Goal: Information Seeking & Learning: Check status

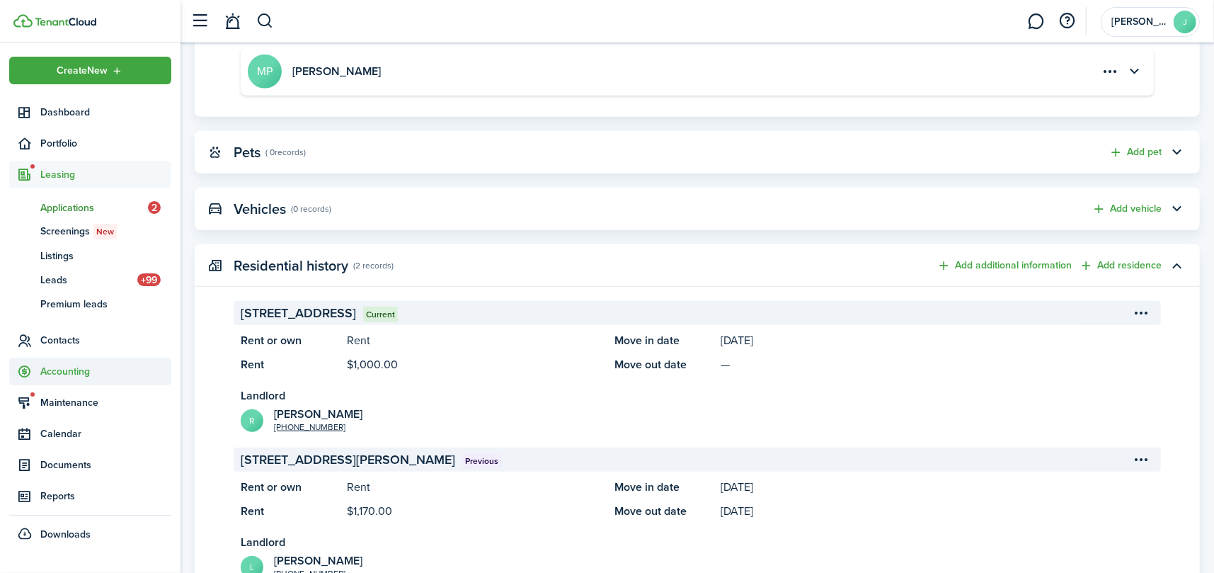
click at [60, 364] on span "Accounting" at bounding box center [105, 371] width 131 height 15
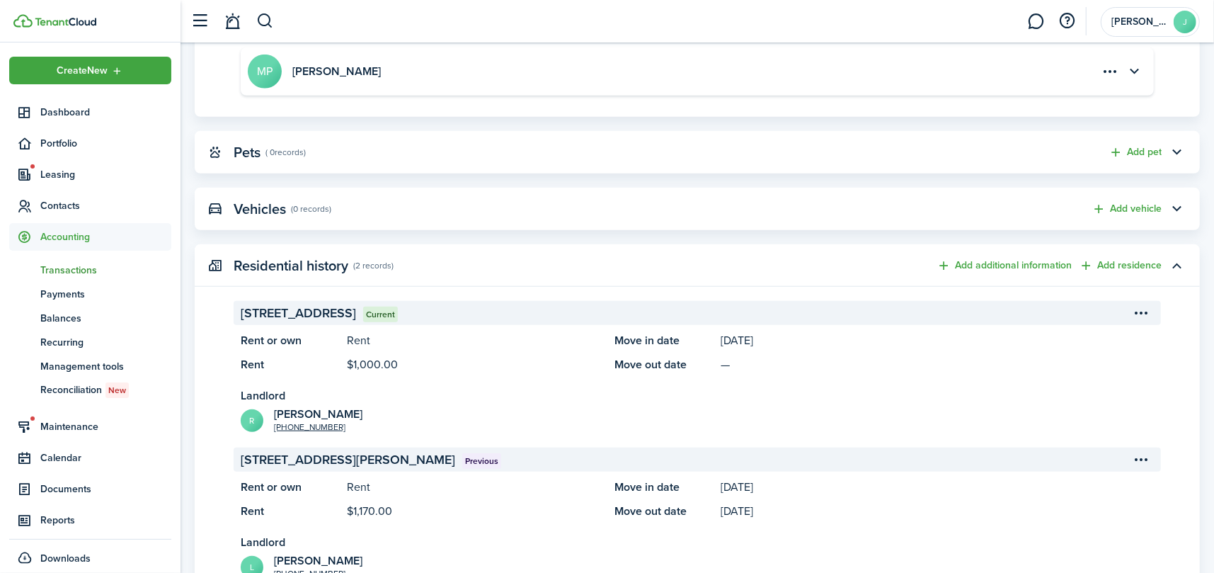
click at [62, 266] on span "Transactions" at bounding box center [105, 270] width 131 height 15
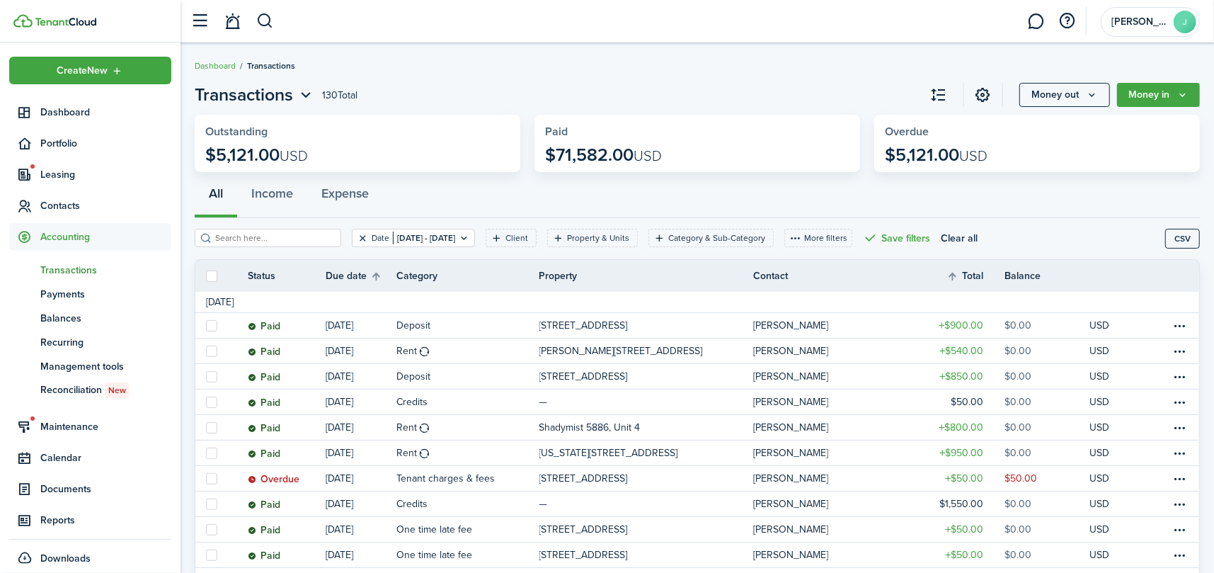
click at [357, 237] on button "Clear filter" at bounding box center [363, 237] width 12 height 11
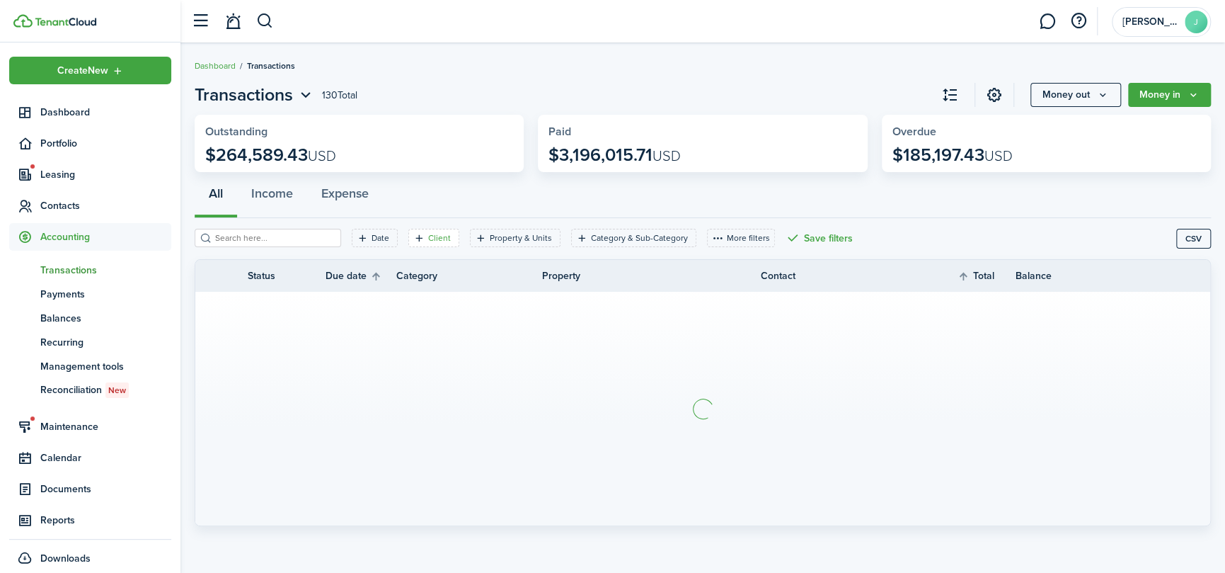
click at [428, 238] on filter-tag-label "Client" at bounding box center [439, 238] width 23 height 13
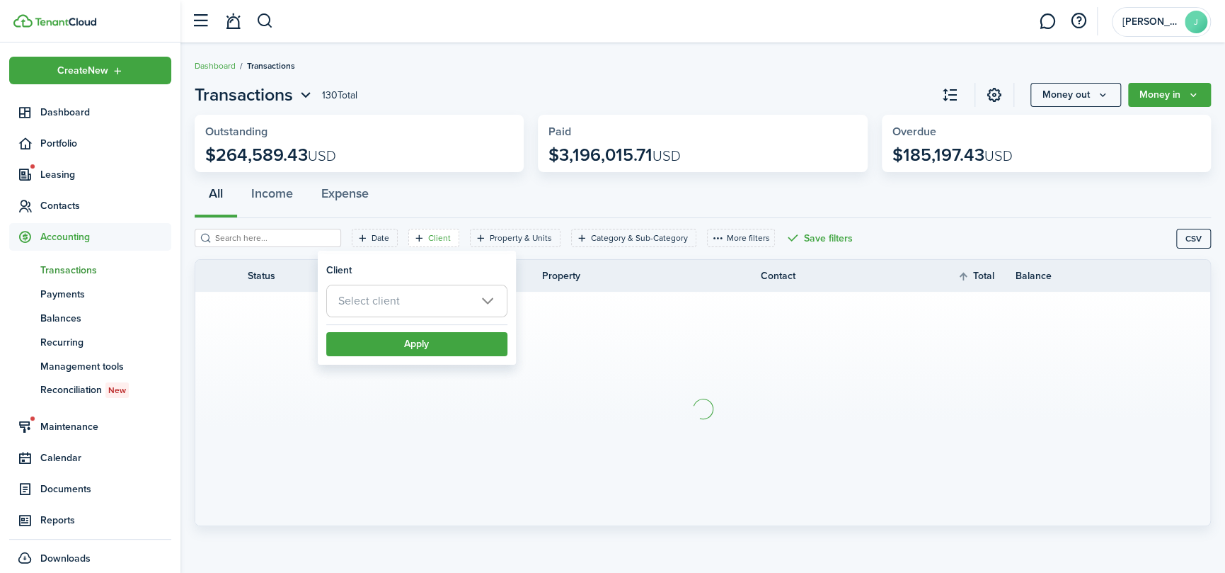
click at [420, 299] on span "Select client" at bounding box center [417, 300] width 180 height 31
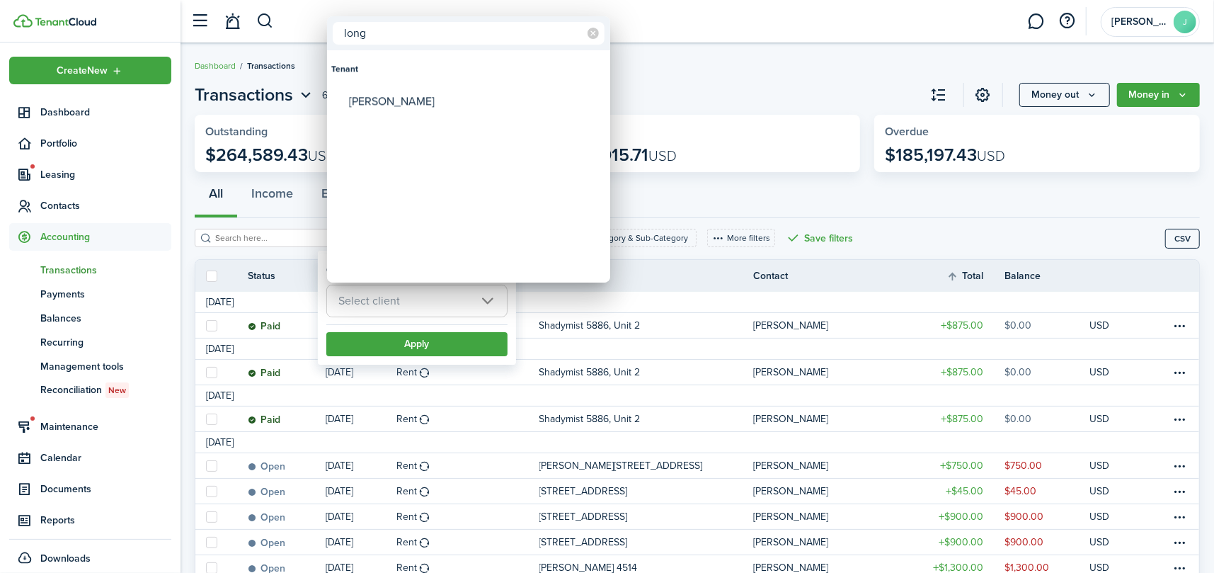
type input "long"
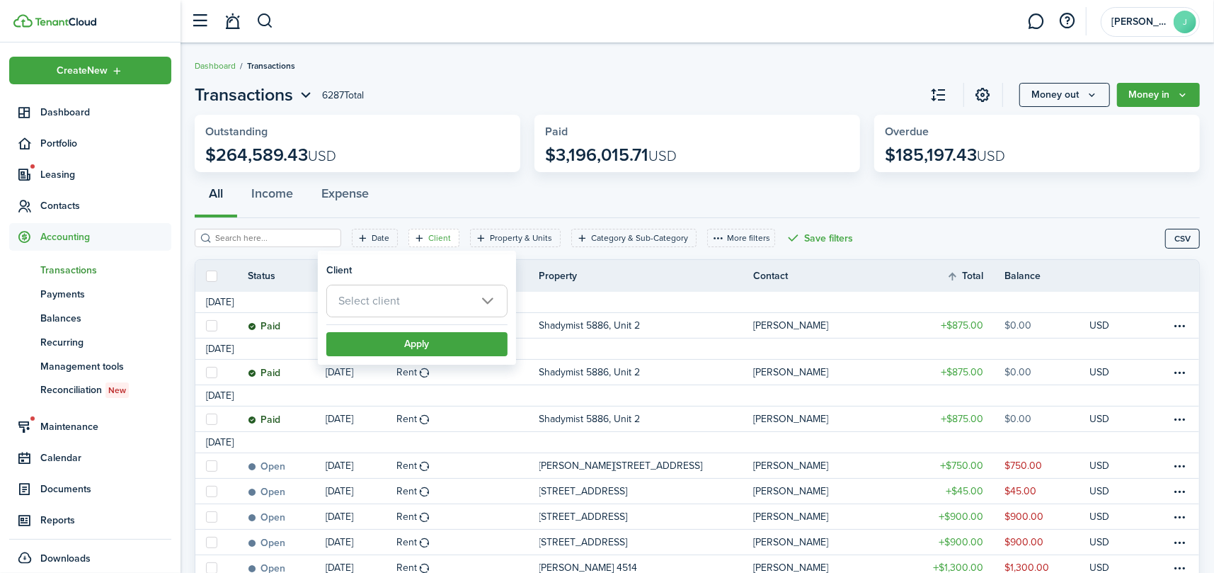
click at [420, 299] on span "Select client" at bounding box center [417, 300] width 180 height 31
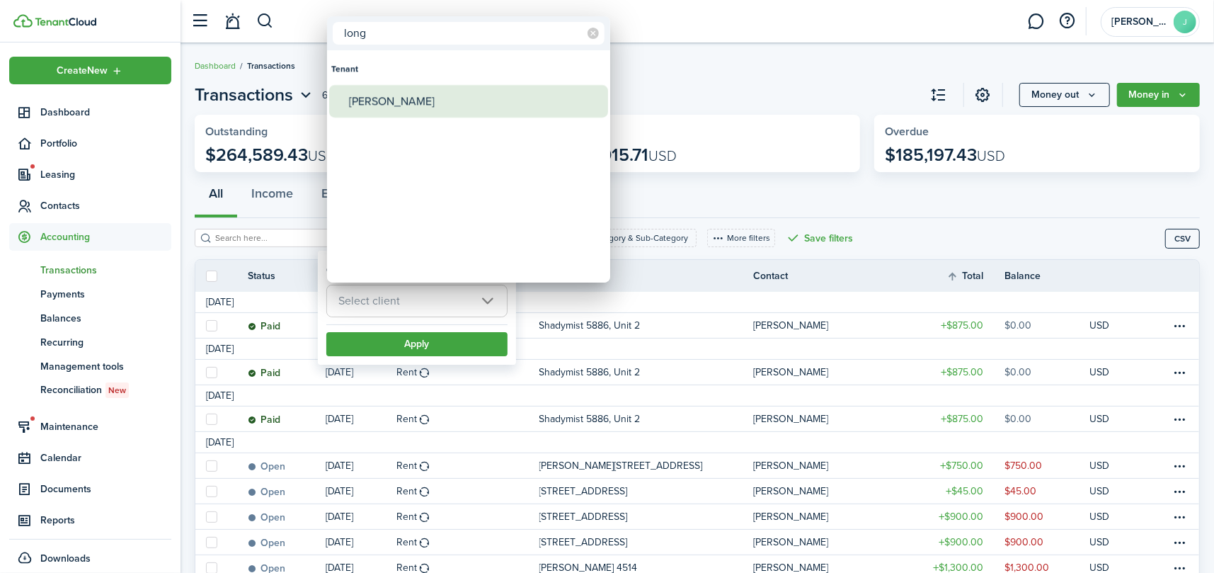
type input "long"
click at [373, 101] on div "[PERSON_NAME]" at bounding box center [474, 101] width 251 height 33
type input "[PERSON_NAME]"
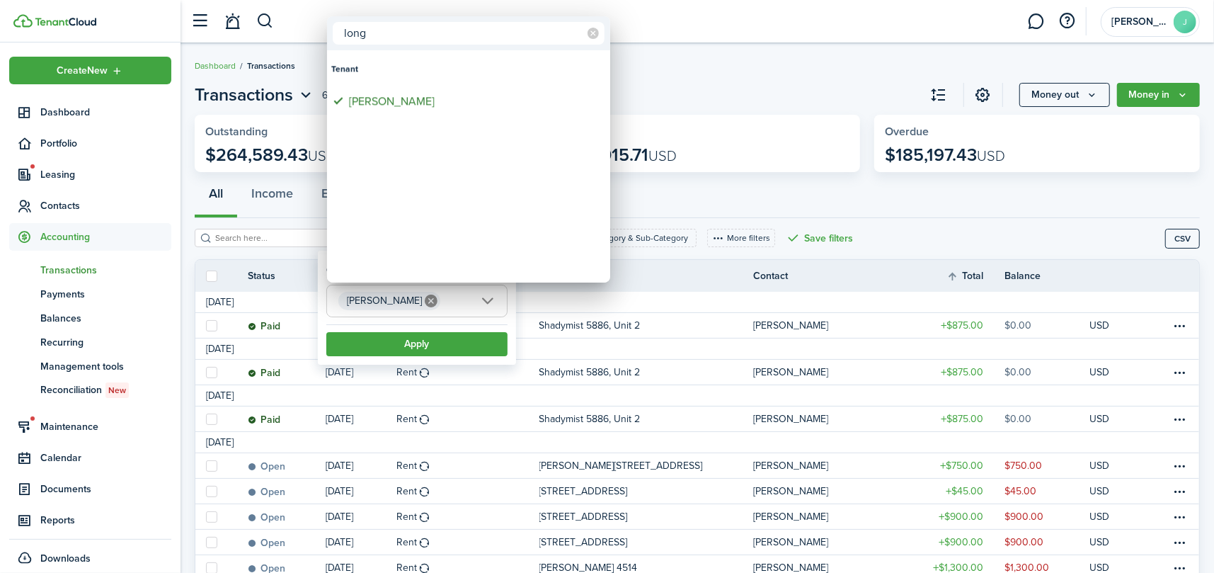
click at [442, 342] on div at bounding box center [607, 286] width 1441 height 799
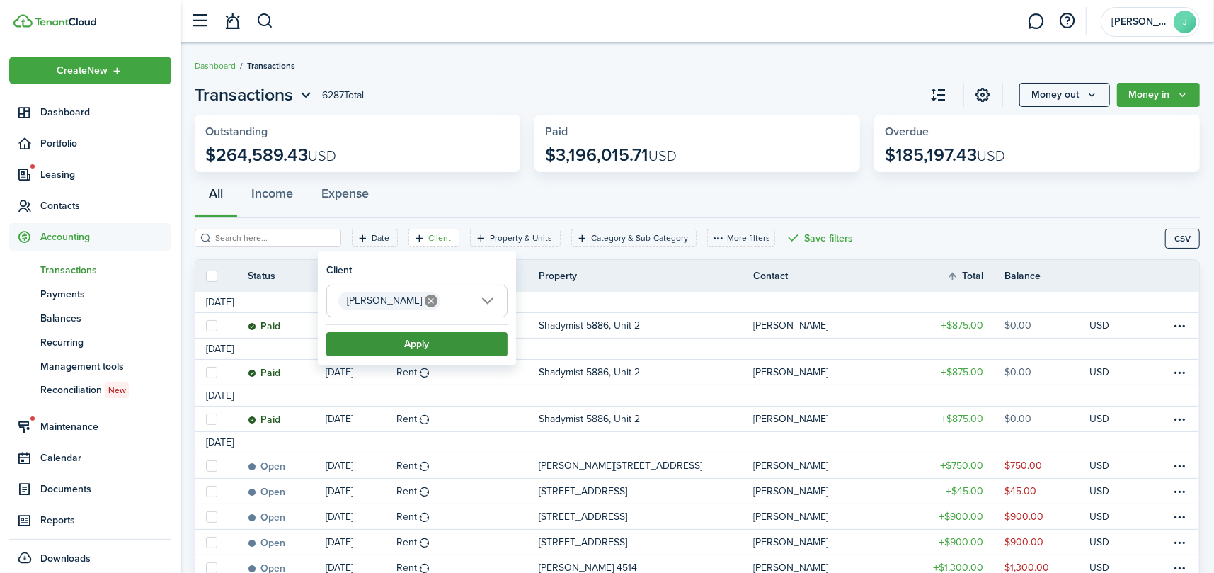
click at [409, 338] on button "Apply" at bounding box center [416, 344] width 181 height 24
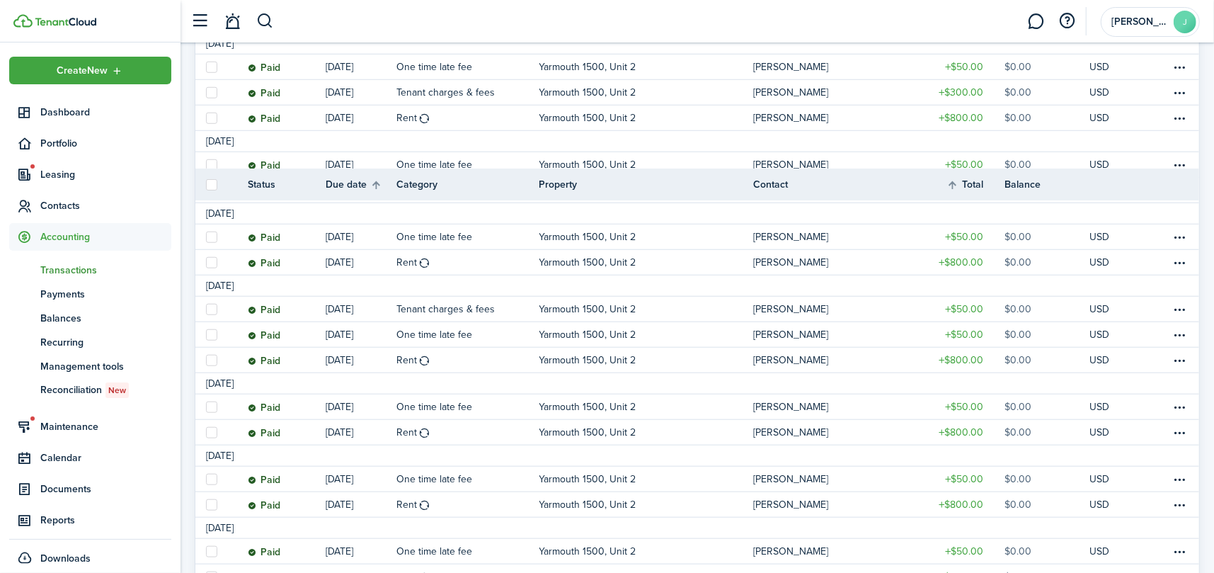
scroll to position [850, 0]
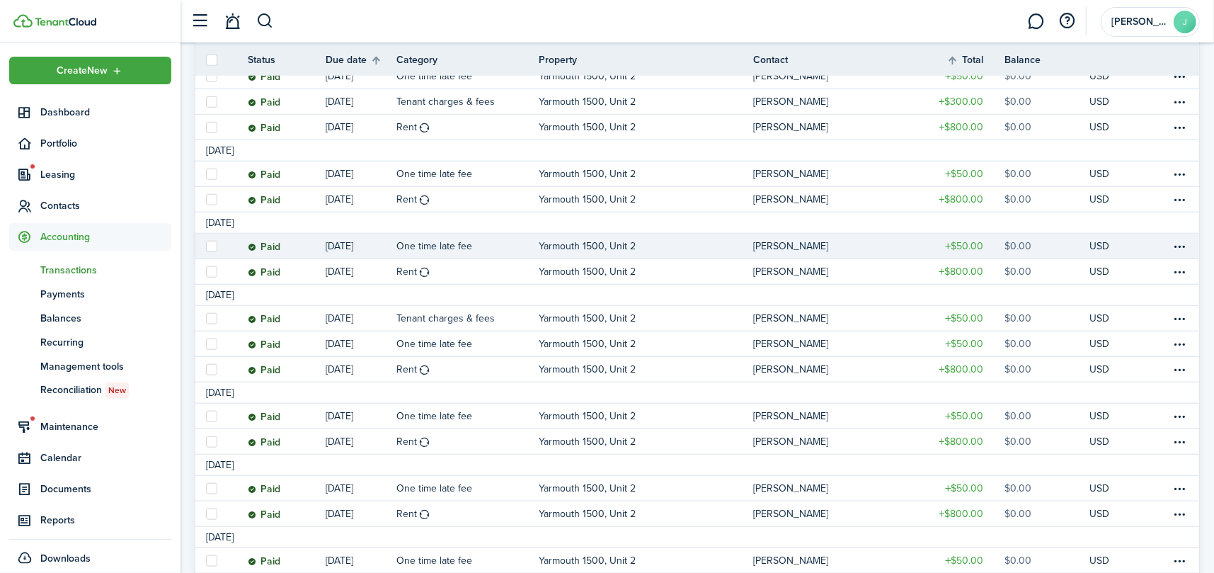
click at [784, 245] on tbody "[DATE] Open [DATE] Rent Yarmouth 1500, Unit 2 [PERSON_NAME] $800.00 $800.00 USD…" at bounding box center [697, 336] width 1004 height 1784
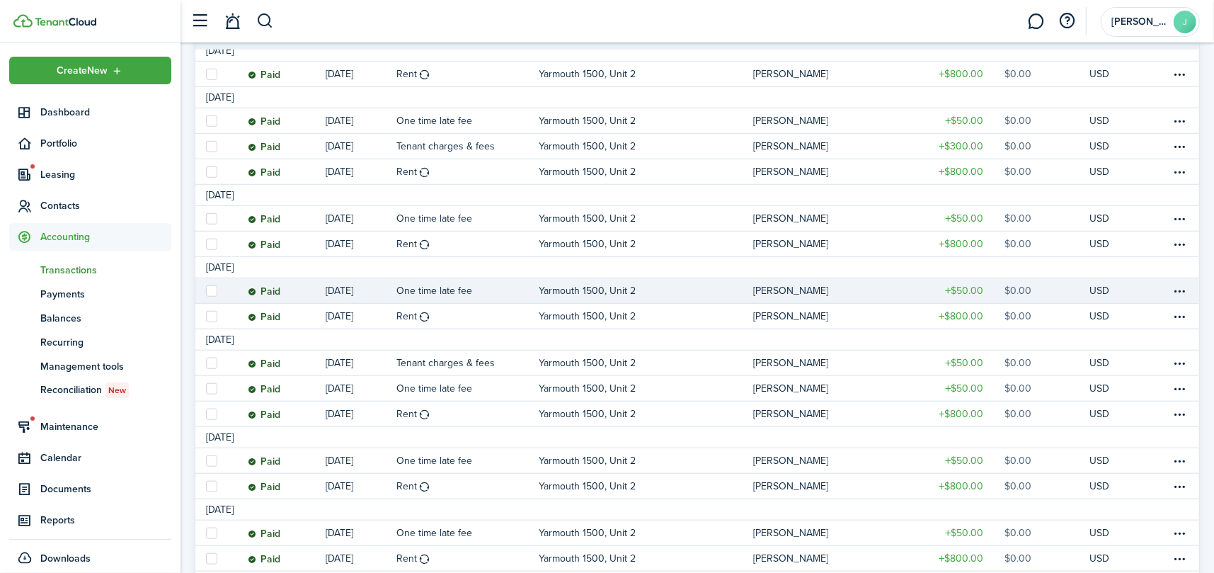
scroll to position [779, 0]
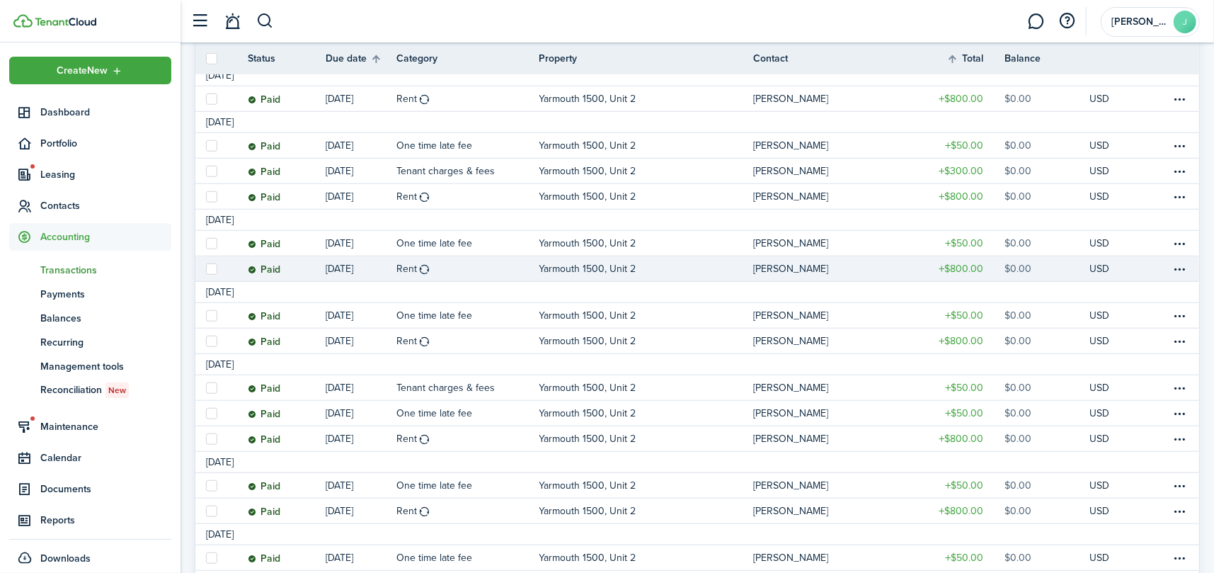
click at [762, 266] on table-profile-info-text "[PERSON_NAME]" at bounding box center [790, 268] width 75 height 11
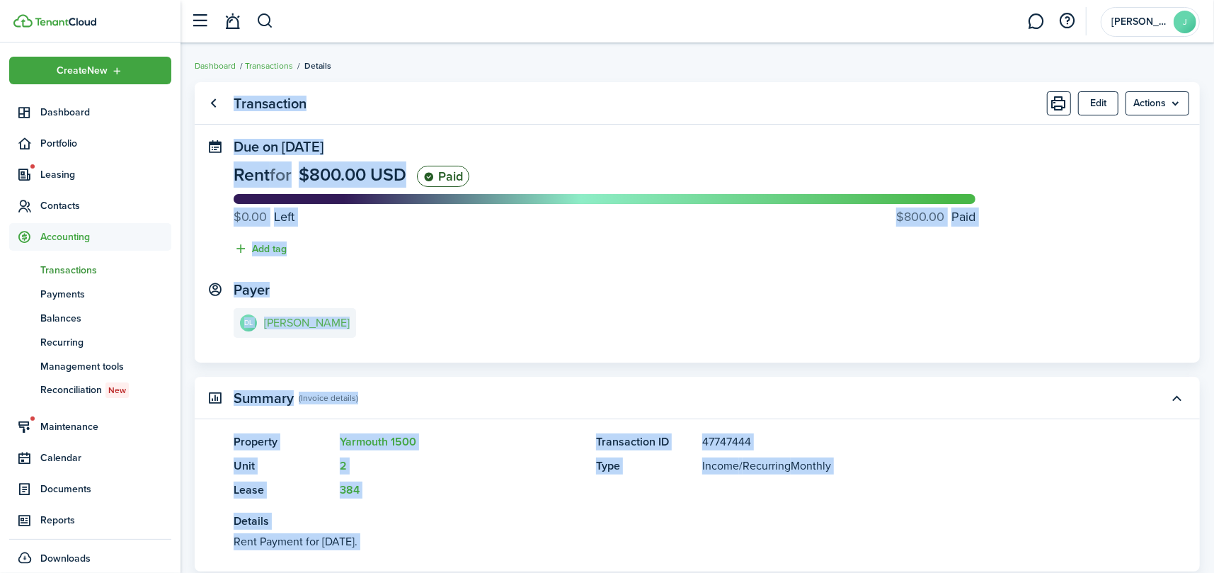
click at [318, 309] on link "DL [PERSON_NAME]" at bounding box center [295, 323] width 122 height 30
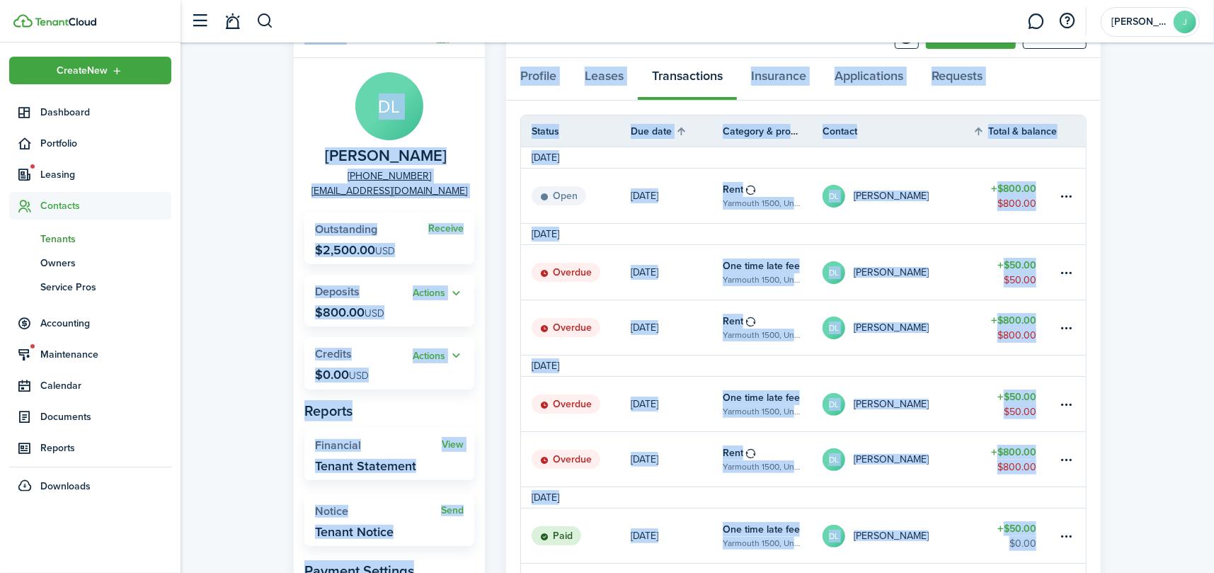
scroll to position [71, 0]
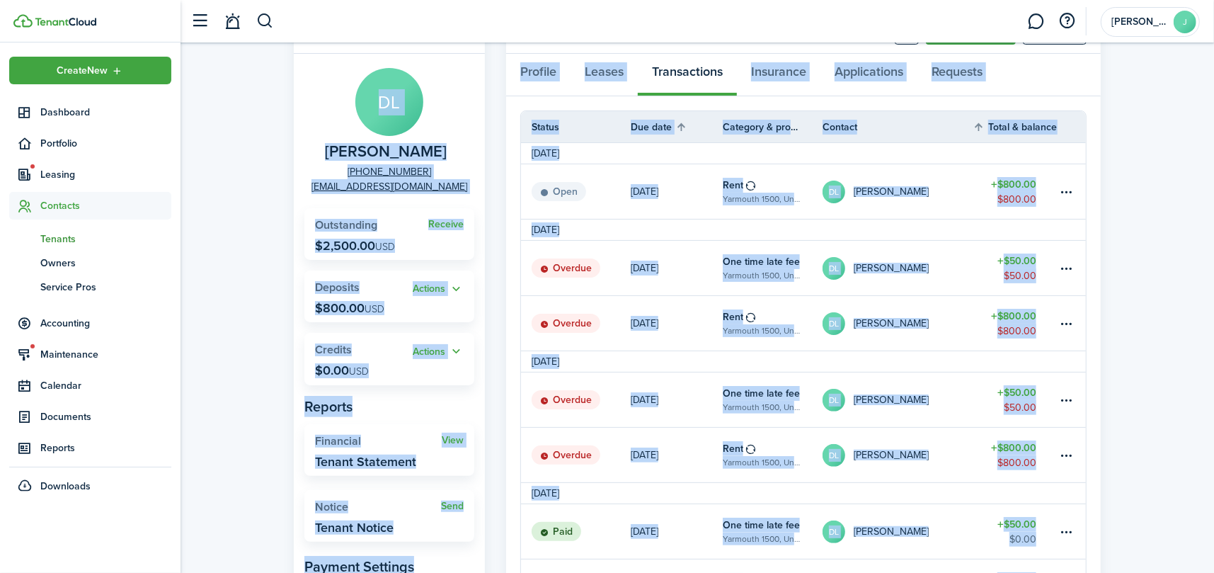
click at [479, 274] on panel-main-body "DL [PERSON_NAME] [PHONE_NUMBER] [EMAIL_ADDRESS][DOMAIN_NAME] Receive Outstandin…" at bounding box center [389, 385] width 191 height 663
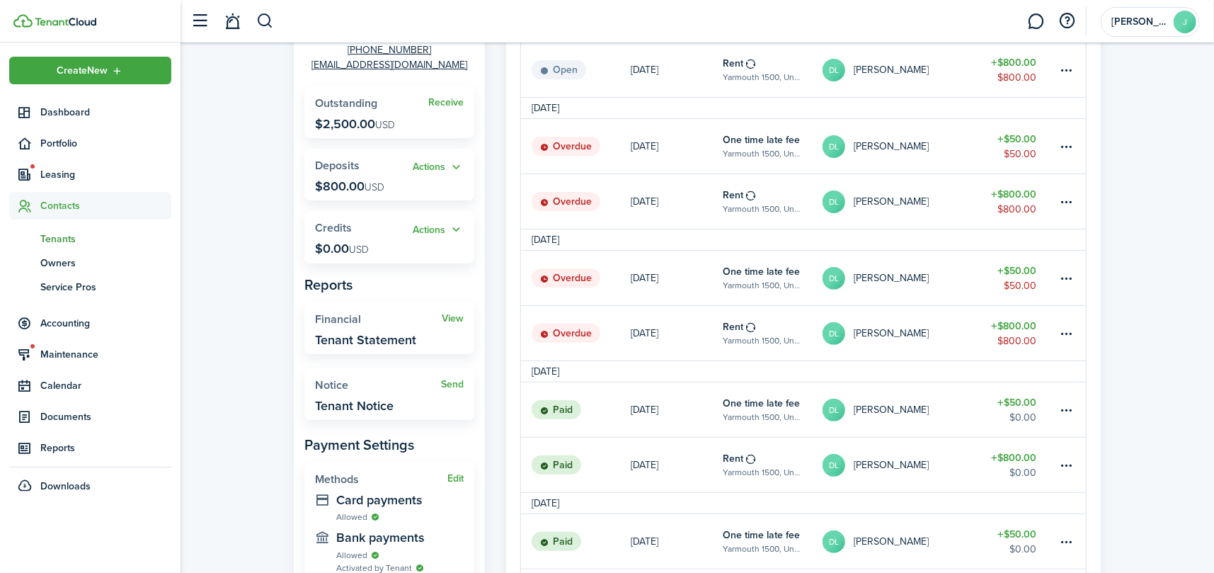
scroll to position [212, 0]
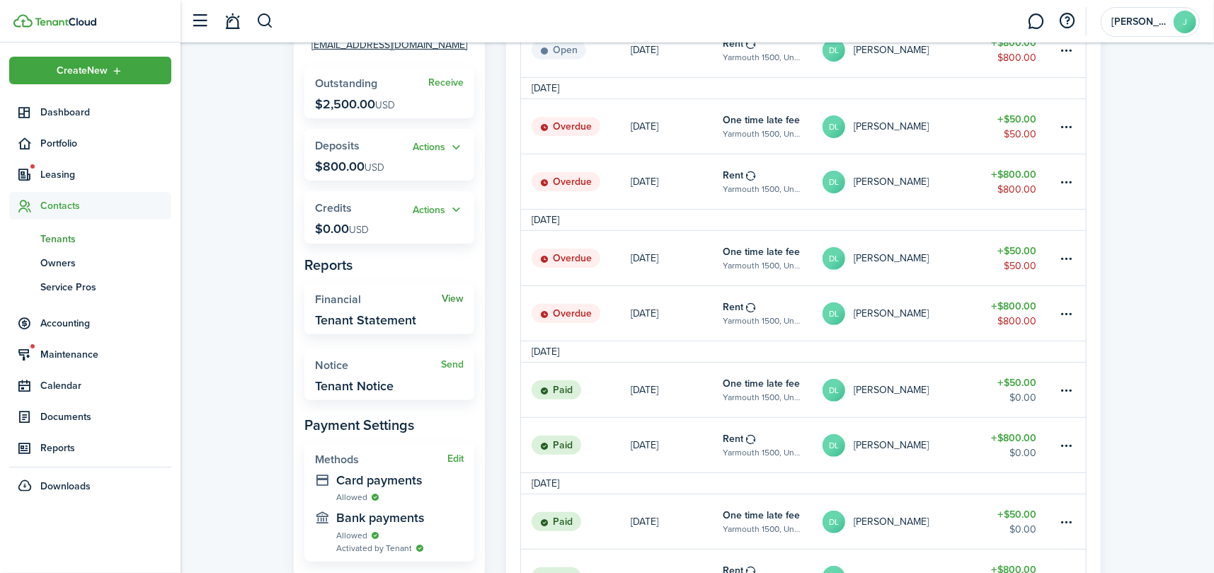
click at [450, 294] on link "View" at bounding box center [453, 298] width 22 height 11
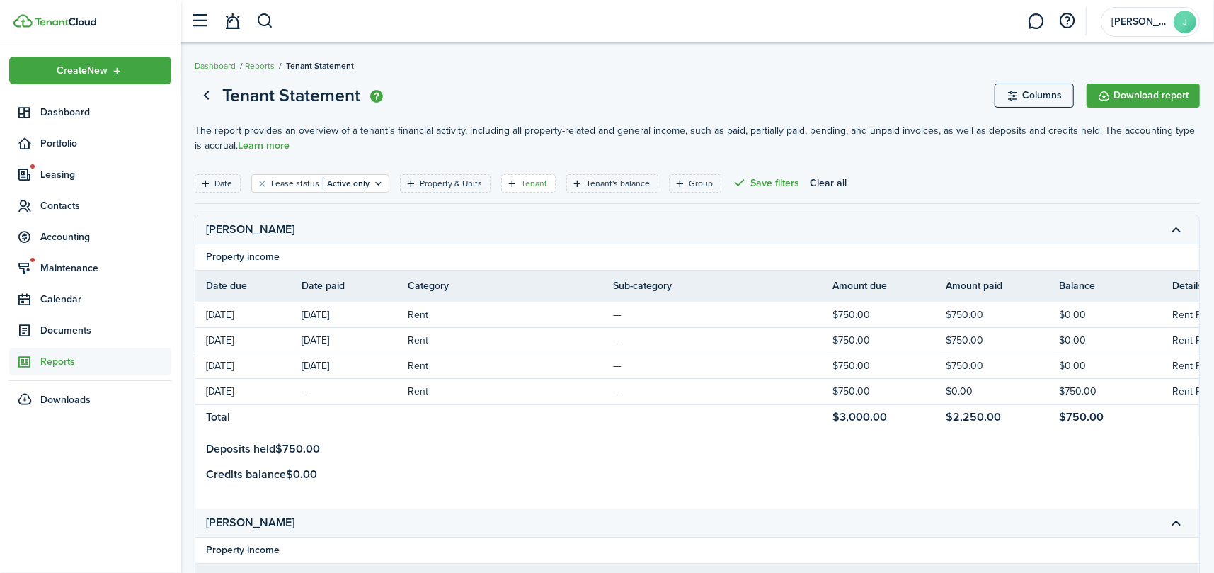
click at [527, 184] on filter-tag-label "Tenant" at bounding box center [534, 183] width 26 height 13
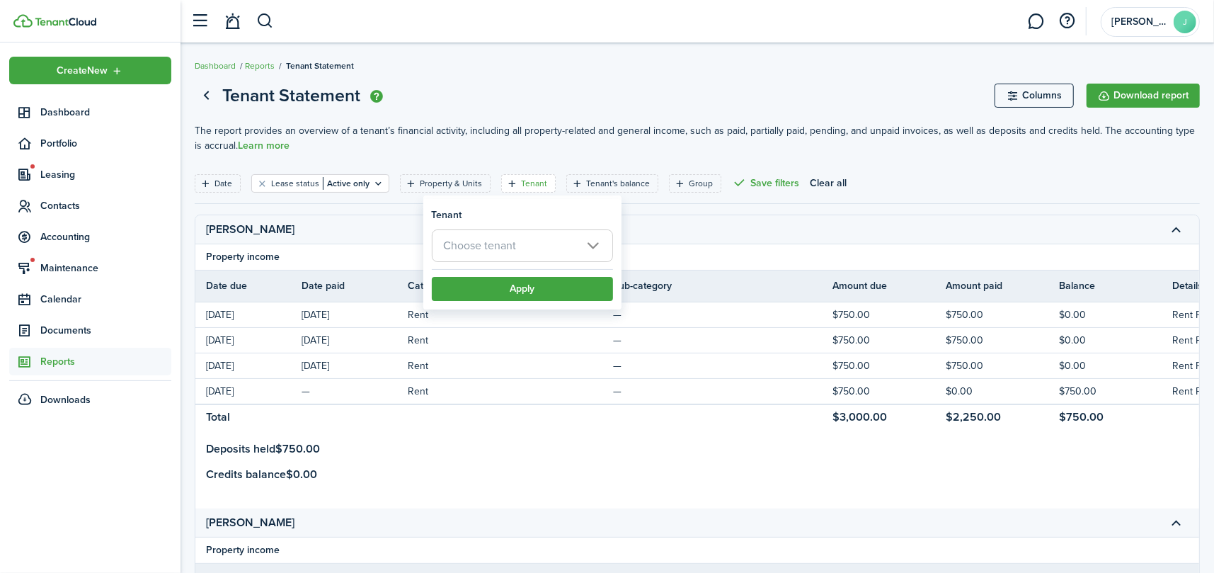
click at [525, 249] on span "Choose tenant" at bounding box center [523, 245] width 180 height 31
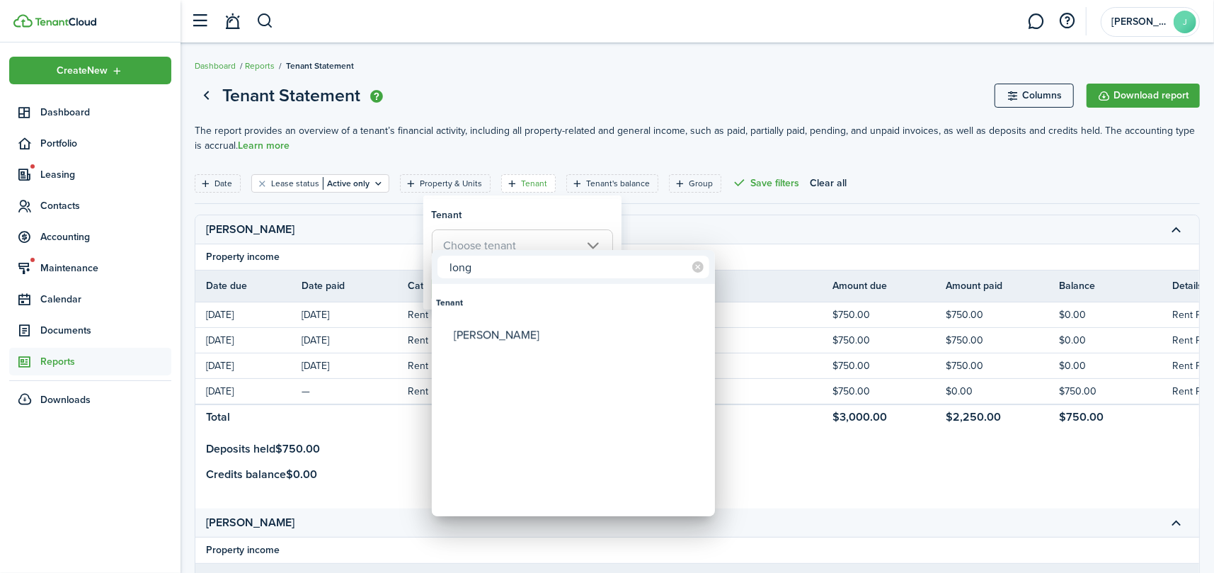
type input "long"
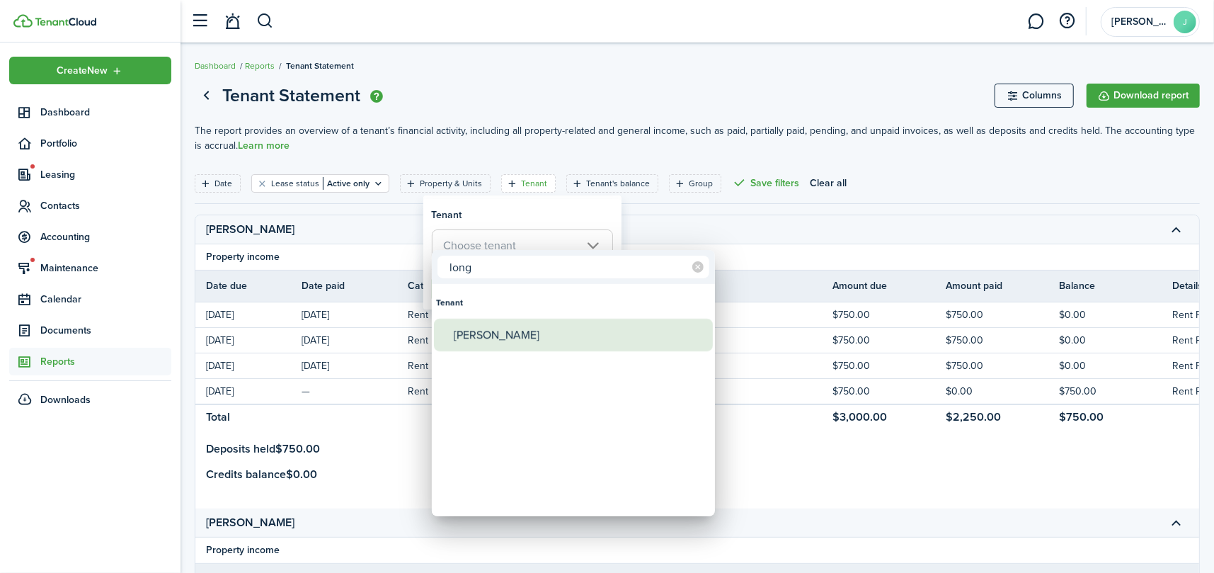
click at [510, 330] on div "[PERSON_NAME]" at bounding box center [579, 335] width 251 height 33
type input "[PERSON_NAME]"
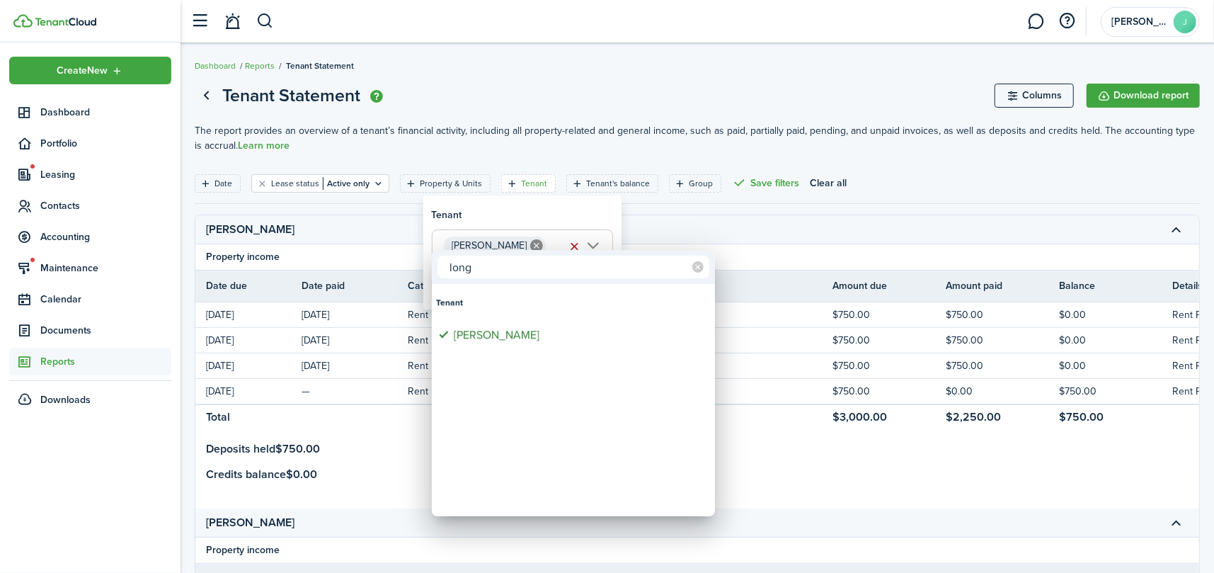
click at [554, 222] on div at bounding box center [607, 286] width 1441 height 799
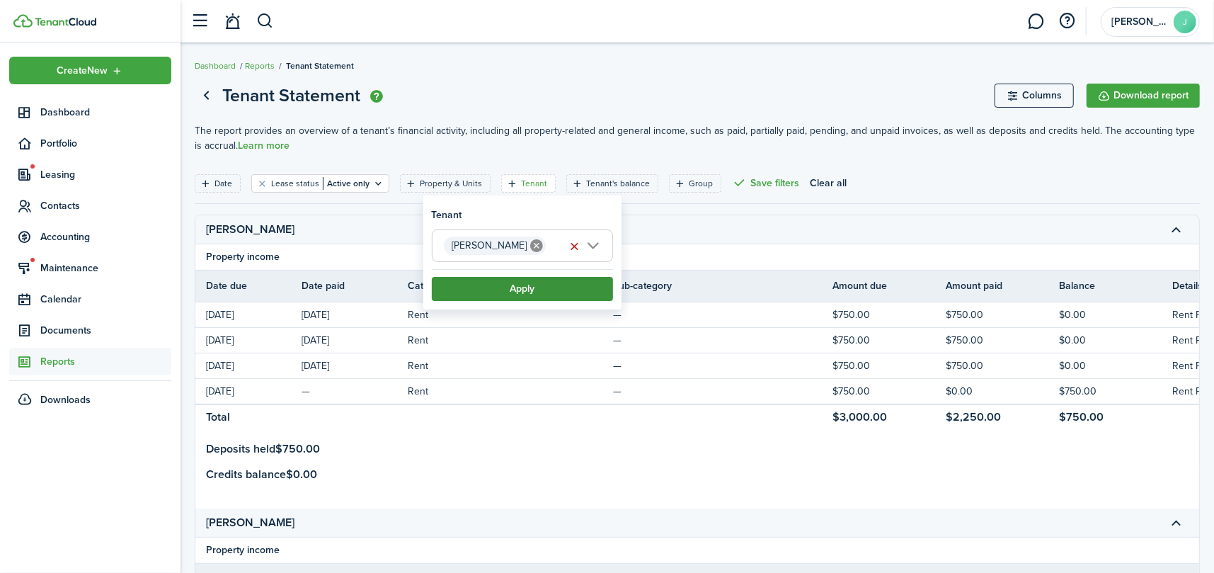
click at [556, 287] on button "Apply" at bounding box center [522, 289] width 181 height 24
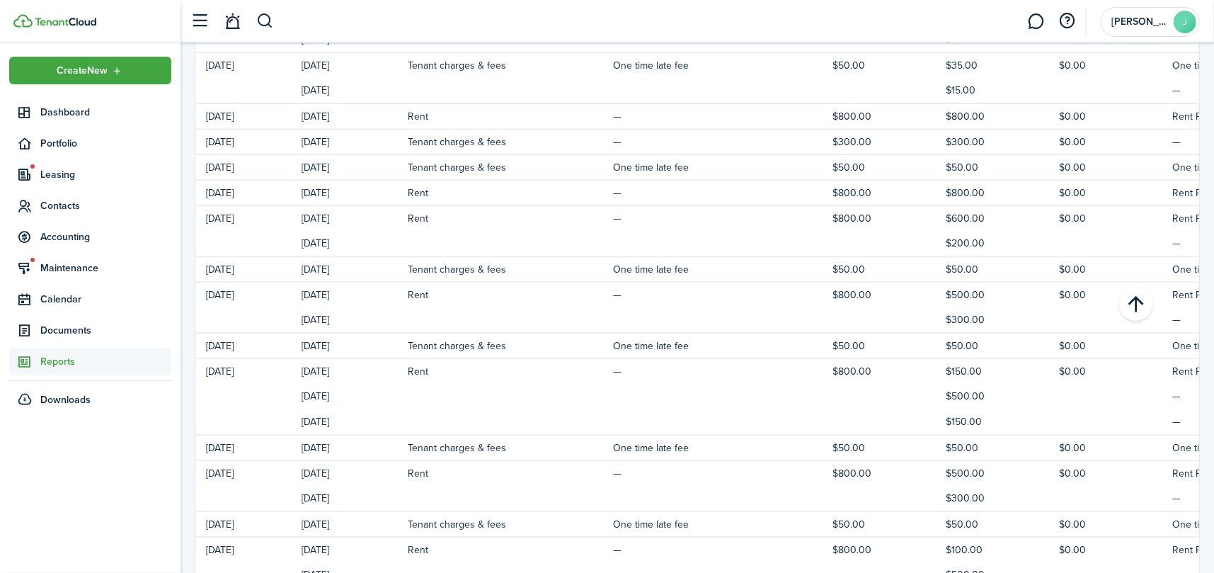
scroll to position [1692, 0]
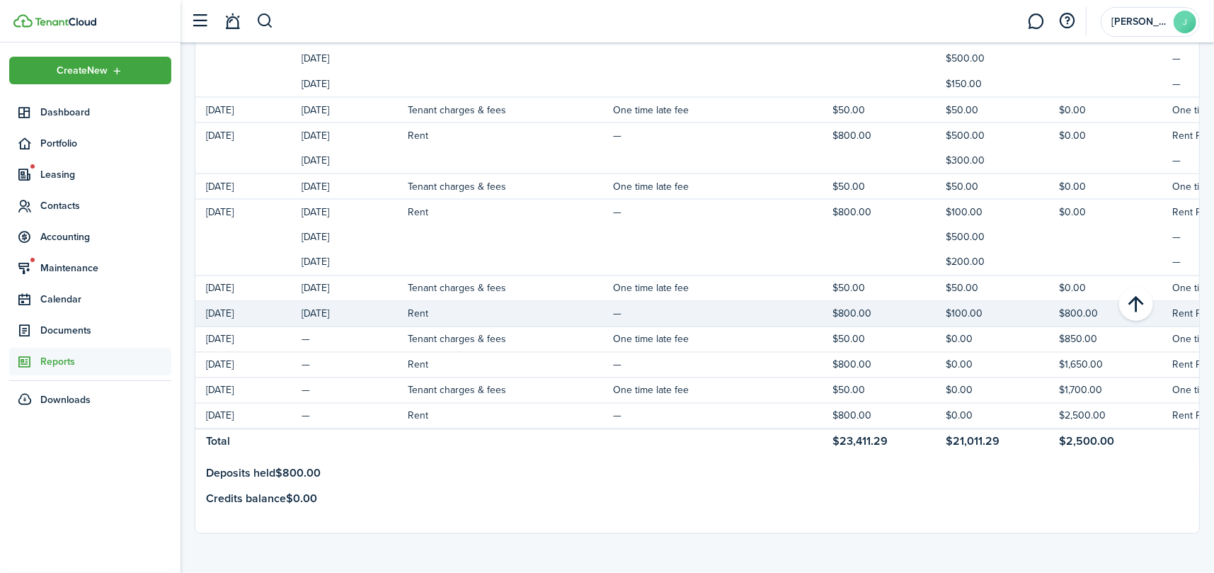
click at [955, 304] on td "$100.00" at bounding box center [1002, 313] width 113 height 19
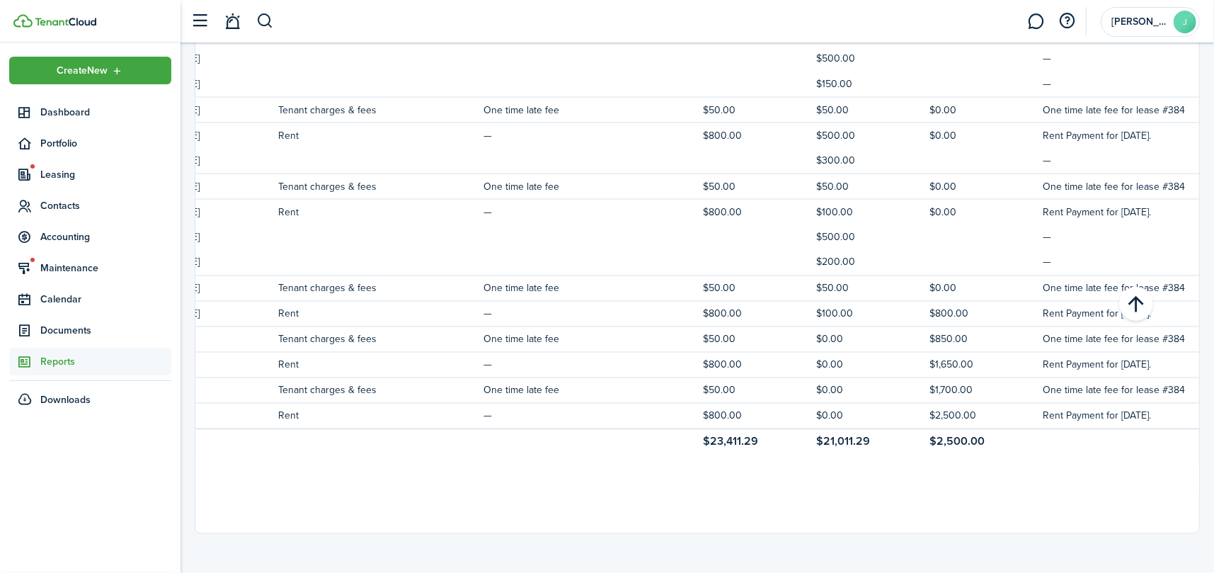
scroll to position [0, 171]
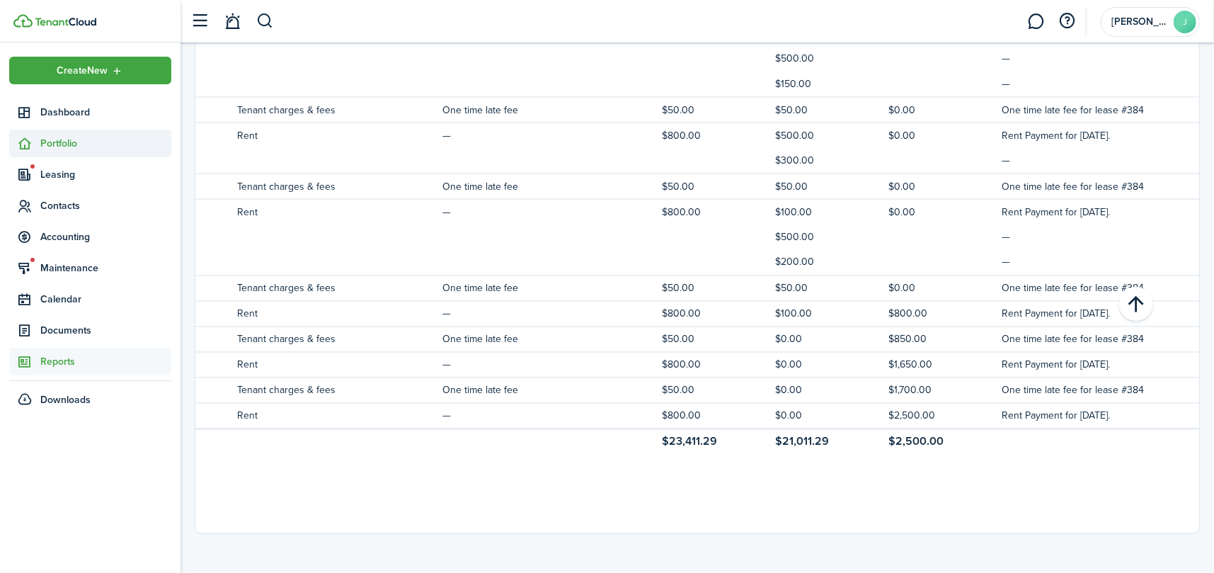
click at [46, 137] on span "Portfolio" at bounding box center [105, 143] width 131 height 15
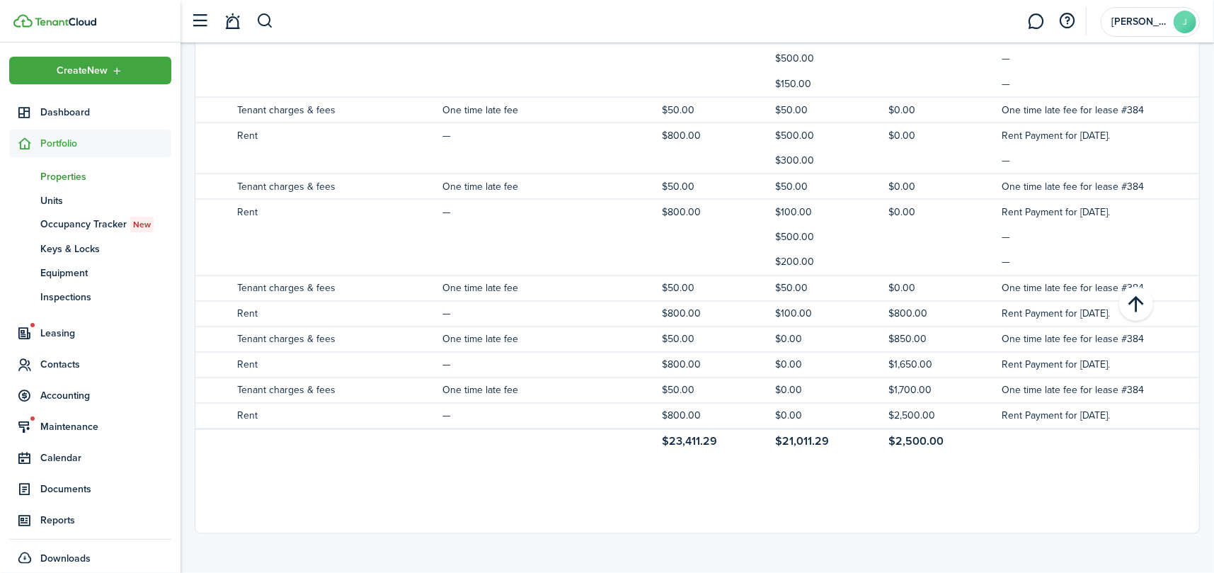
click at [51, 174] on span "Properties" at bounding box center [105, 176] width 131 height 15
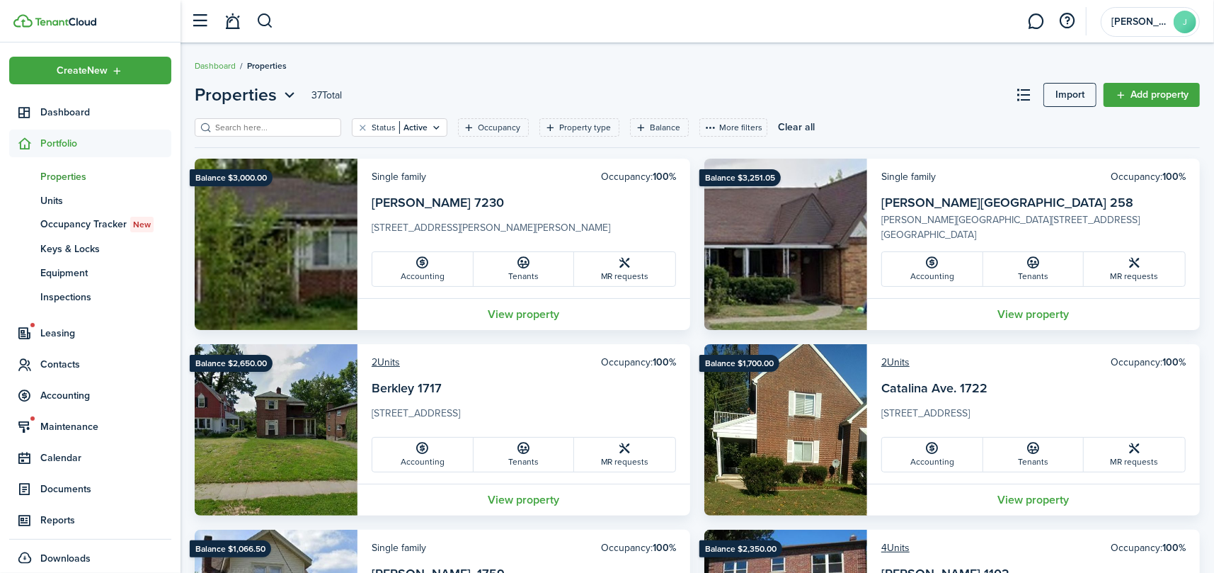
click at [282, 124] on input "search" at bounding box center [274, 127] width 125 height 13
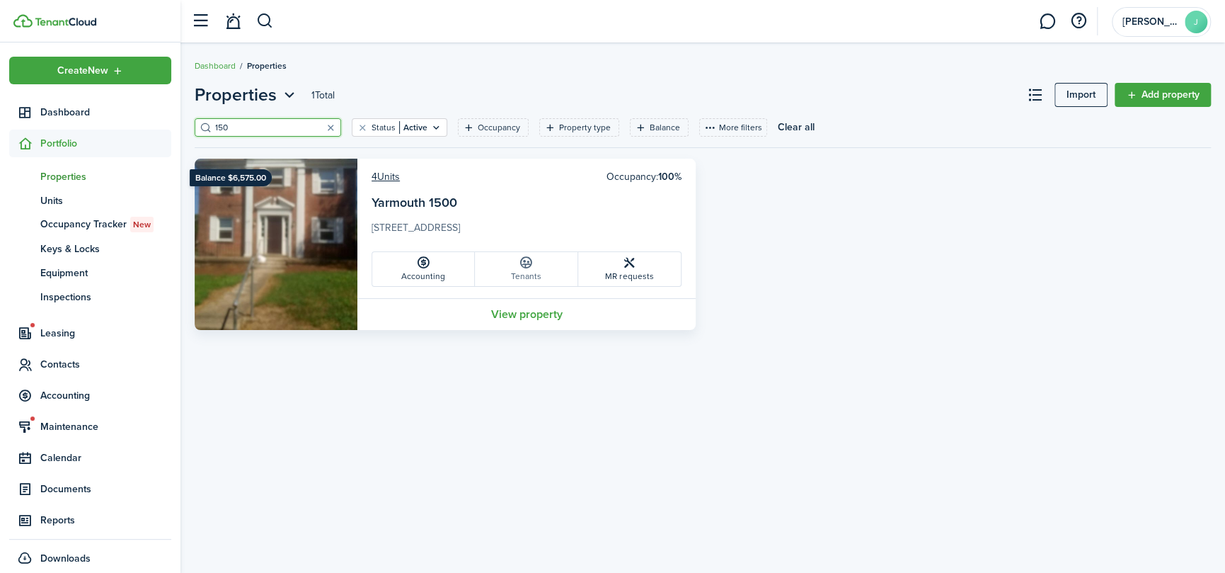
type input "150"
click at [522, 264] on icon at bounding box center [526, 263] width 15 height 14
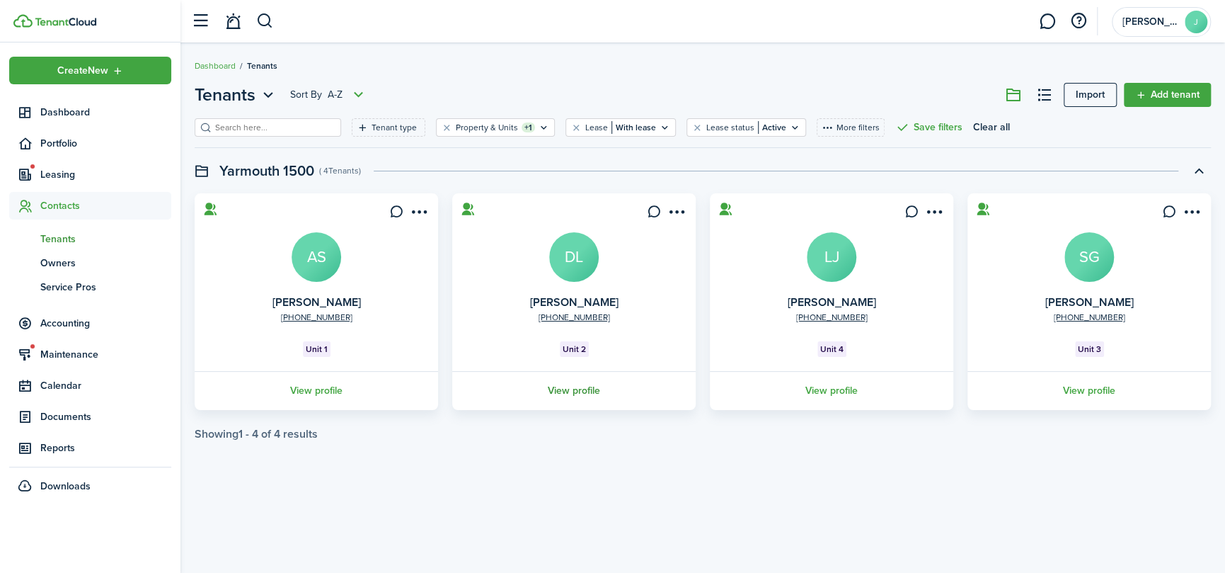
click at [571, 389] on link "View profile" at bounding box center [574, 390] width 248 height 39
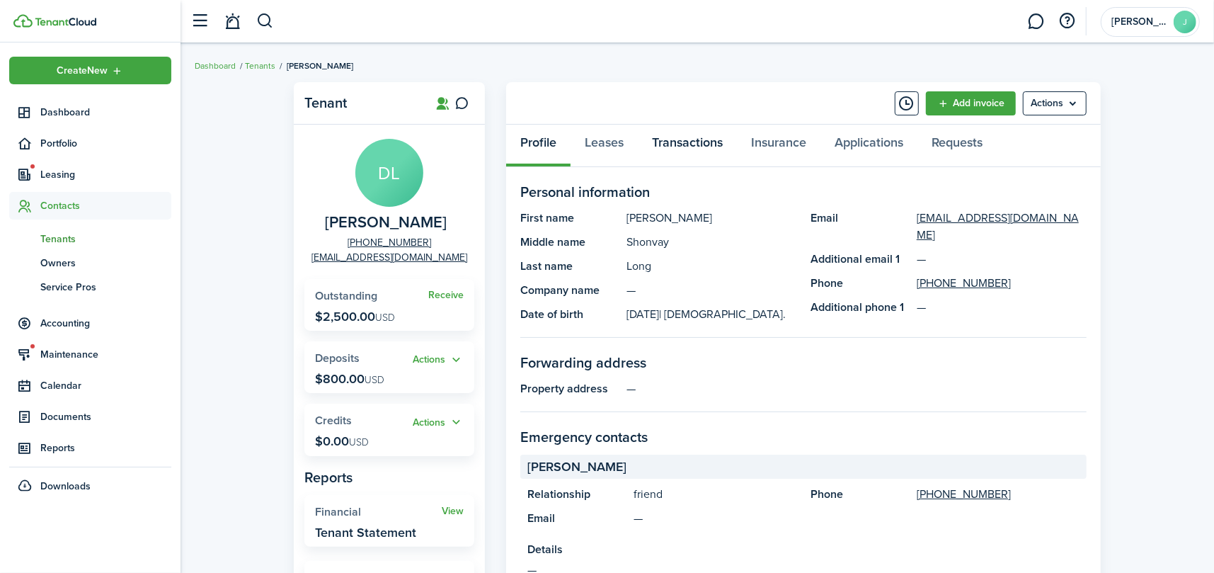
click at [671, 137] on link "Transactions" at bounding box center [687, 146] width 99 height 42
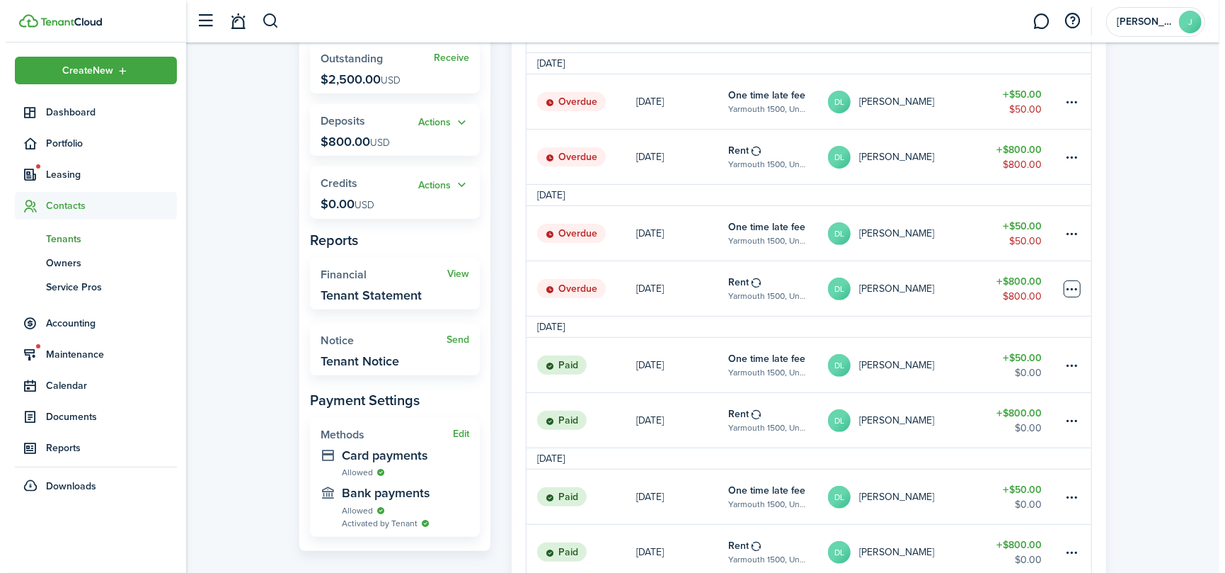
scroll to position [212, 0]
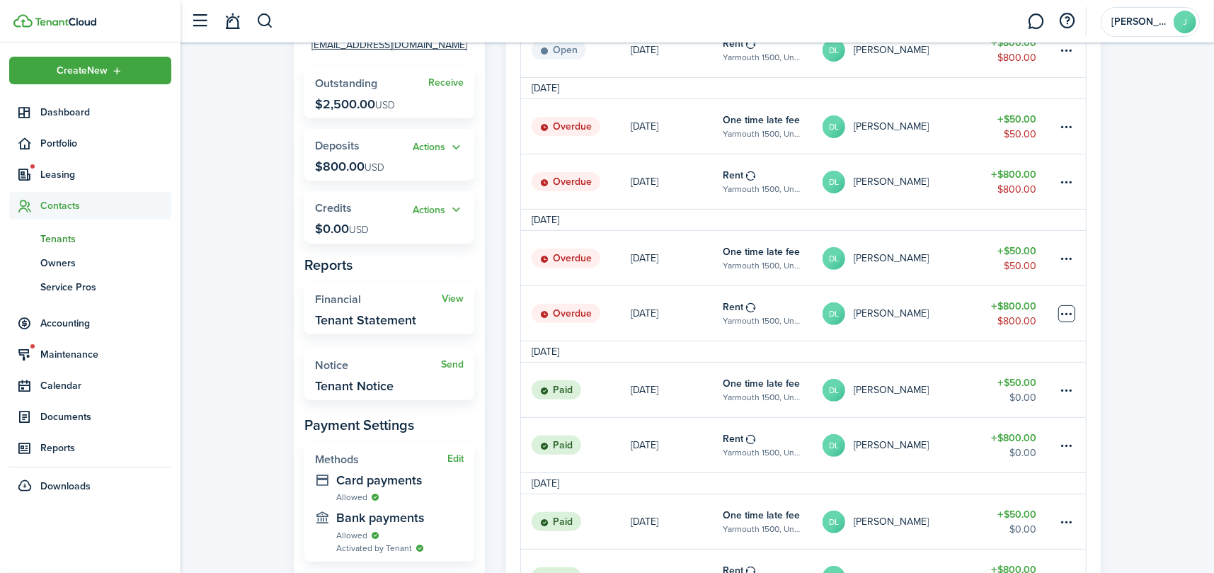
click at [1068, 305] on table-menu-btn-icon at bounding box center [1066, 313] width 17 height 17
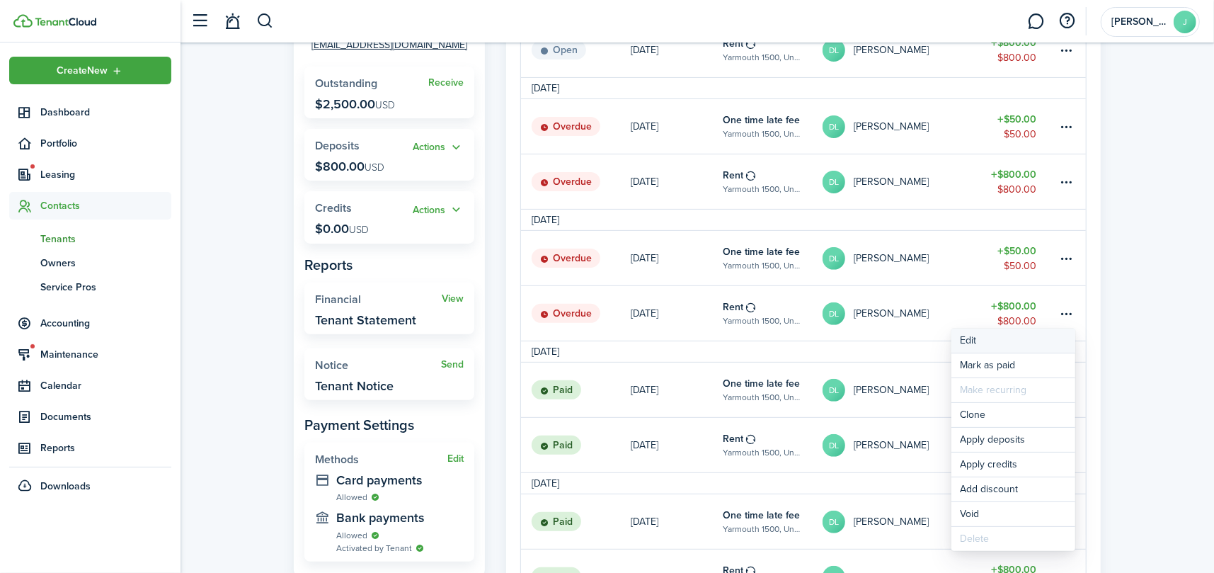
click at [970, 337] on button "Edit" at bounding box center [1013, 340] width 124 height 24
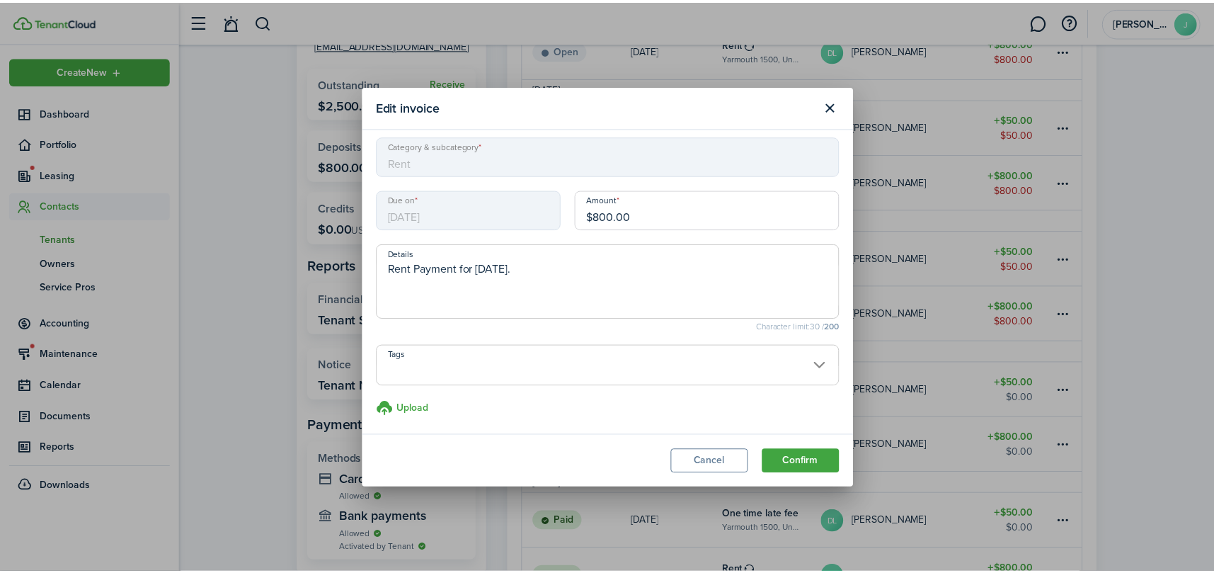
scroll to position [0, 0]
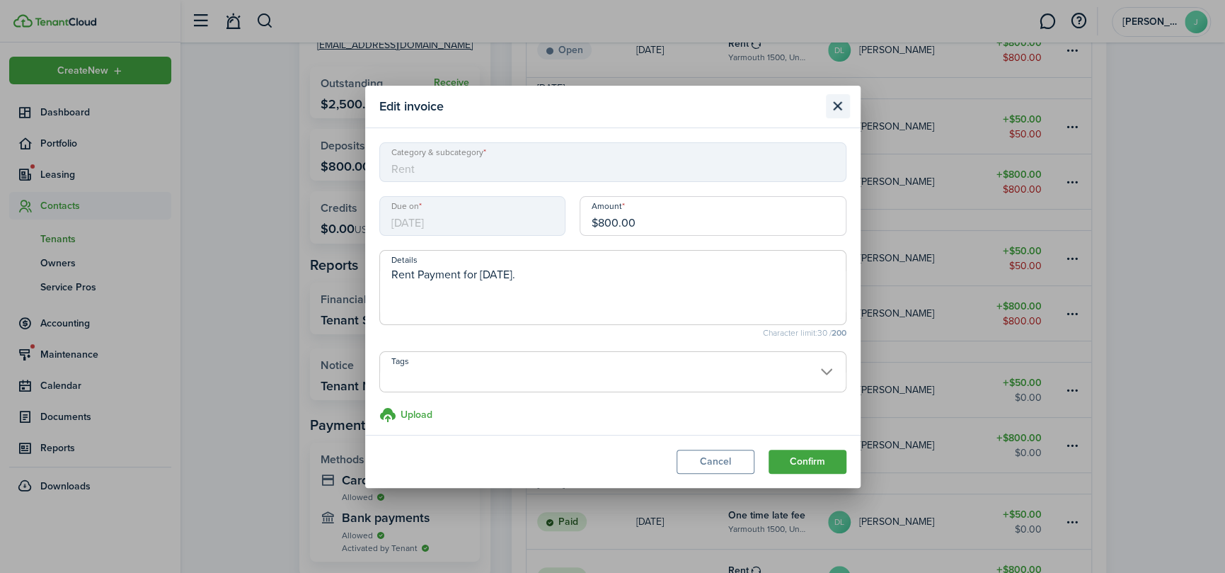
click at [842, 102] on button "Close modal" at bounding box center [838, 106] width 24 height 24
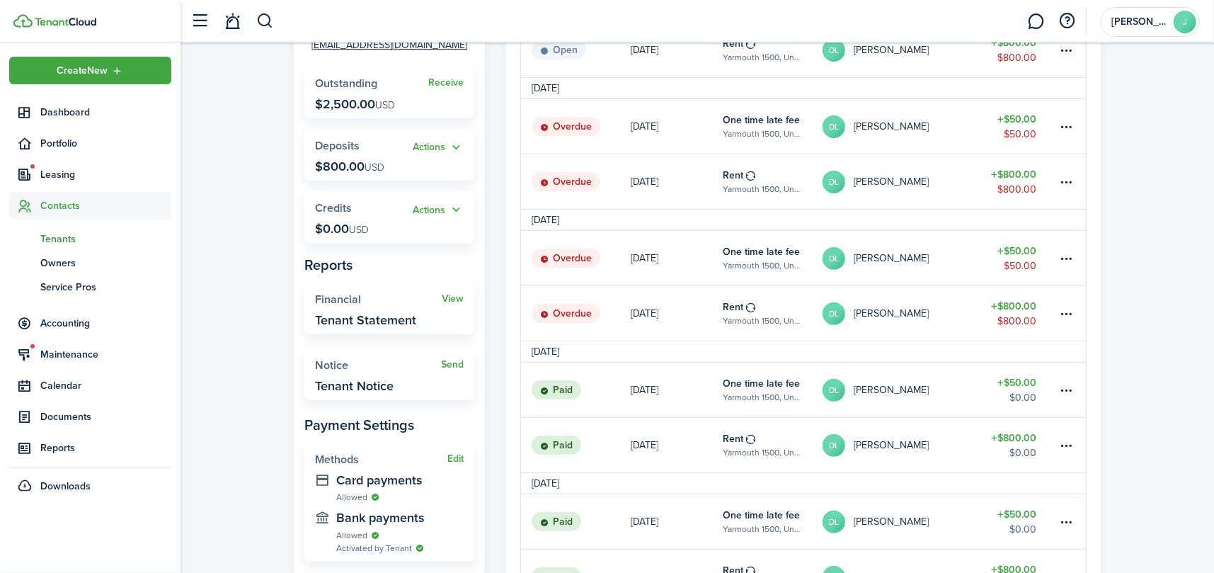
click at [849, 309] on table-profile-info "DL [PERSON_NAME]" at bounding box center [876, 313] width 106 height 23
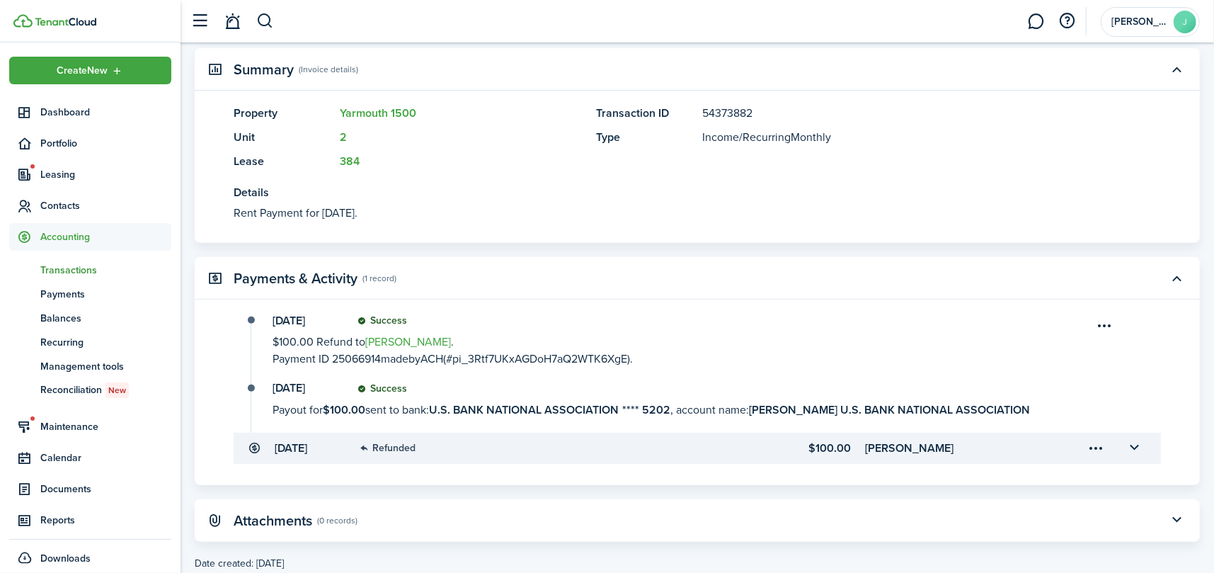
scroll to position [354, 0]
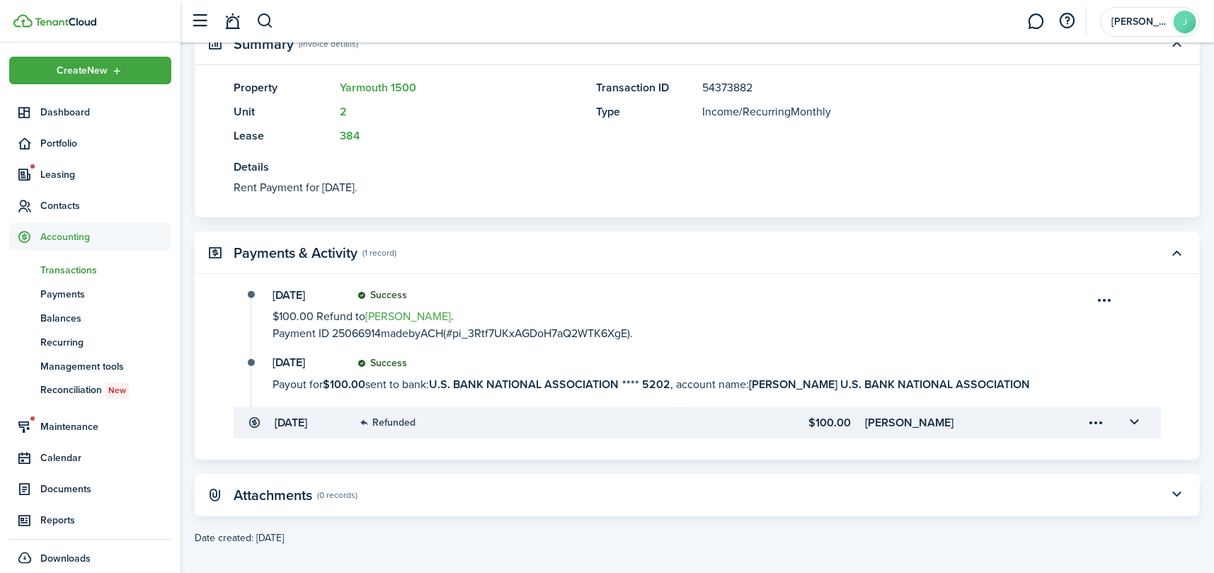
drag, startPoint x: 197, startPoint y: 72, endPoint x: 559, endPoint y: 244, distance: 401.5
click at [559, 244] on transaction-view-wrapper "Transaction Mark as paid Edit Actions Due on [DATE] Rent for $800.00 USD Overdu…" at bounding box center [698, 136] width 1034 height 831
click at [217, 67] on panel-main-accordion "Summary (Invoice details) Property Yarmouth 1500 Unit 2 Lease 384 Transaction I…" at bounding box center [697, 120] width 1005 height 195
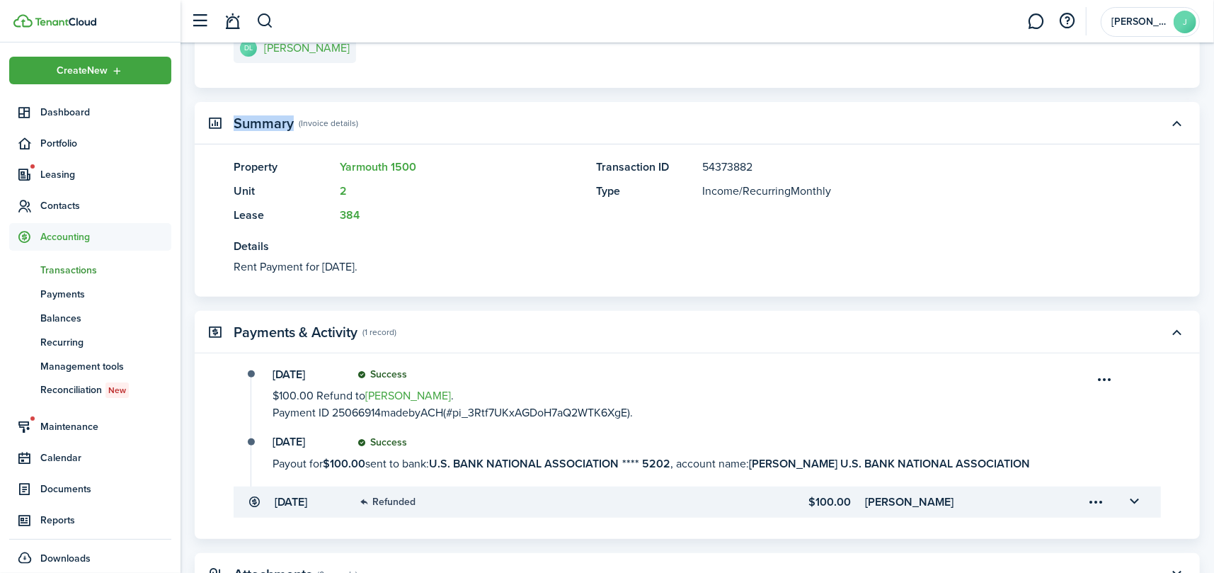
scroll to position [0, 0]
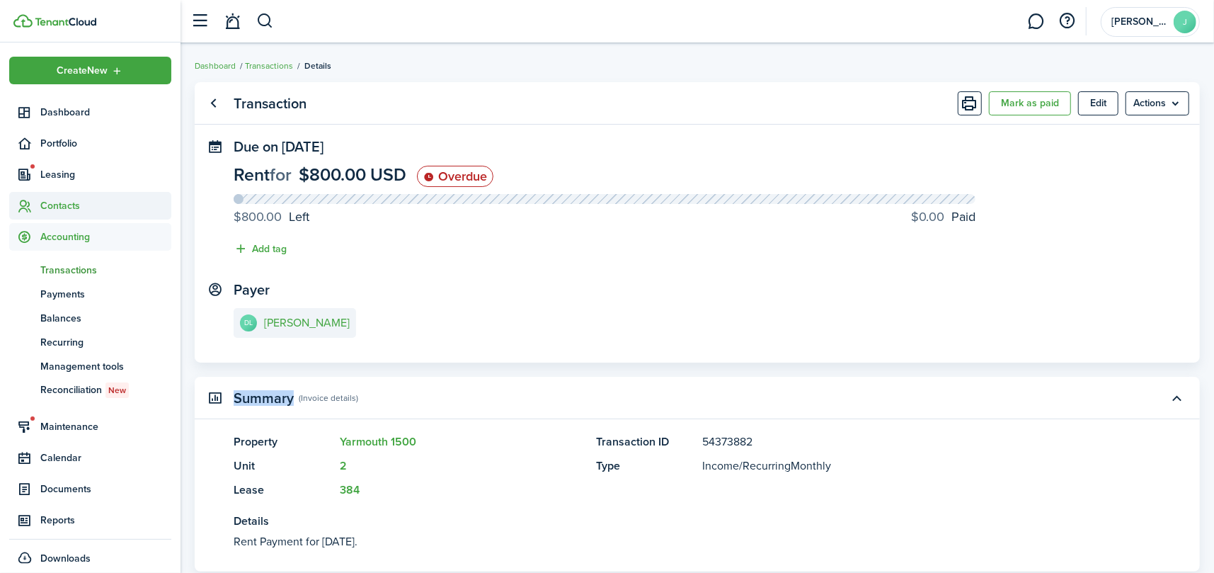
click at [64, 201] on span "Contacts" at bounding box center [105, 205] width 131 height 15
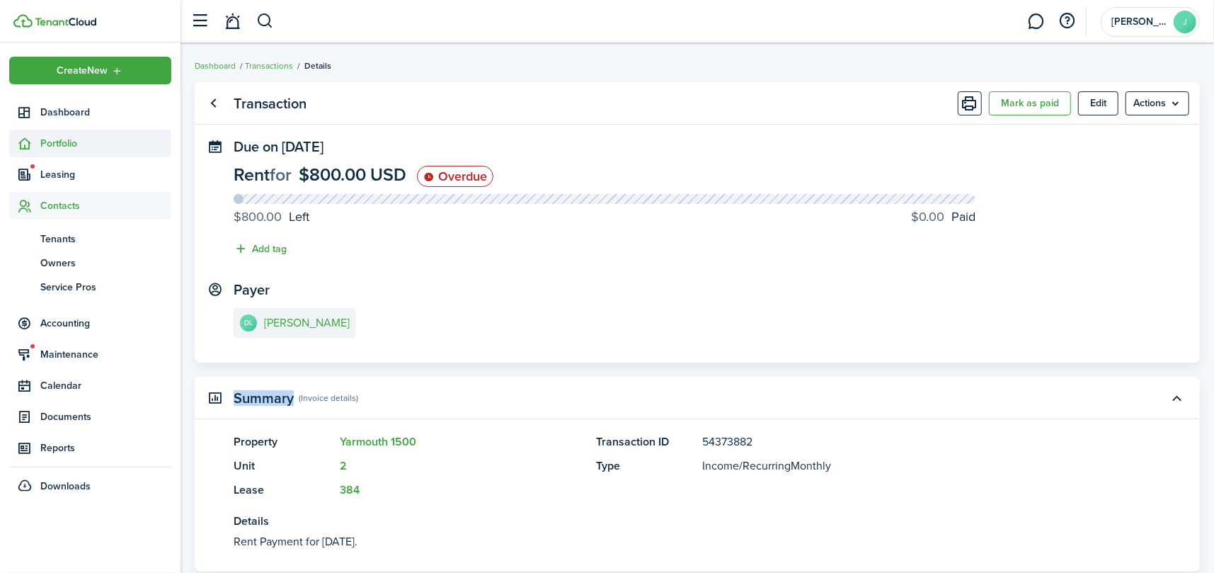
click at [64, 137] on span "Portfolio" at bounding box center [105, 143] width 131 height 15
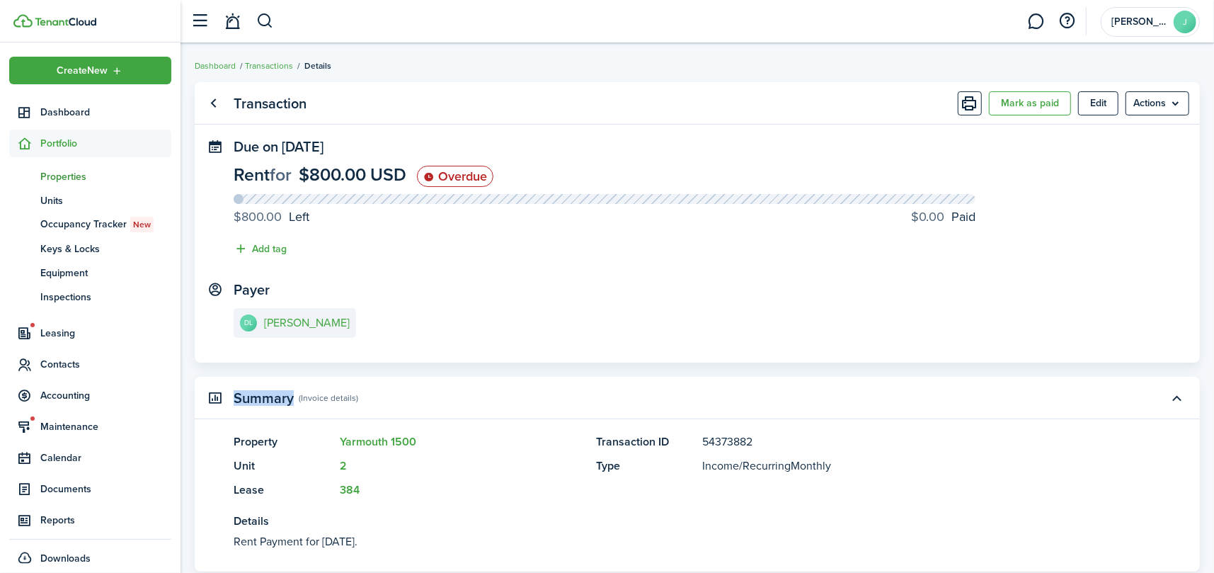
click at [64, 176] on span "Properties" at bounding box center [105, 176] width 131 height 15
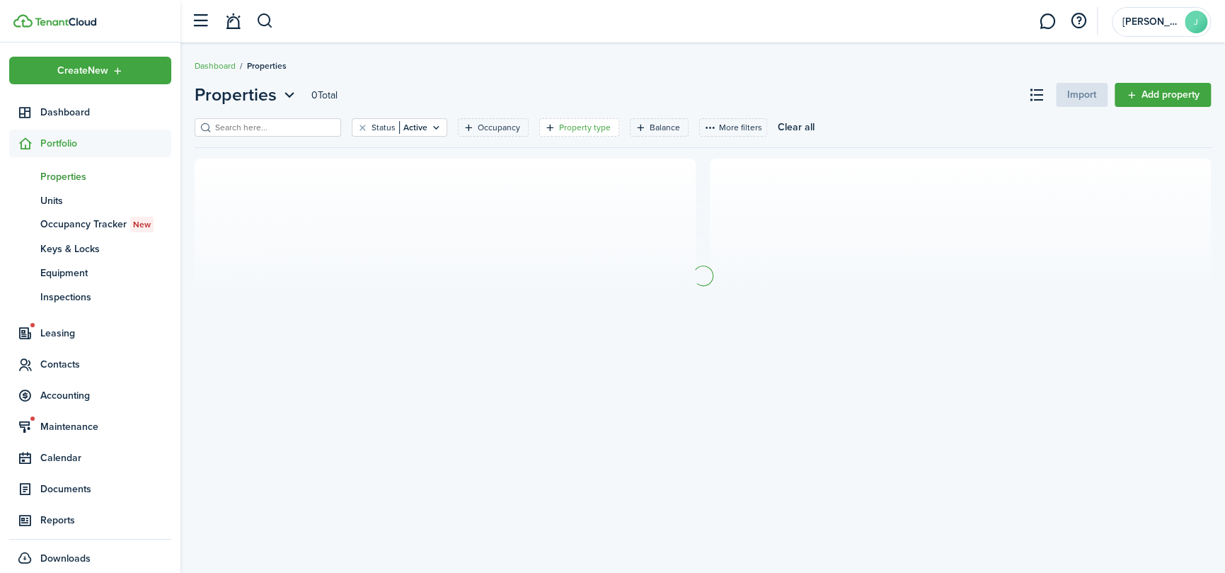
click at [559, 125] on filter-tag-label "Property type" at bounding box center [585, 127] width 52 height 13
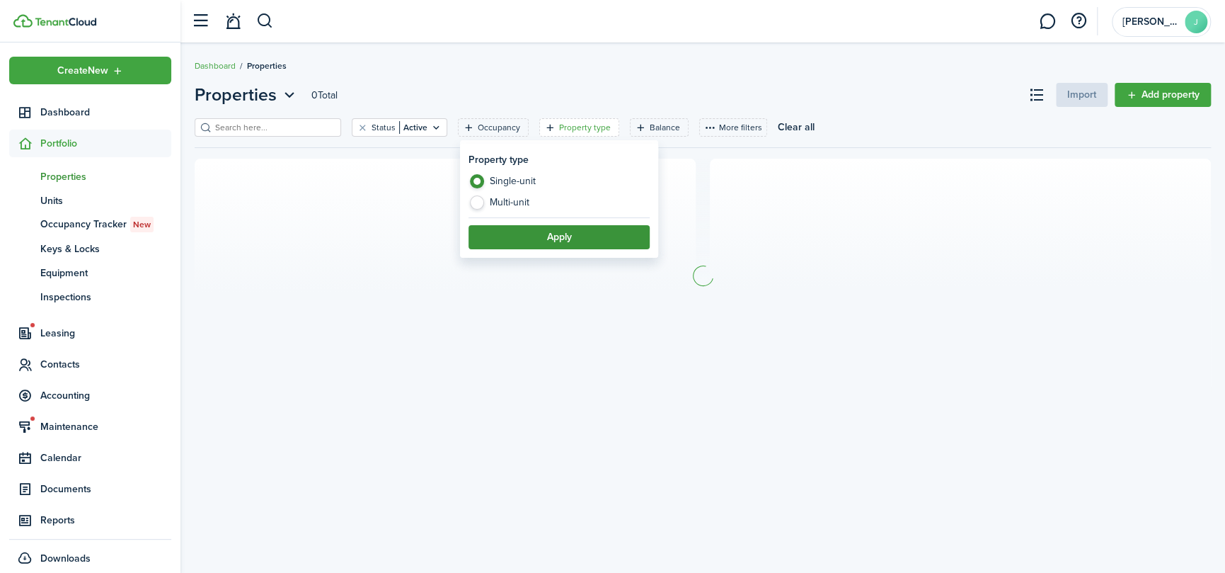
click at [559, 235] on button "Apply" at bounding box center [559, 237] width 181 height 24
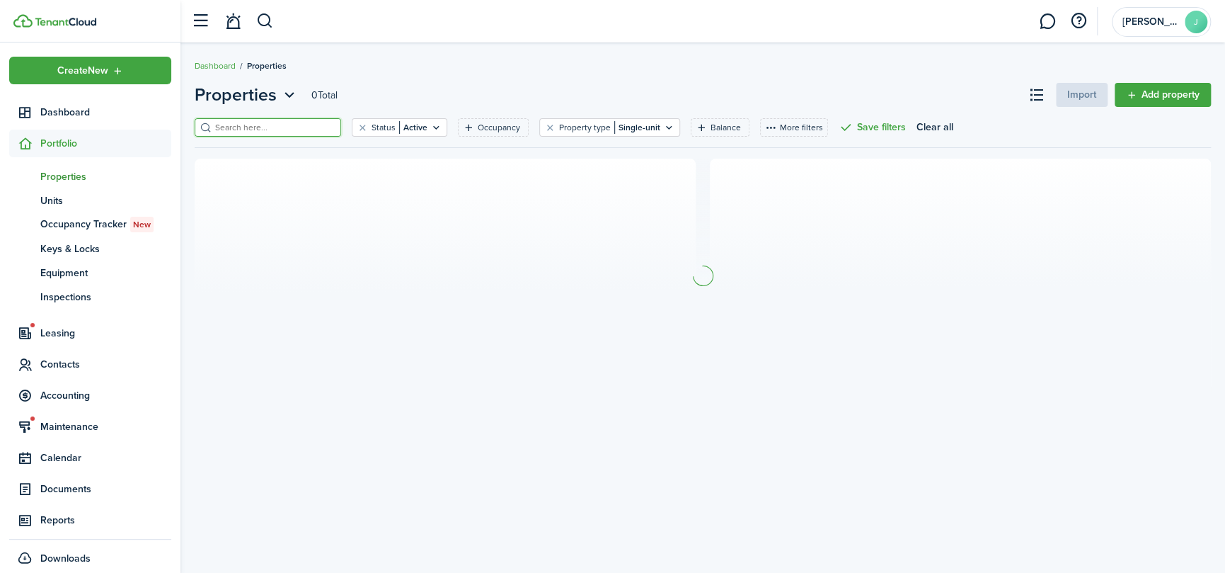
click at [271, 122] on input "search" at bounding box center [274, 127] width 125 height 13
type input "4415"
click at [663, 126] on icon "Open filter" at bounding box center [669, 127] width 12 height 11
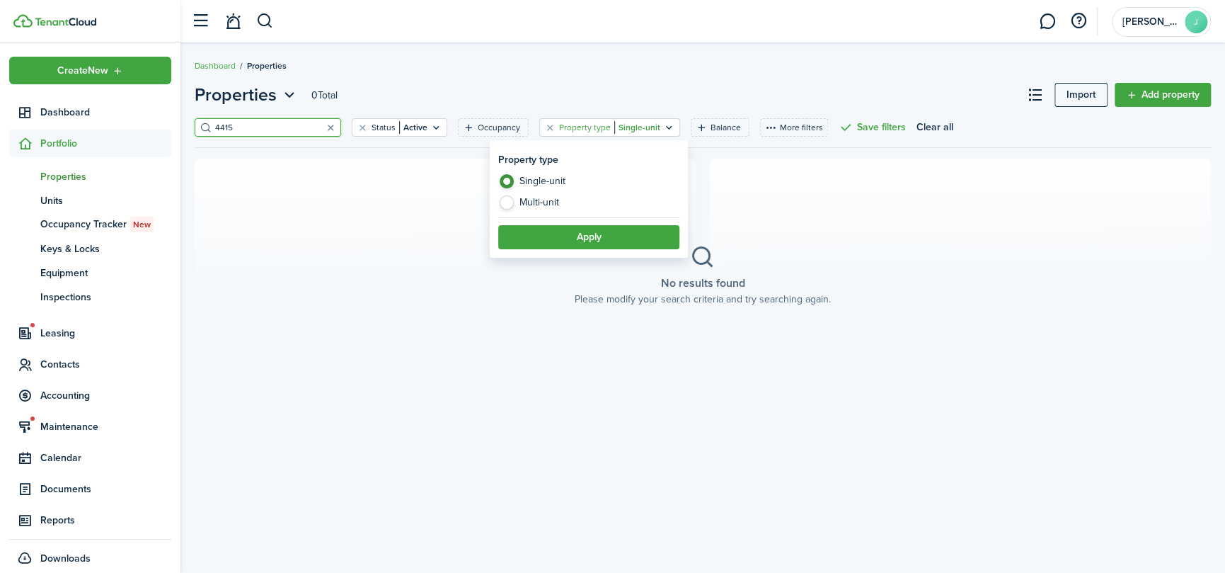
click at [547, 188] on label "Single-unit" at bounding box center [588, 184] width 181 height 21
click at [542, 202] on label "Multi-unit" at bounding box center [588, 202] width 181 height 14
radio input "false"
radio input "true"
click at [591, 229] on button "Apply" at bounding box center [588, 237] width 181 height 24
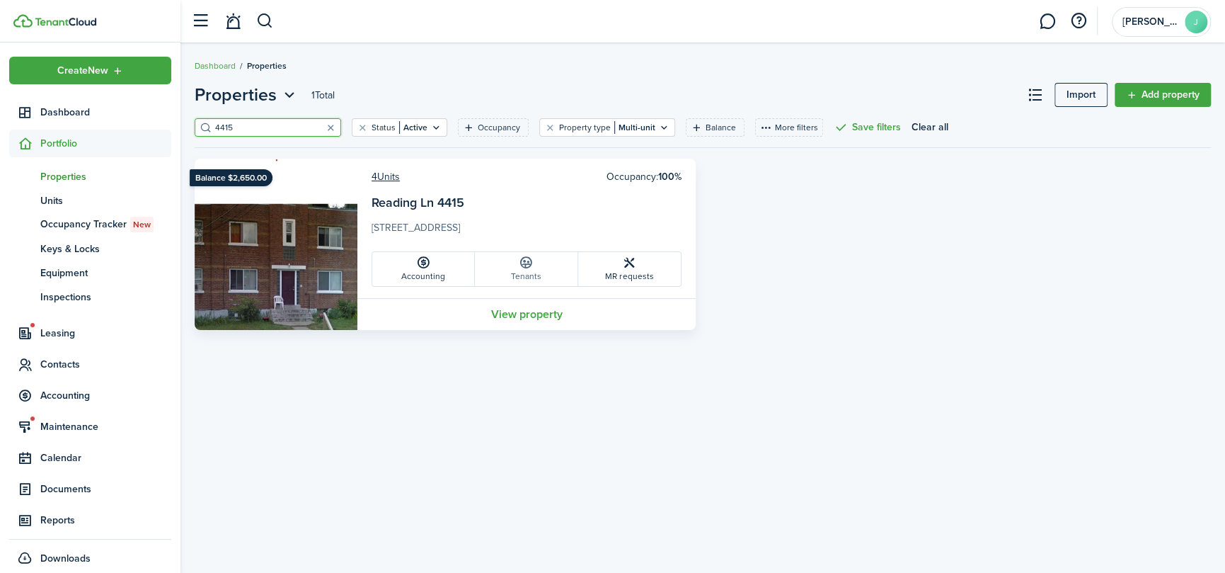
click at [530, 275] on link "Tenants" at bounding box center [526, 269] width 103 height 34
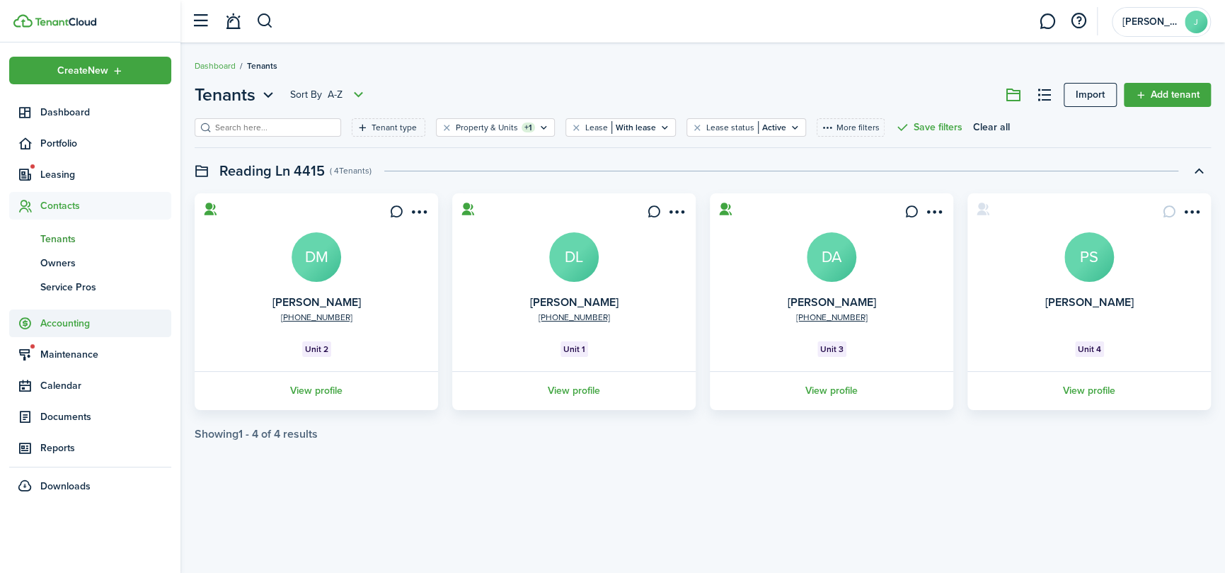
click at [64, 326] on span "Accounting" at bounding box center [105, 323] width 131 height 15
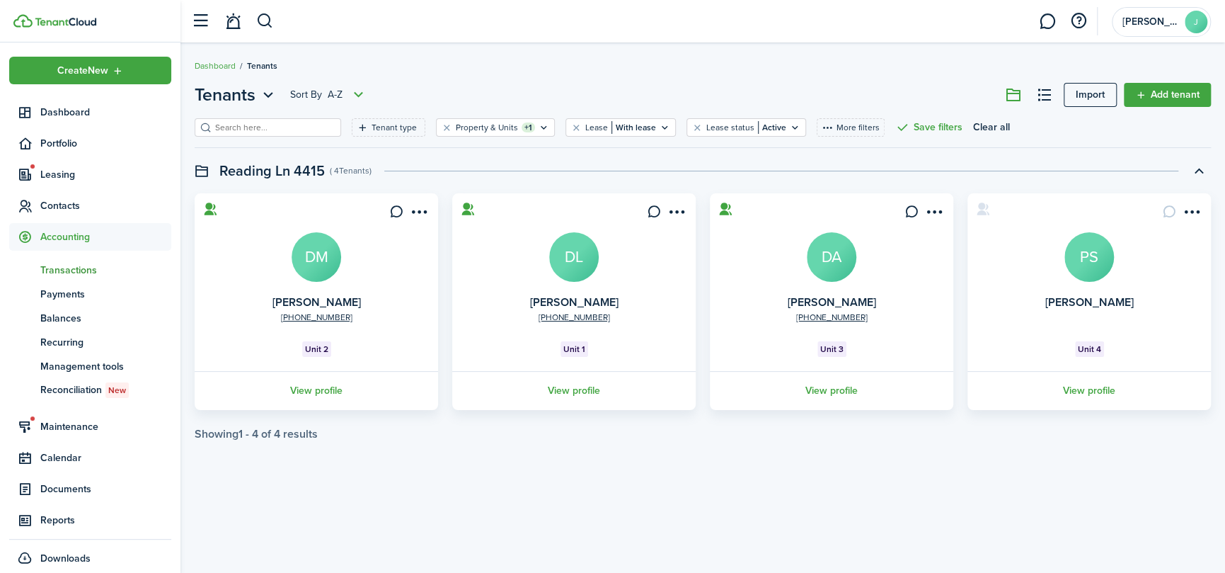
click at [64, 266] on span "Transactions" at bounding box center [105, 270] width 131 height 15
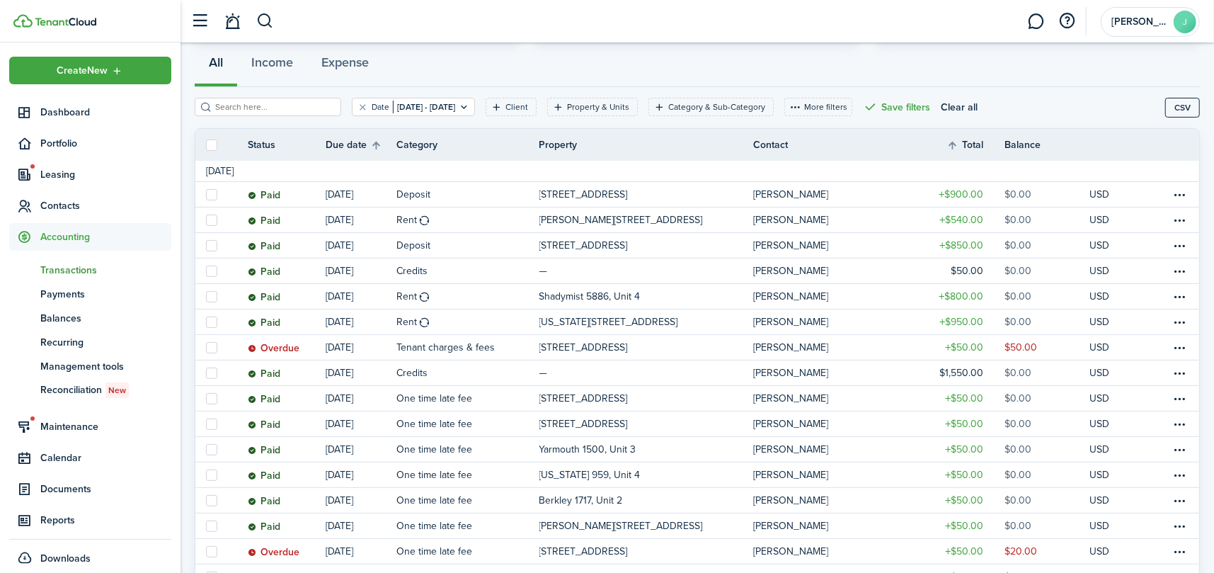
scroll to position [142, 0]
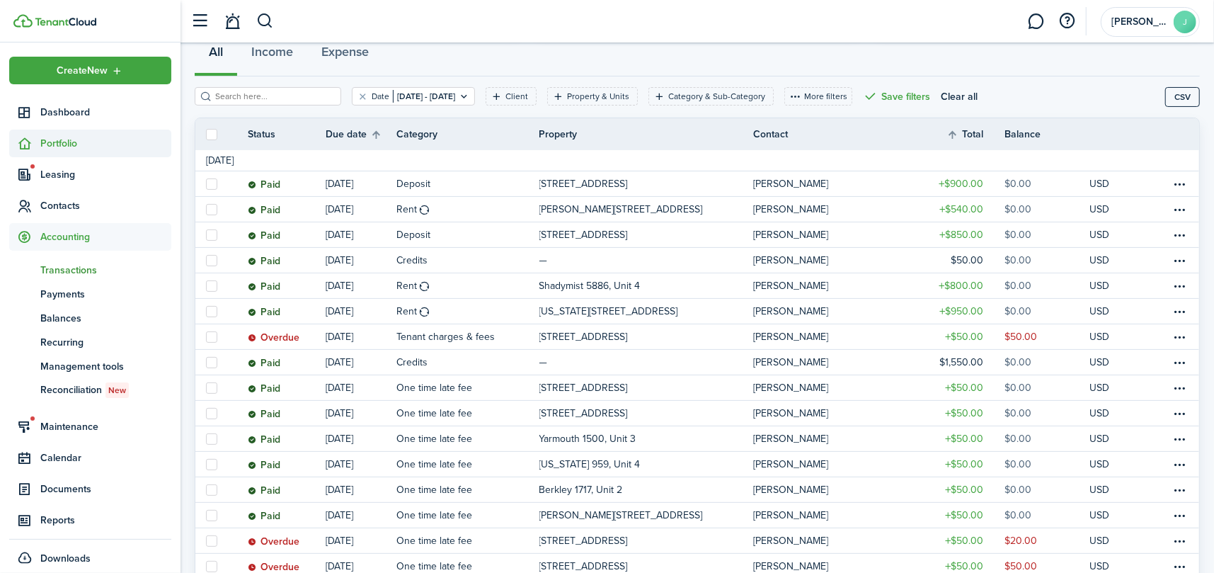
click at [50, 149] on span "Portfolio" at bounding box center [105, 143] width 131 height 15
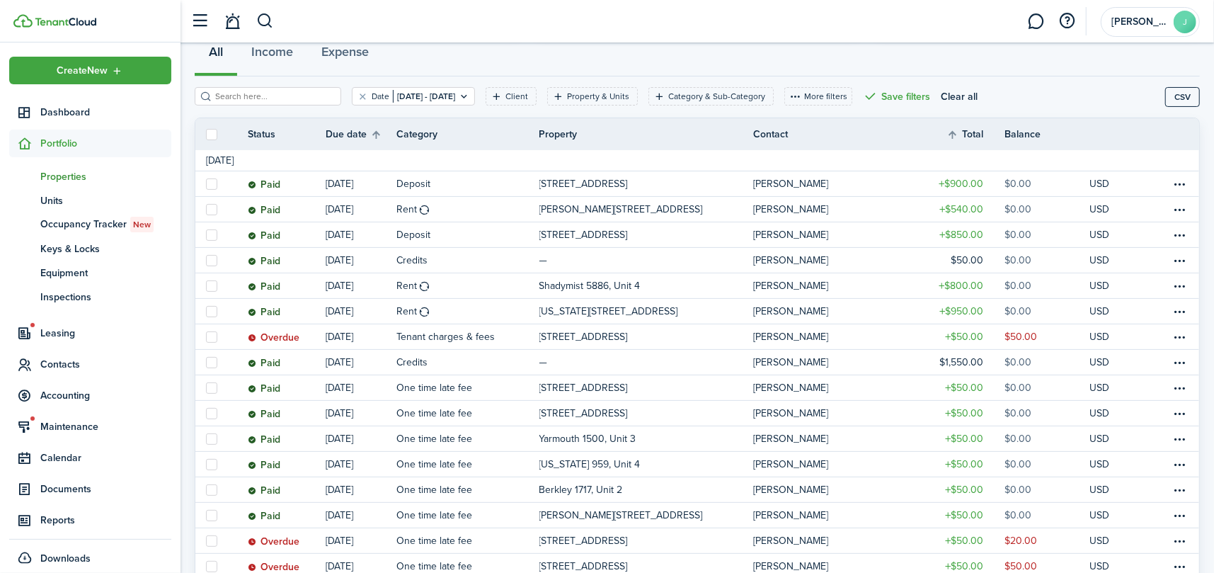
click at [57, 177] on span "Properties" at bounding box center [105, 176] width 131 height 15
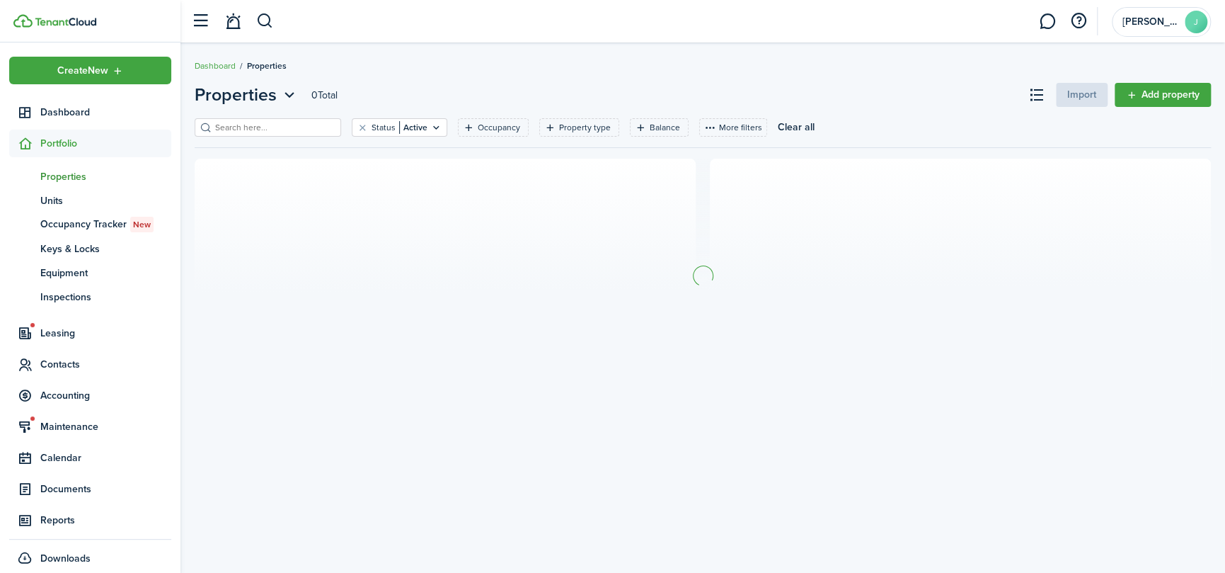
click at [268, 125] on input "search" at bounding box center [274, 127] width 125 height 13
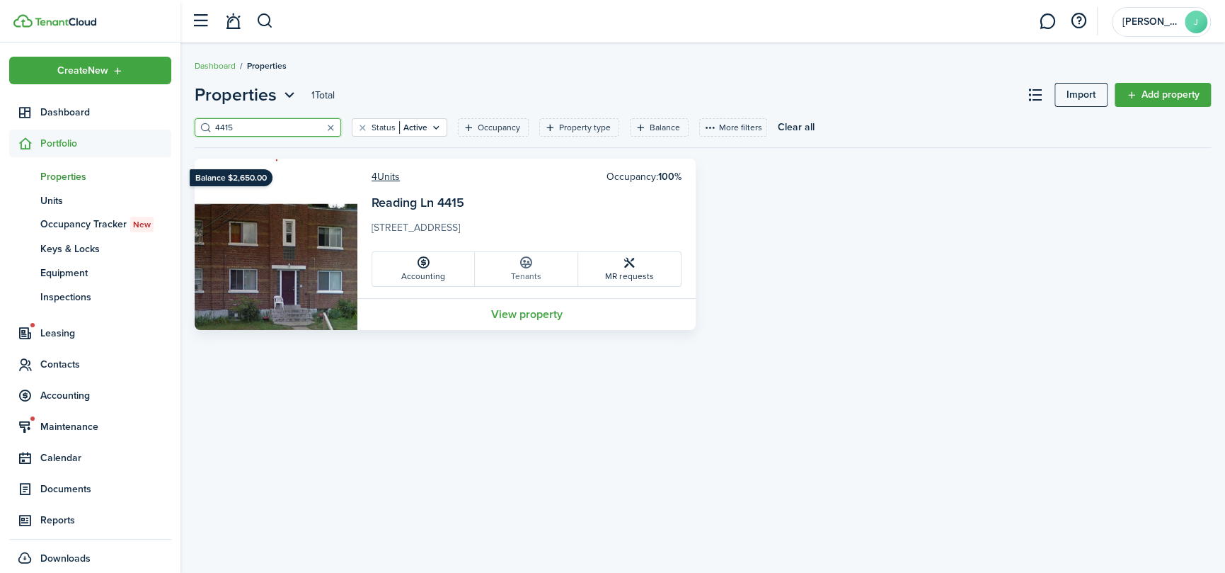
type input "4415"
click at [525, 270] on link "Tenants" at bounding box center [526, 269] width 103 height 34
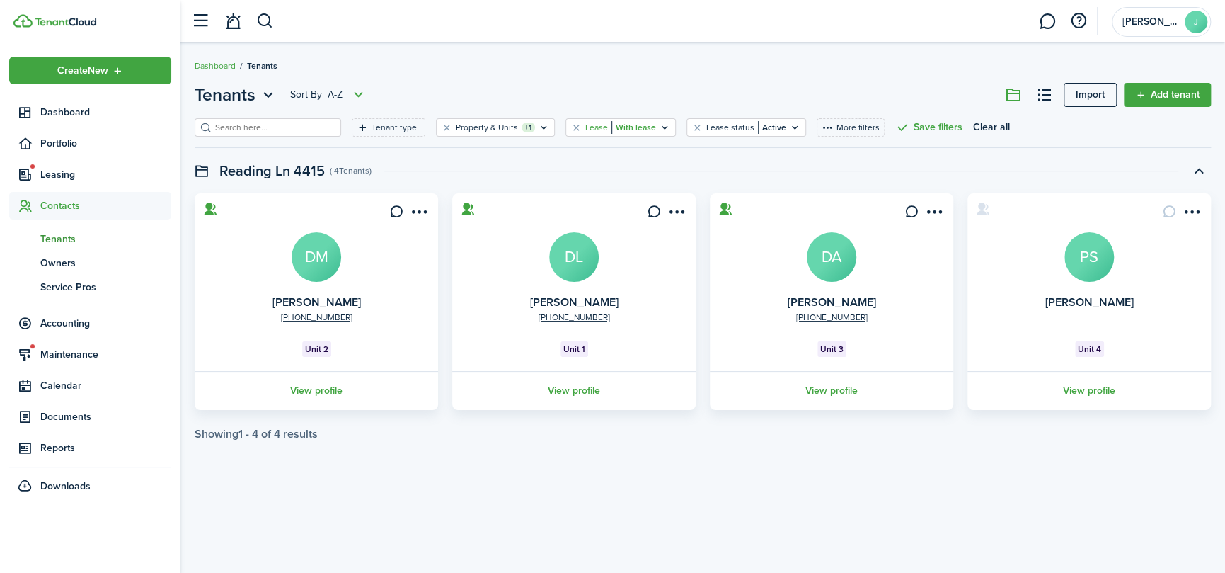
click at [659, 127] on icon "Open filter" at bounding box center [665, 127] width 12 height 11
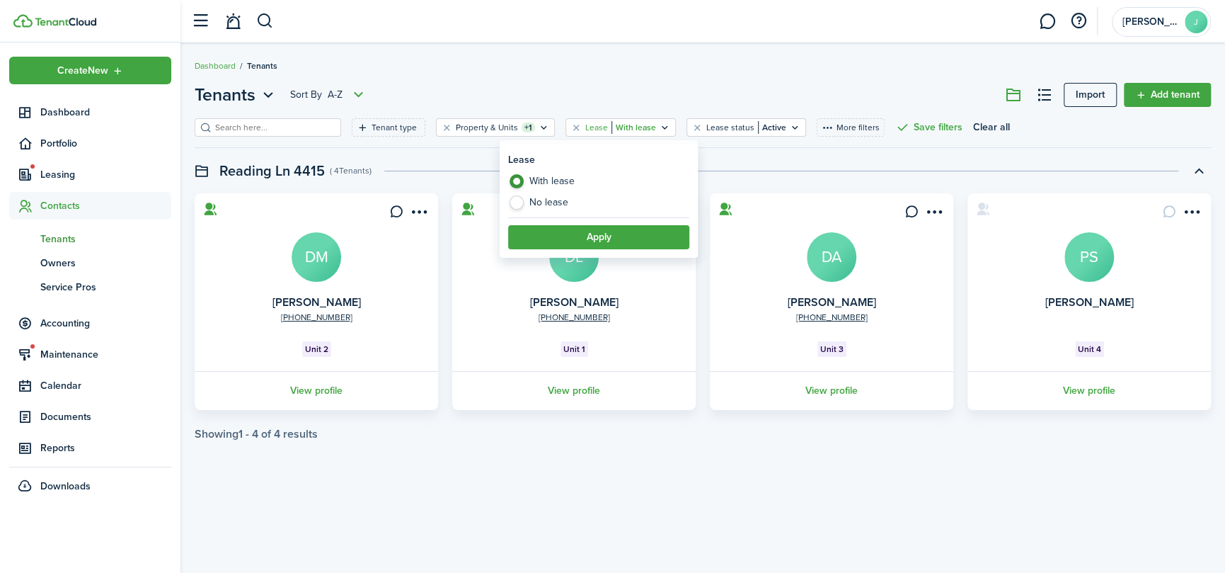
click at [544, 198] on label "No lease" at bounding box center [598, 202] width 181 height 14
radio input "false"
radio input "true"
click at [604, 248] on button "Apply" at bounding box center [598, 237] width 181 height 24
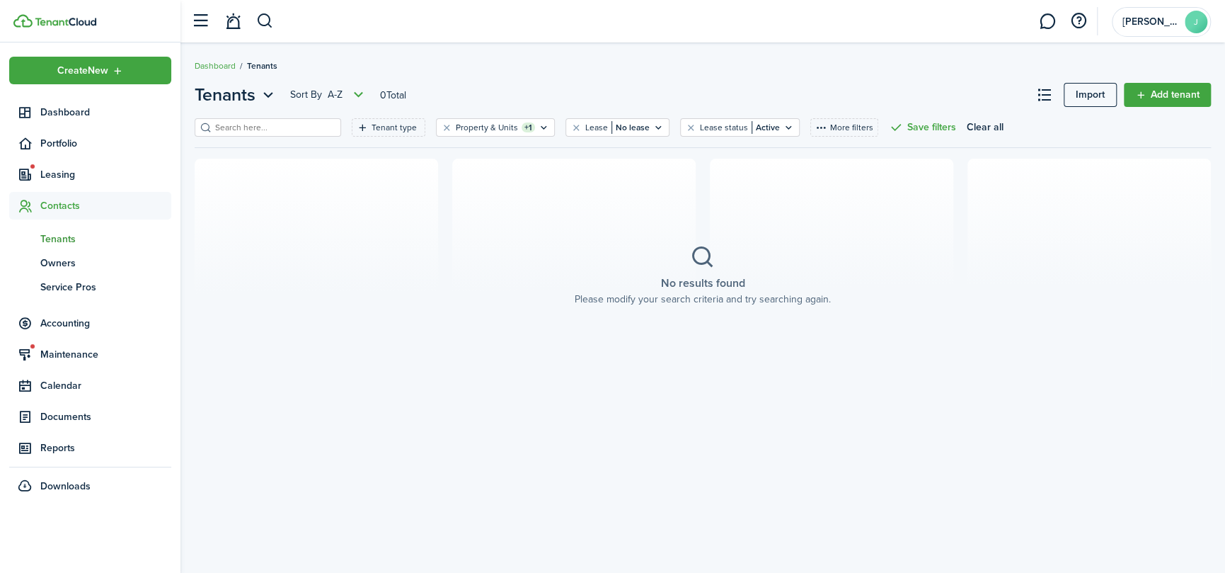
click at [709, 274] on div "No results found Please modify your search criteria and try searching again." at bounding box center [703, 276] width 278 height 84
click at [51, 253] on link "ow Owners" at bounding box center [90, 263] width 162 height 24
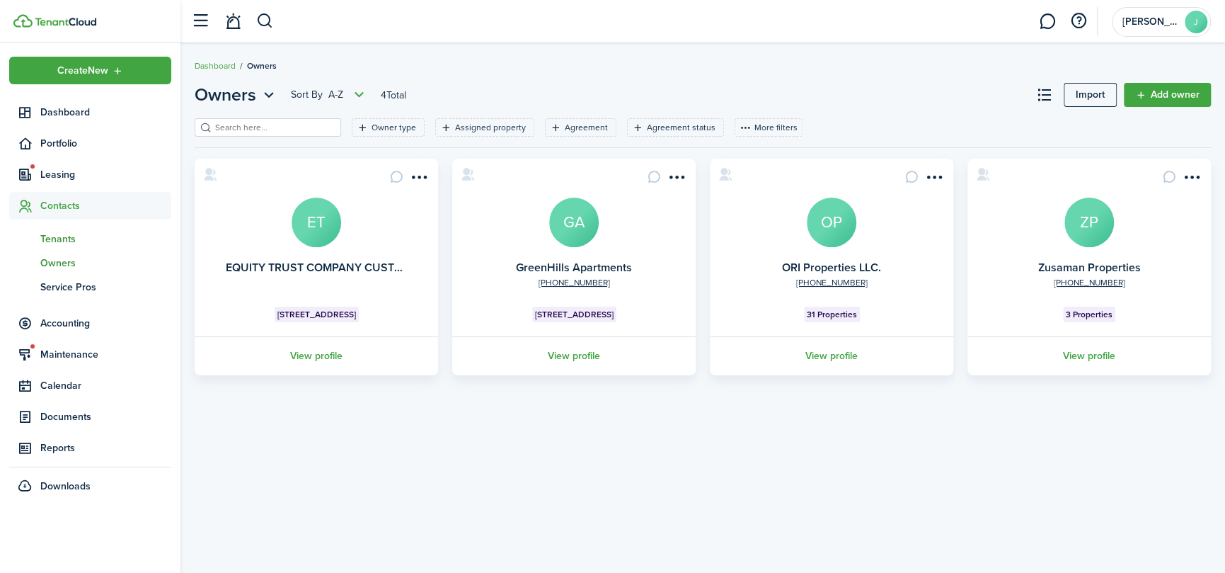
click at [47, 232] on span "Tenants" at bounding box center [105, 239] width 131 height 15
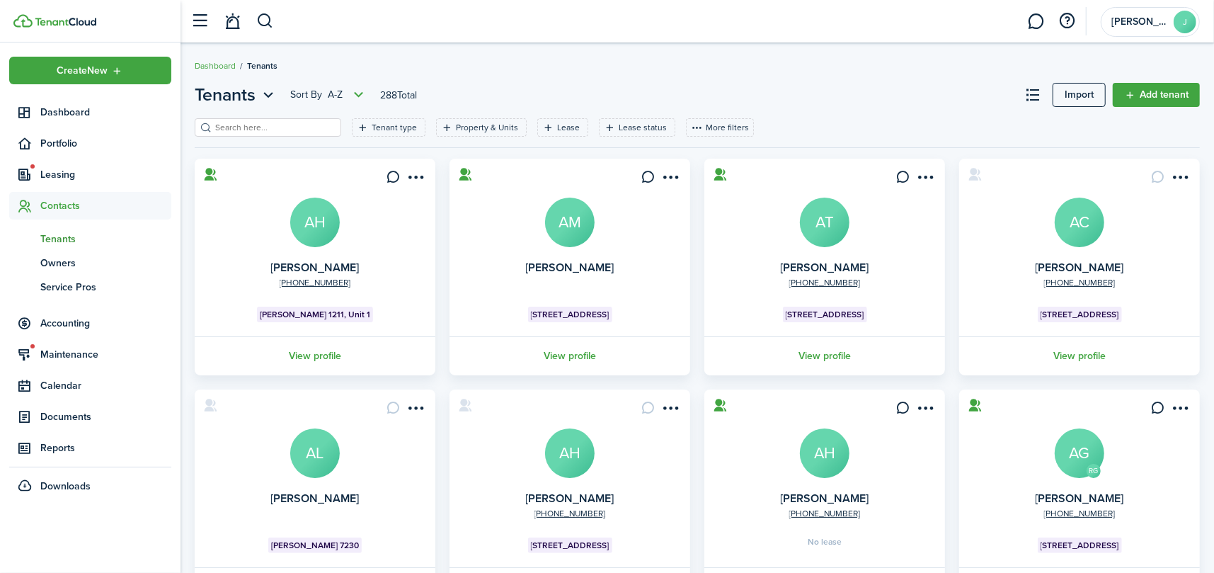
click at [290, 119] on filter-search at bounding box center [268, 127] width 147 height 18
click at [263, 125] on input "search" at bounding box center [274, 127] width 125 height 13
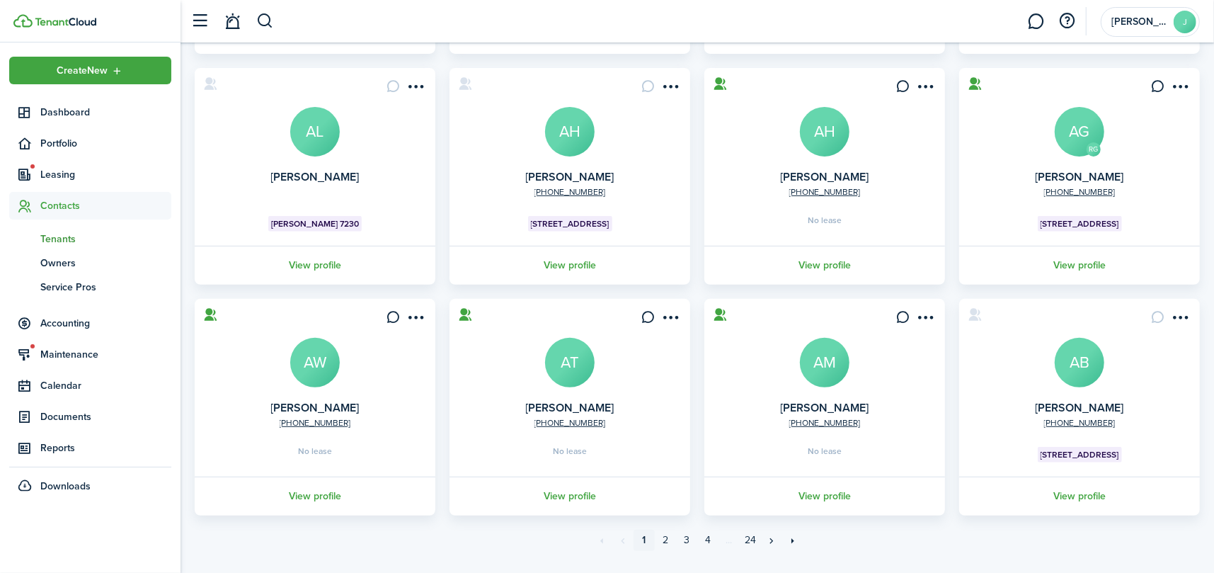
scroll to position [353, 0]
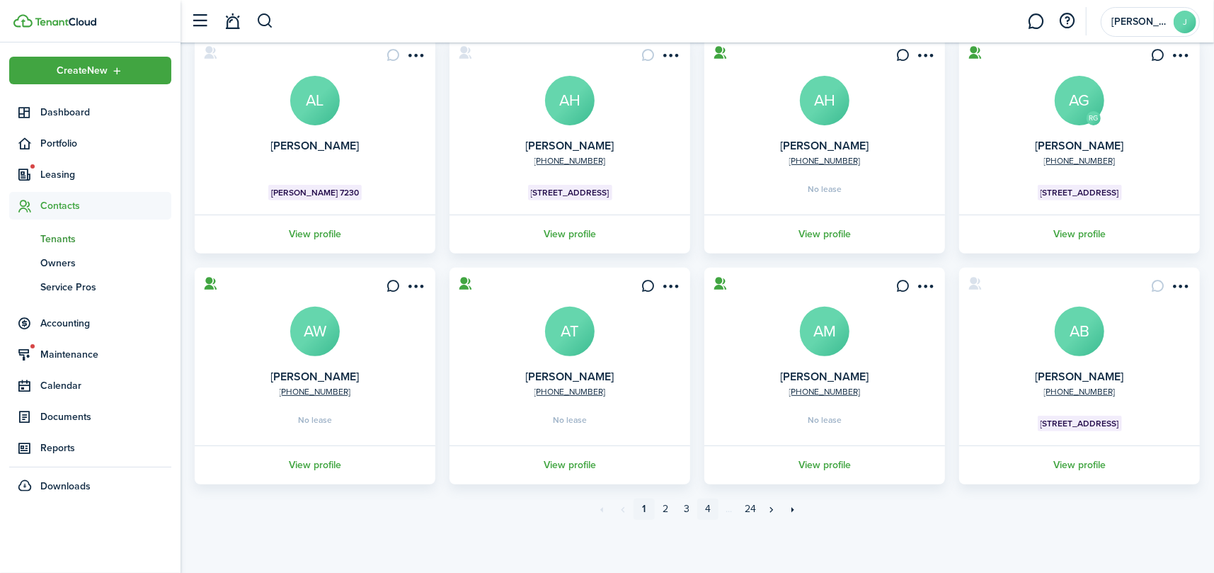
click at [703, 506] on link "4" at bounding box center [707, 508] width 21 height 21
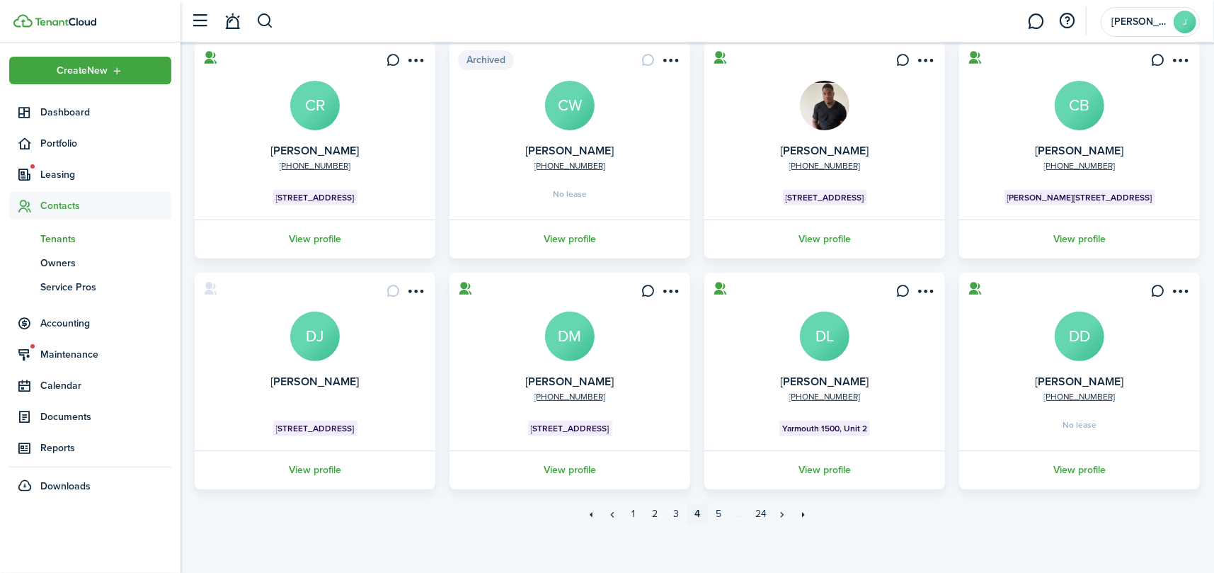
scroll to position [353, 0]
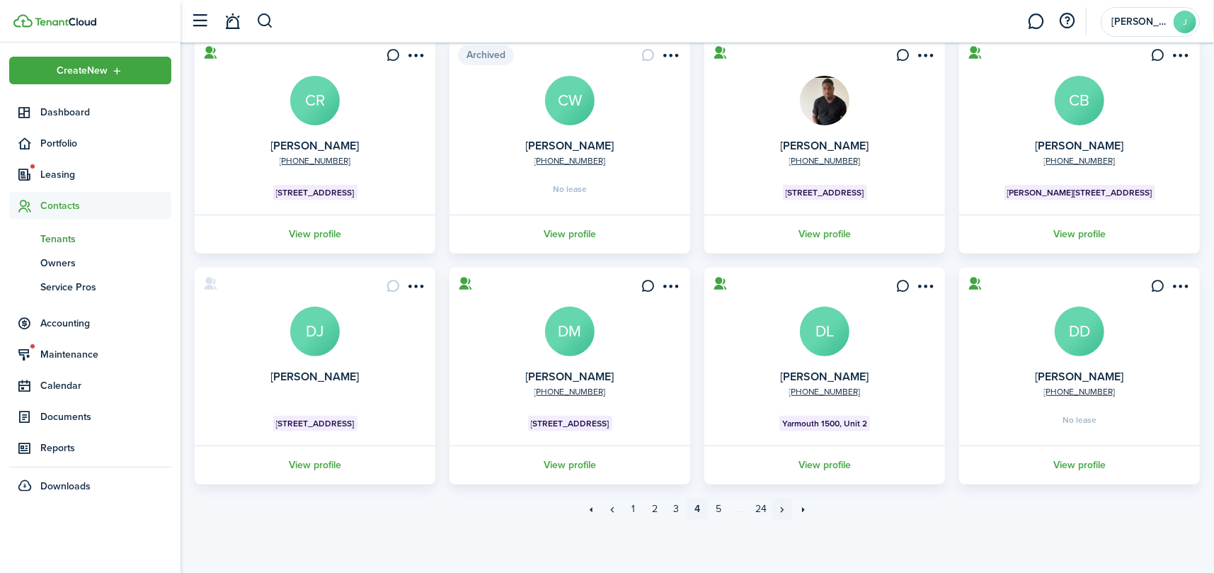
click at [775, 503] on link "»" at bounding box center [782, 508] width 21 height 21
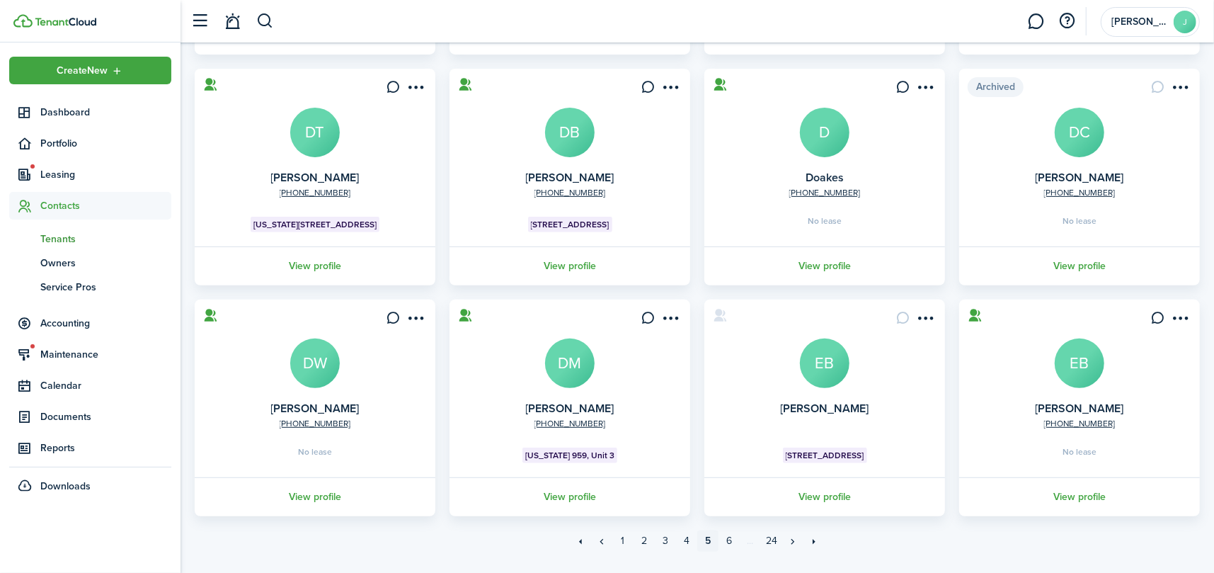
scroll to position [353, 0]
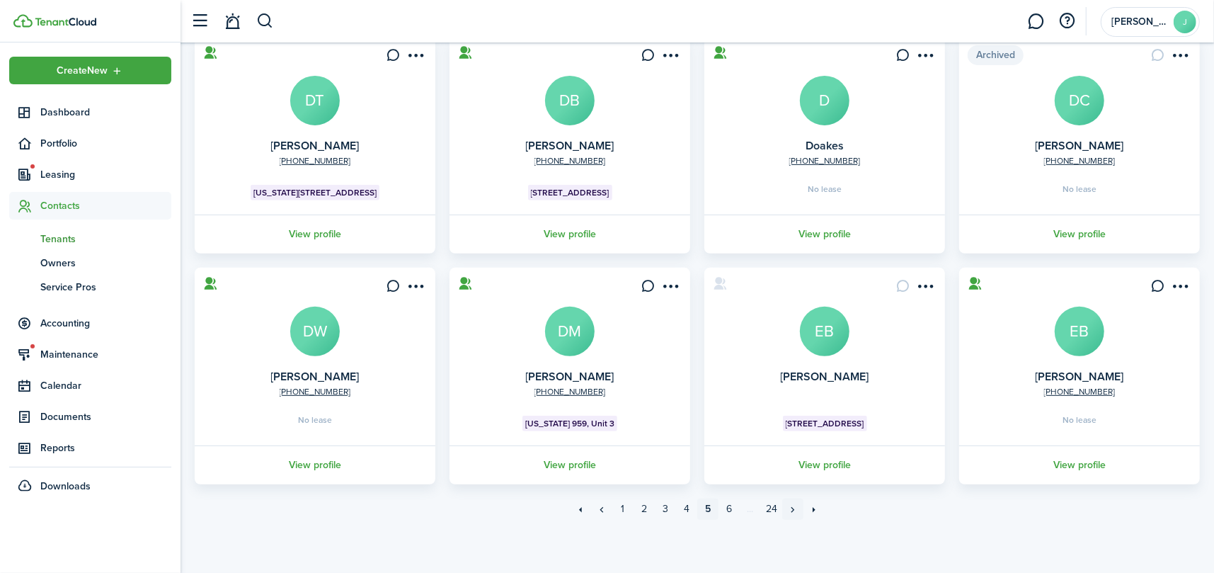
click at [792, 506] on link "»" at bounding box center [792, 508] width 21 height 21
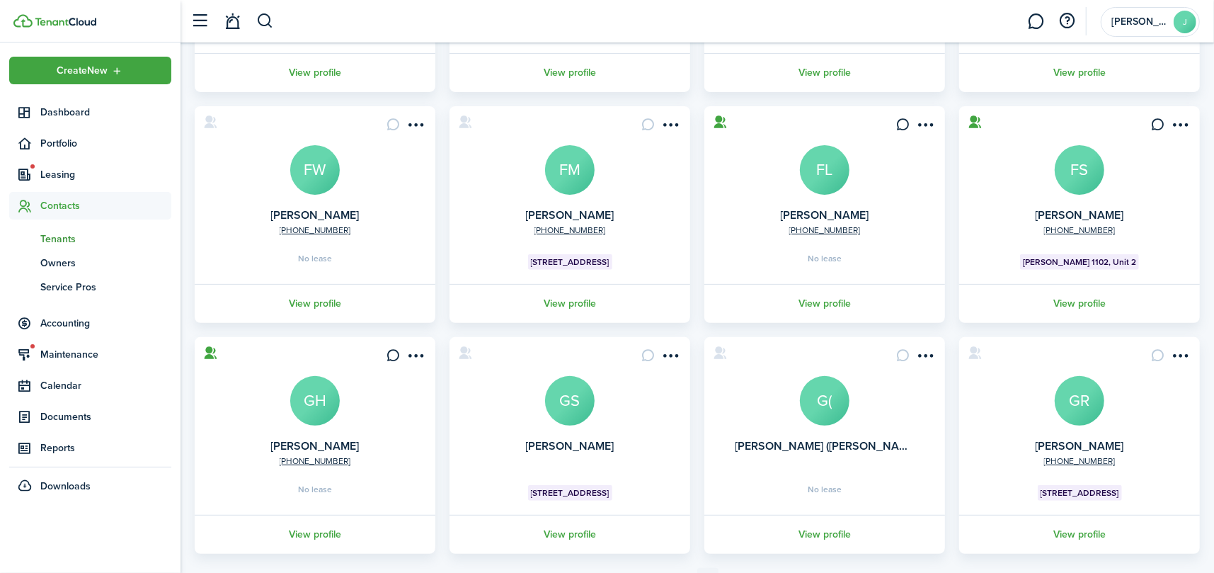
scroll to position [353, 0]
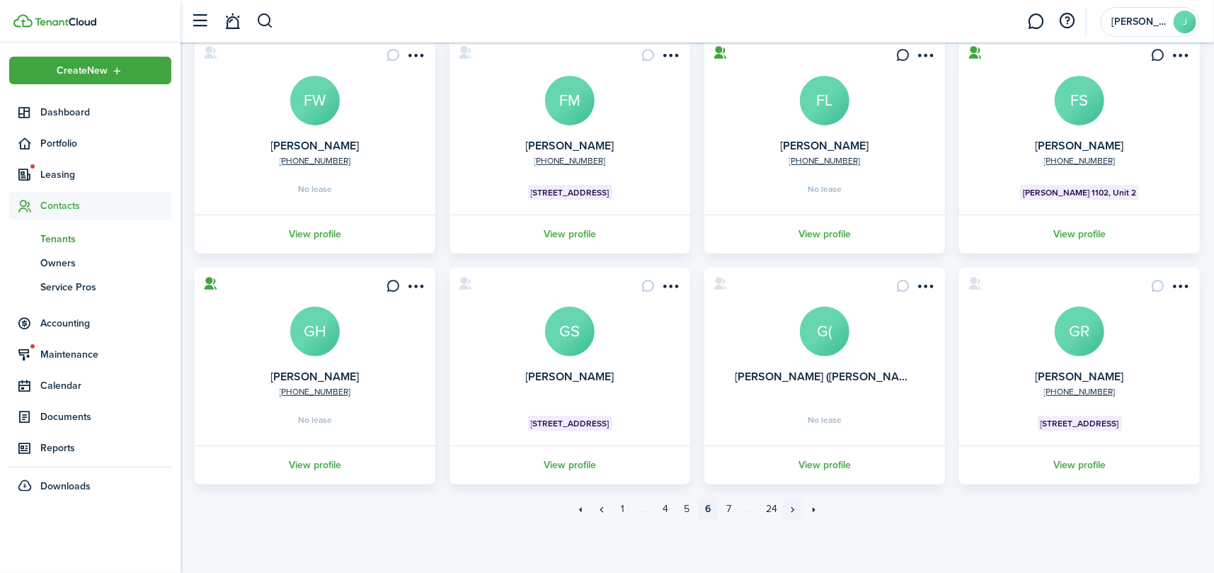
click at [791, 507] on link "»" at bounding box center [792, 508] width 21 height 21
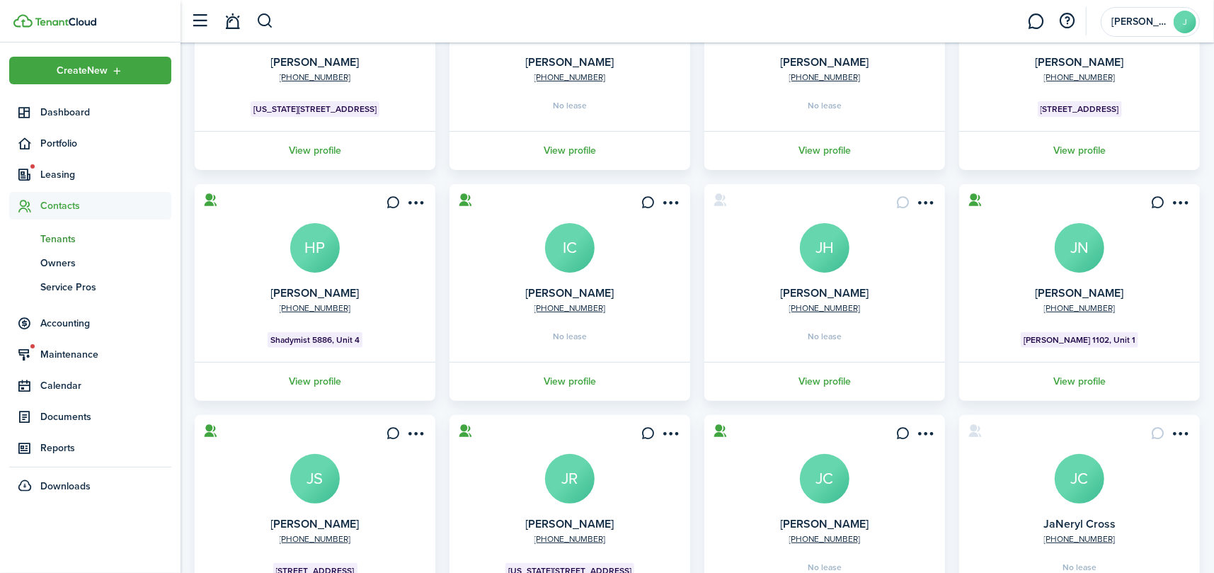
scroll to position [353, 0]
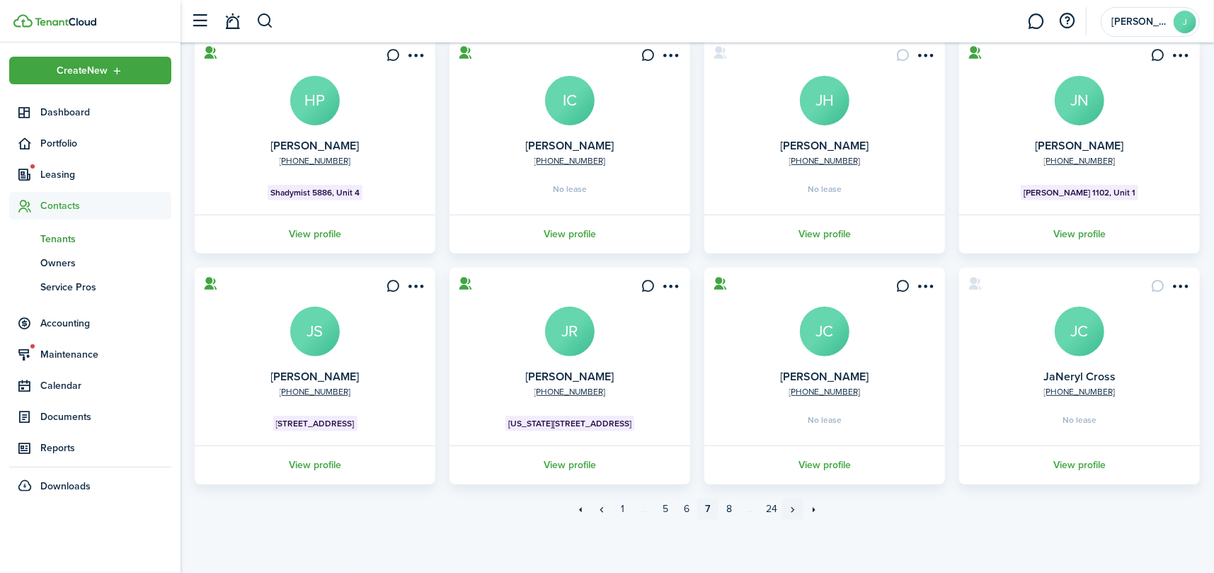
click at [795, 499] on link "»" at bounding box center [792, 508] width 21 height 21
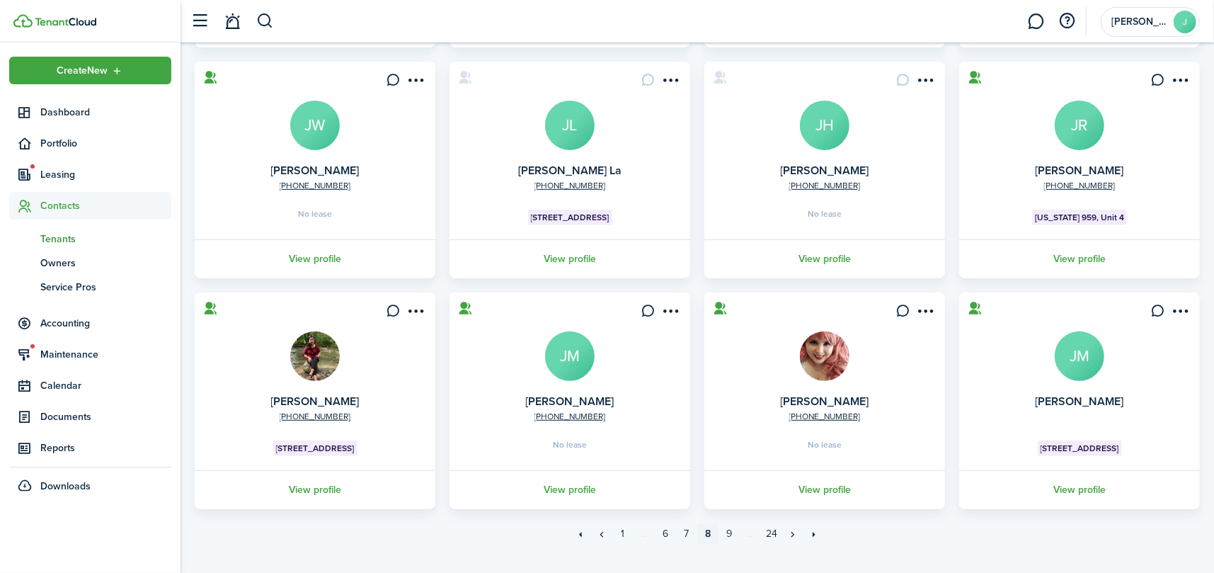
scroll to position [353, 0]
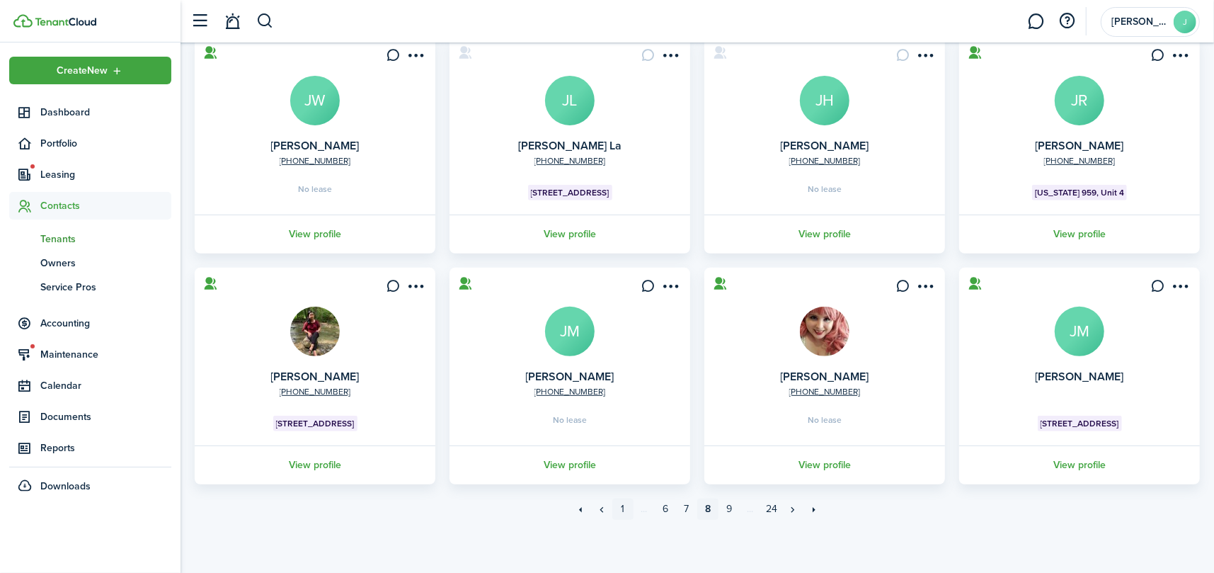
click at [627, 504] on link "1" at bounding box center [622, 508] width 21 height 21
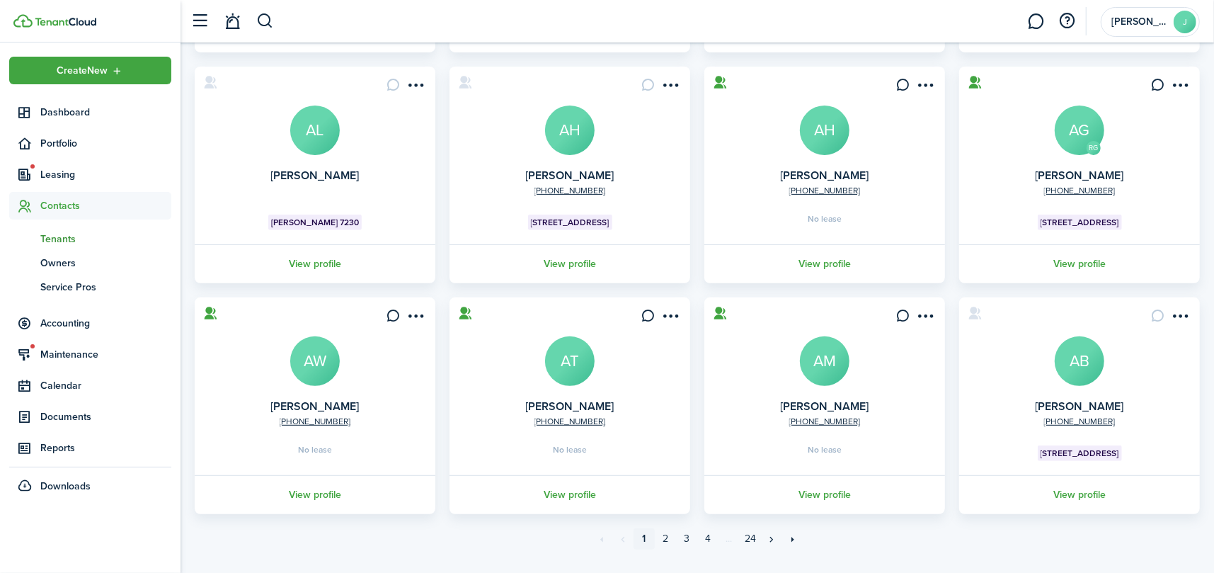
scroll to position [353, 0]
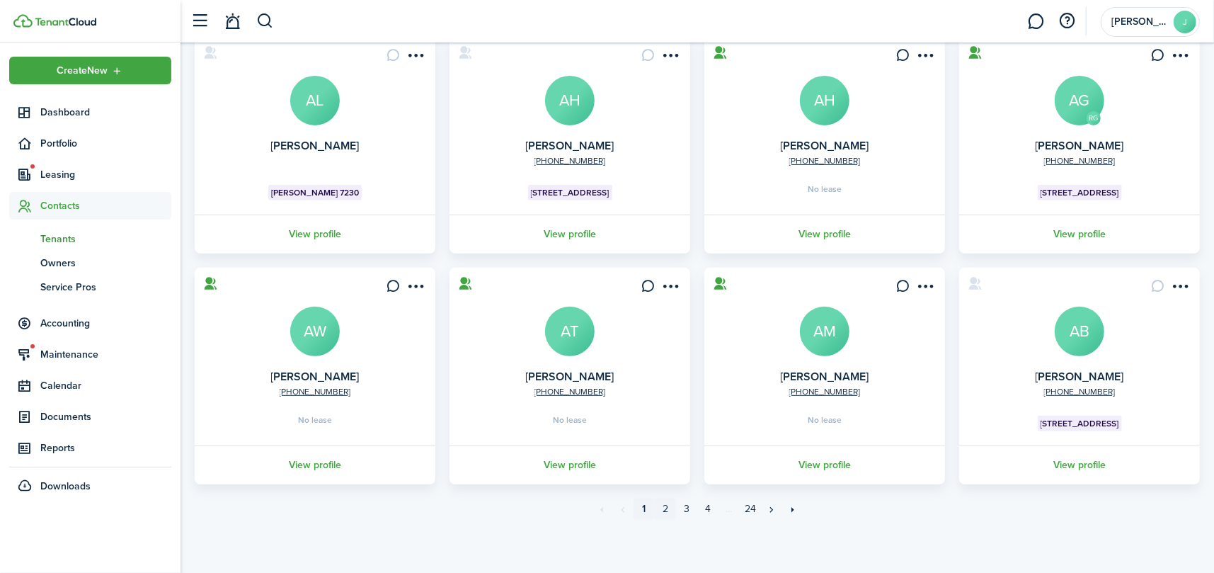
click at [665, 510] on link "2" at bounding box center [665, 508] width 21 height 21
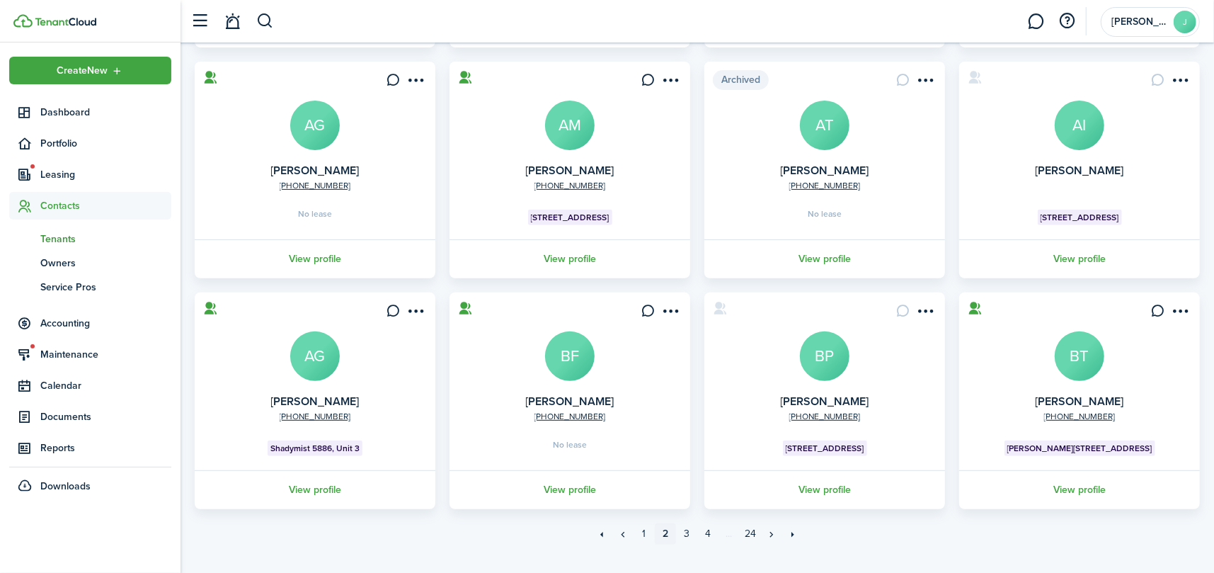
scroll to position [353, 0]
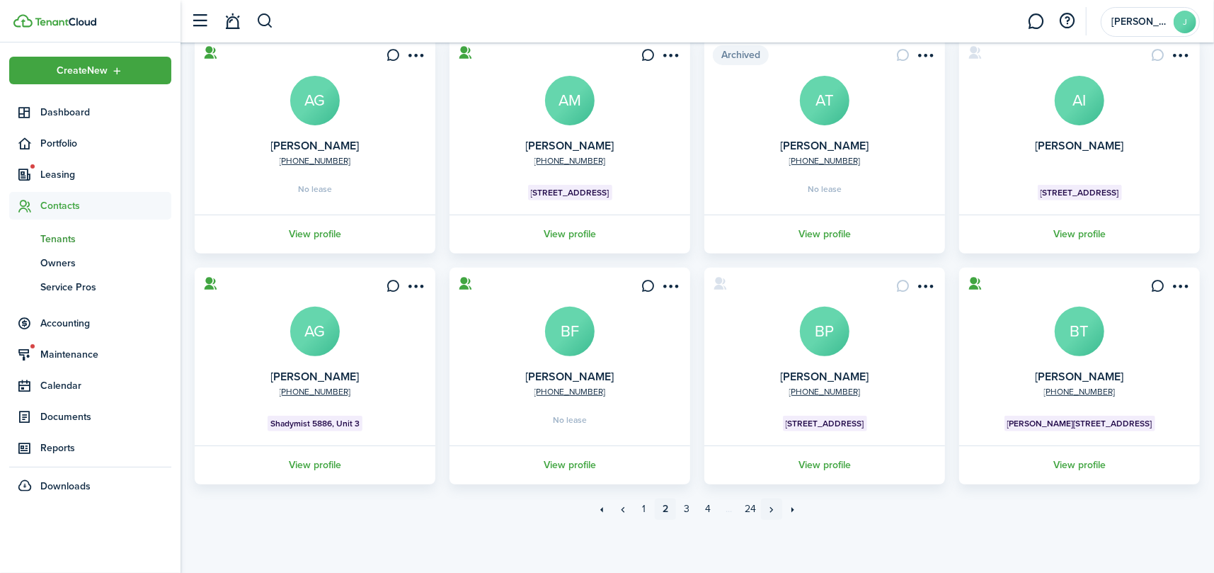
click at [772, 508] on link "»" at bounding box center [771, 508] width 21 height 21
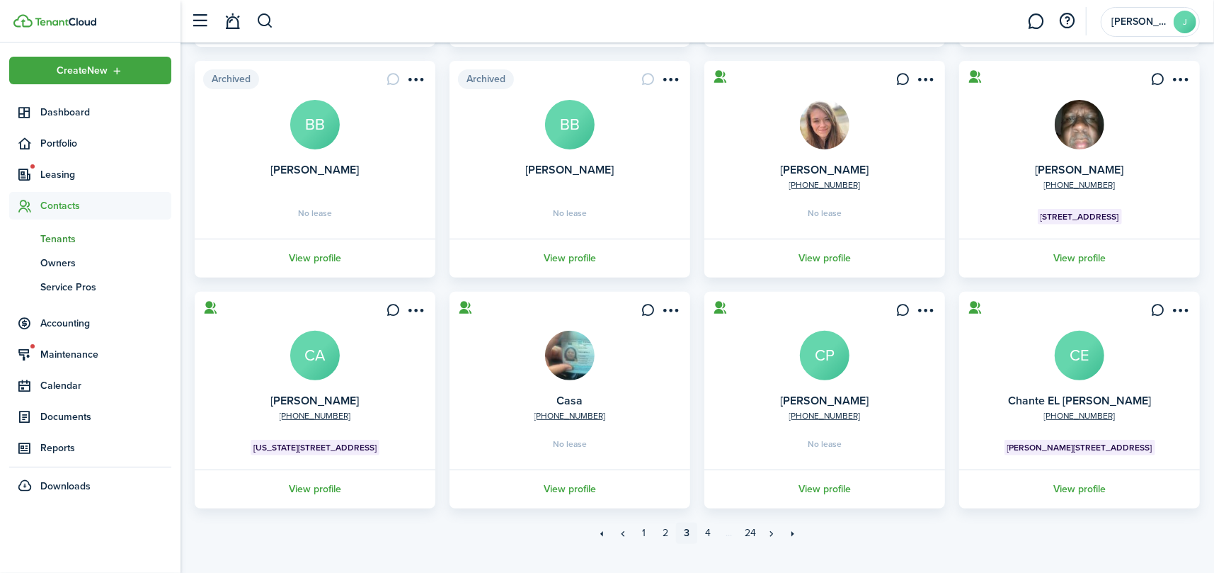
scroll to position [353, 0]
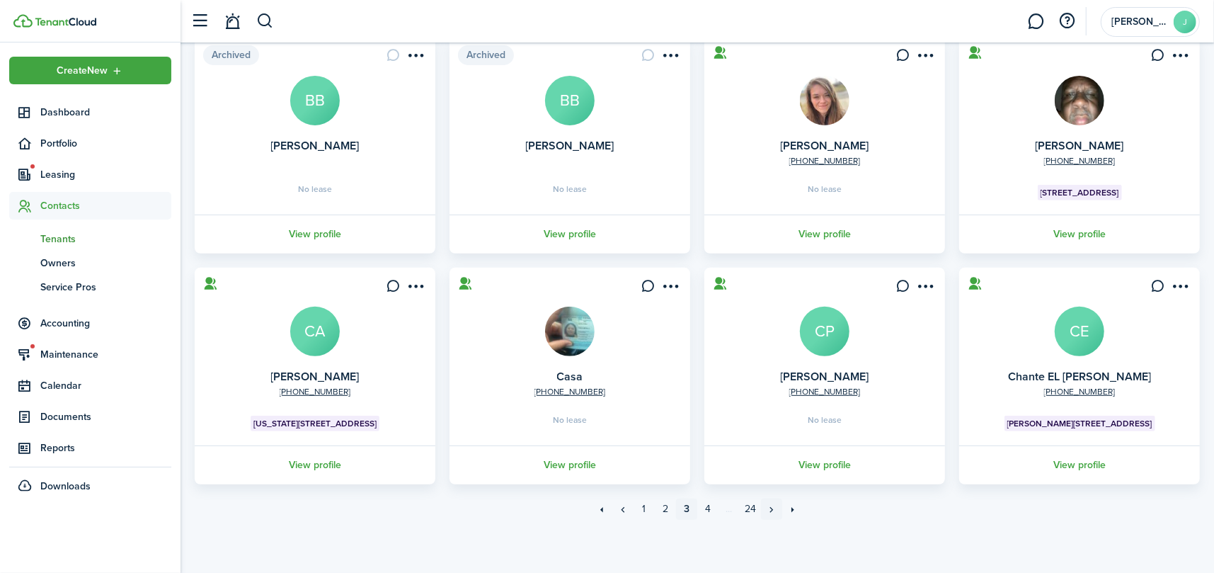
click at [772, 508] on link "»" at bounding box center [771, 508] width 21 height 21
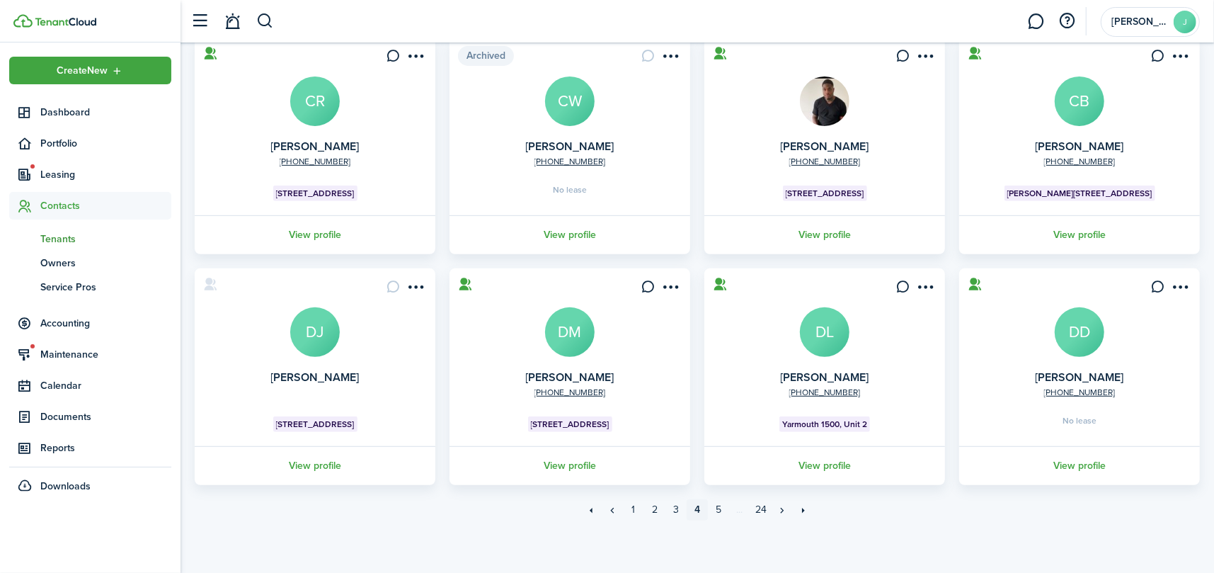
scroll to position [353, 0]
click at [782, 510] on link "»" at bounding box center [782, 508] width 21 height 21
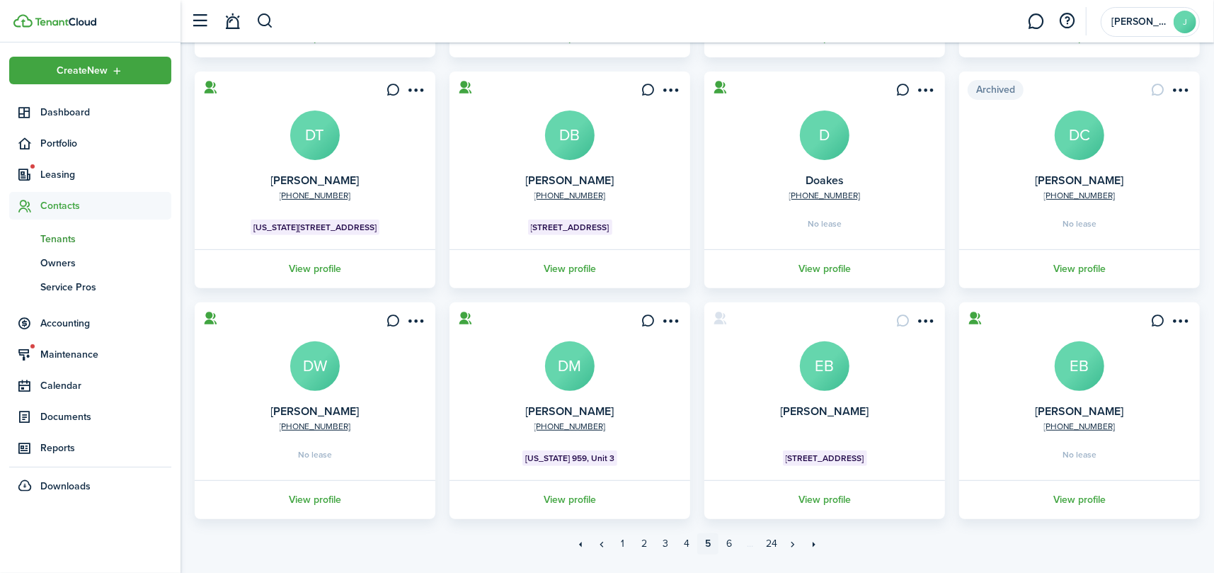
scroll to position [353, 0]
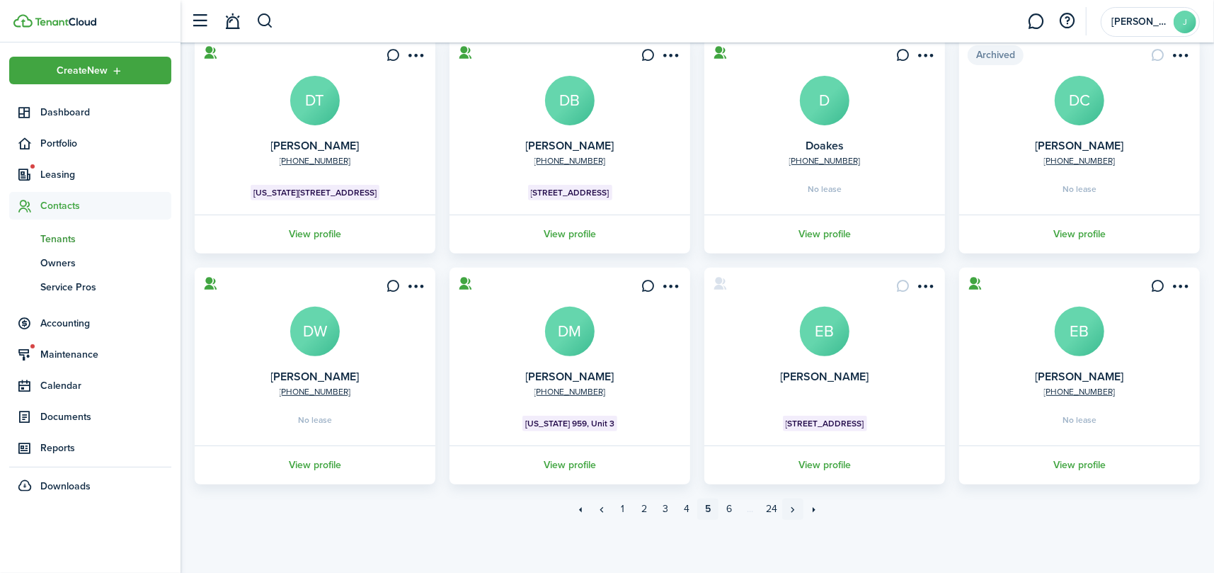
click at [791, 503] on link "»" at bounding box center [792, 508] width 21 height 21
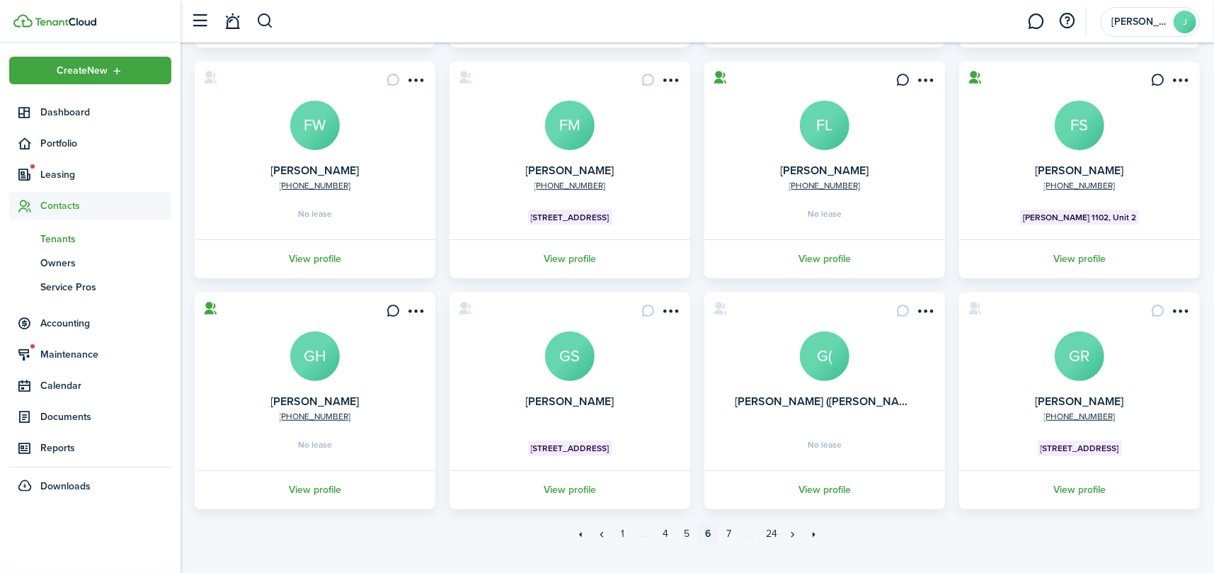
scroll to position [353, 0]
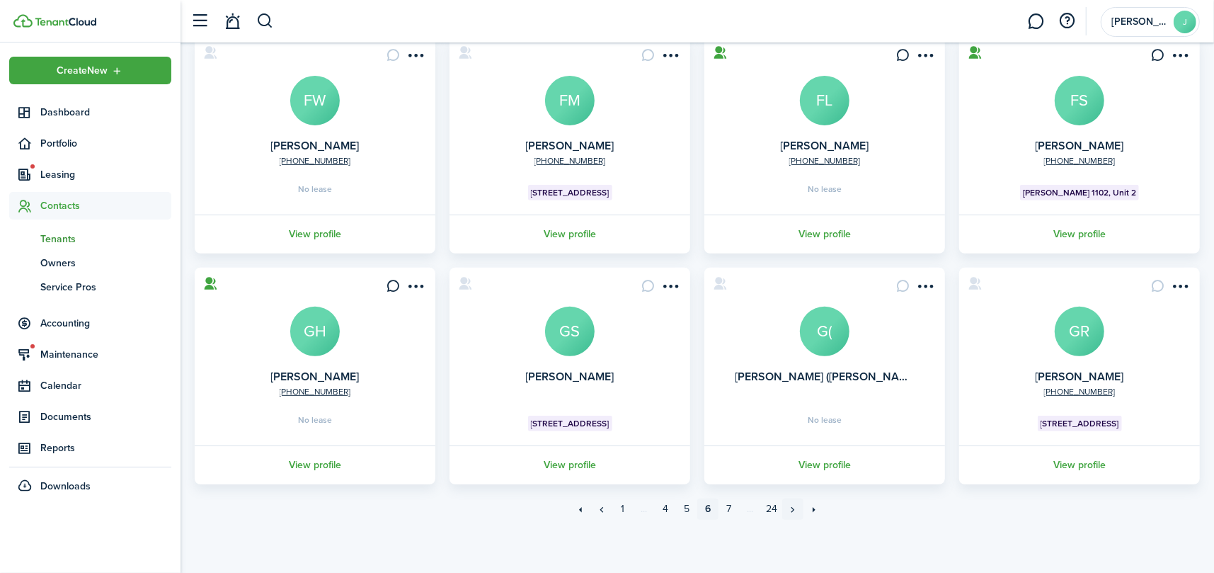
click at [794, 511] on link "»" at bounding box center [792, 508] width 21 height 21
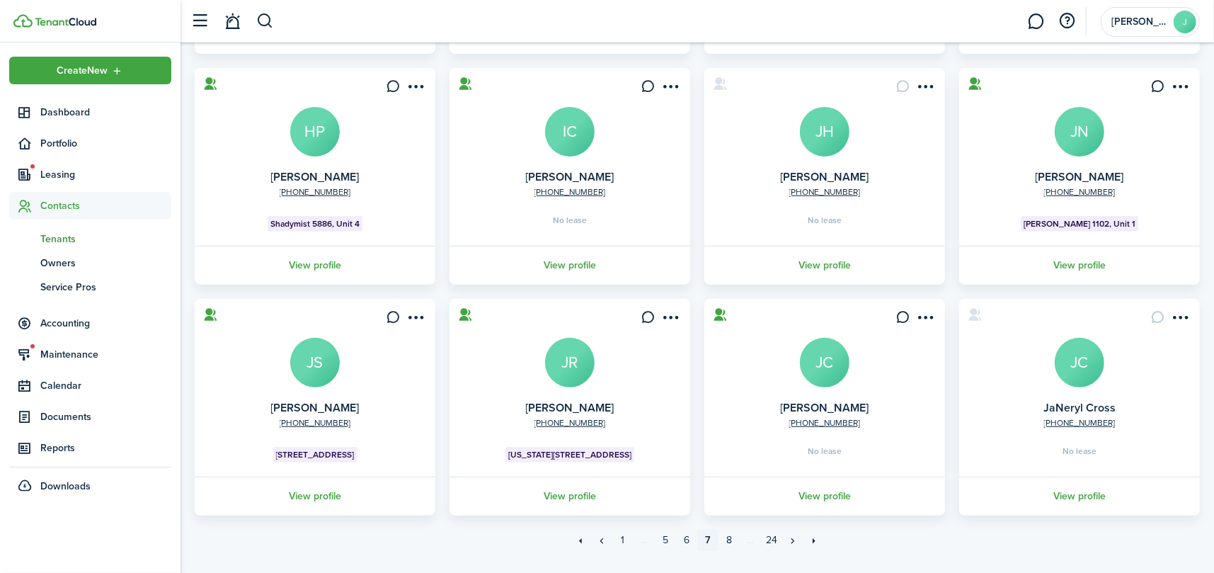
scroll to position [353, 0]
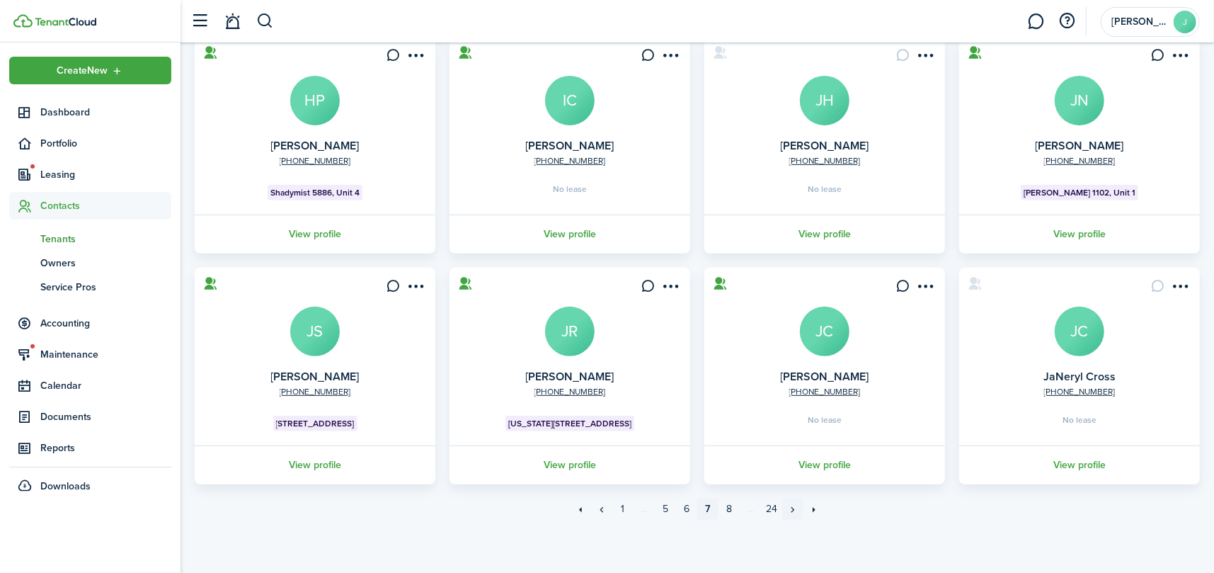
click at [789, 507] on link "»" at bounding box center [792, 508] width 21 height 21
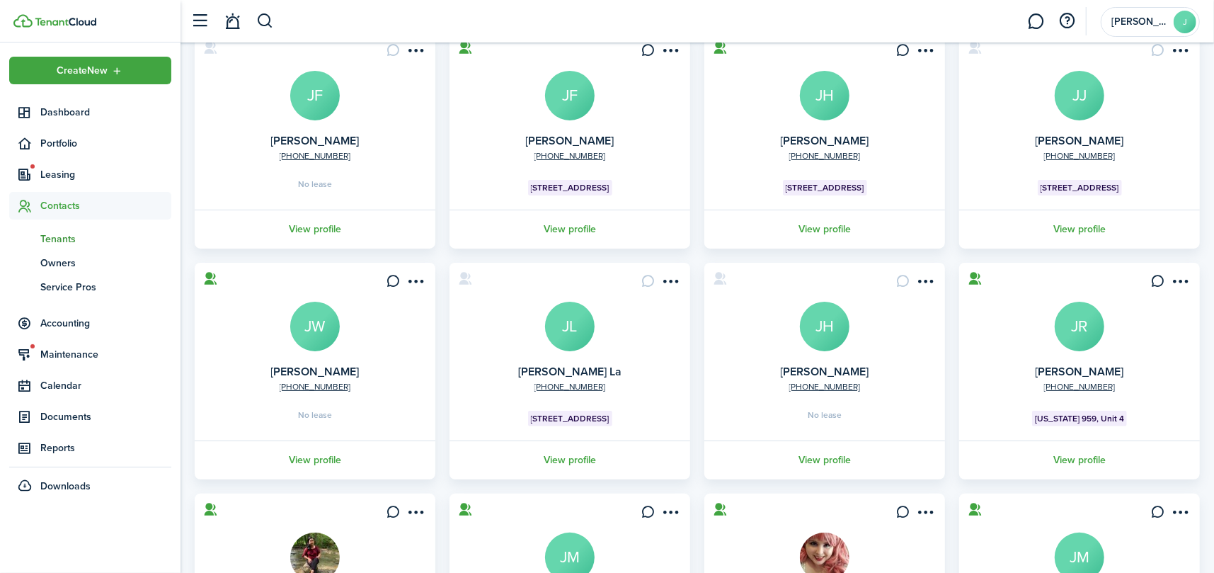
scroll to position [142, 0]
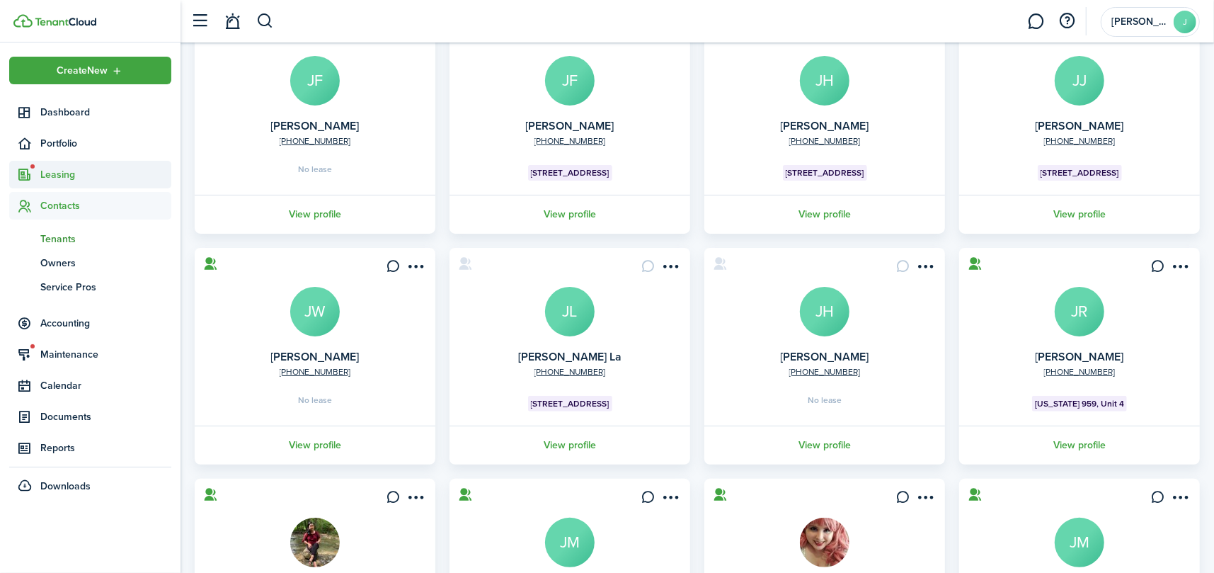
click at [66, 171] on span "Leasing" at bounding box center [105, 174] width 131 height 15
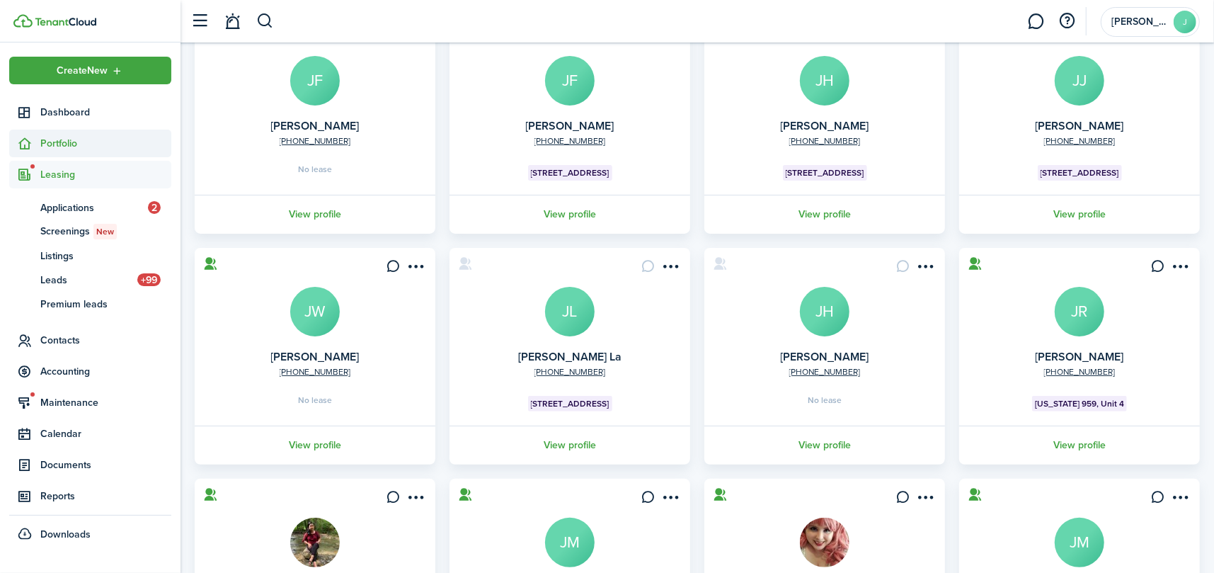
click at [59, 149] on span "Portfolio" at bounding box center [105, 143] width 131 height 15
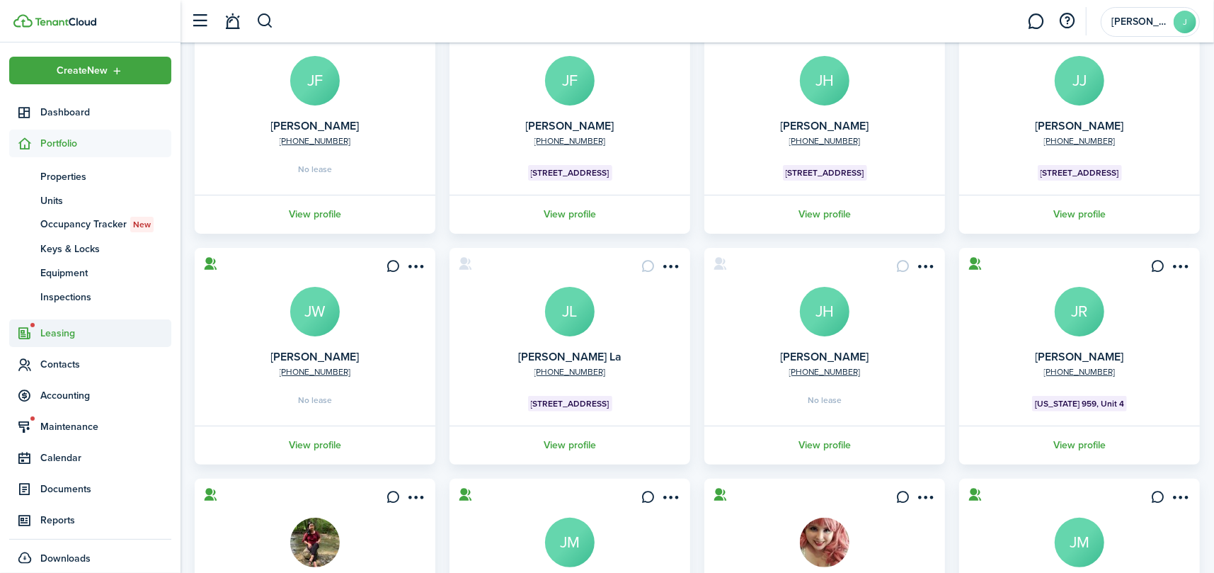
click at [56, 328] on span "Leasing" at bounding box center [105, 333] width 131 height 15
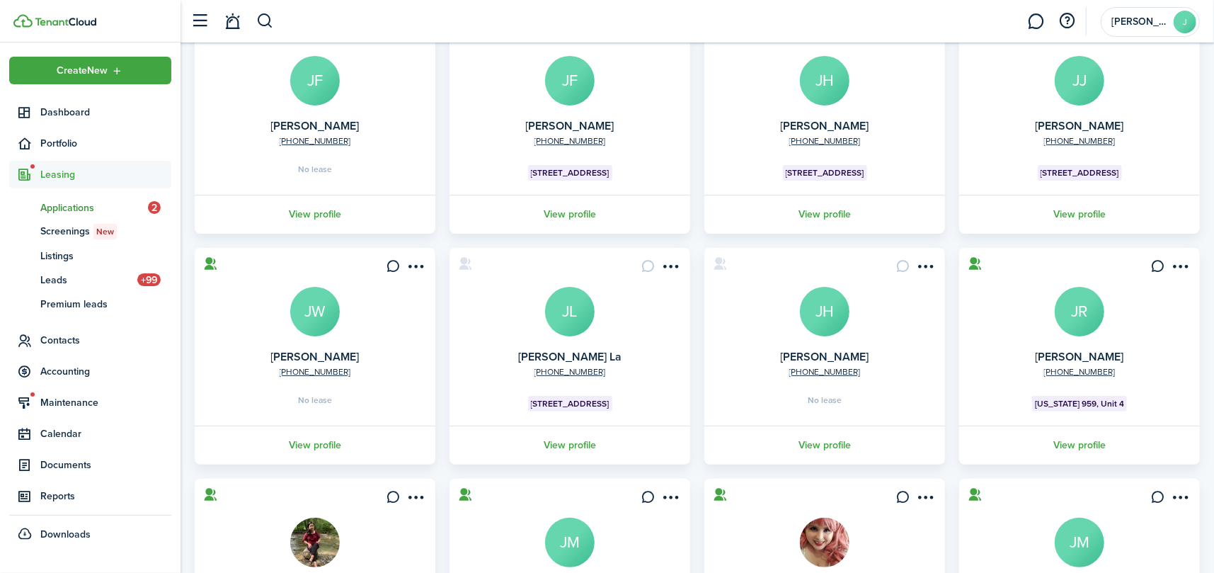
click at [46, 210] on span "Applications" at bounding box center [94, 207] width 108 height 15
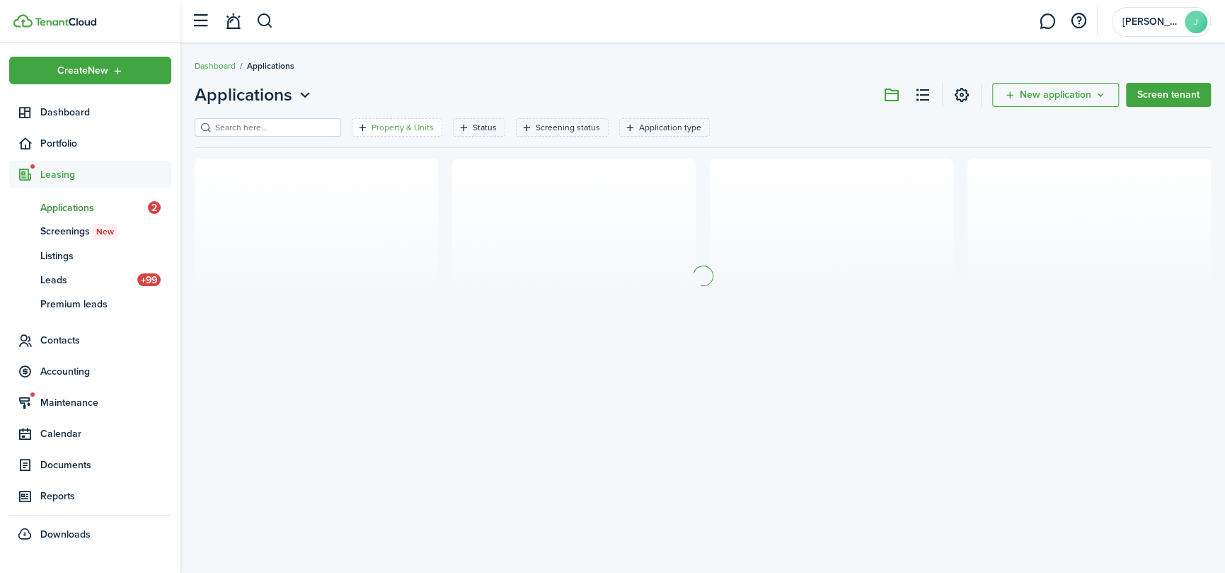
click at [375, 127] on filter-tag-label "Property & Units" at bounding box center [403, 127] width 62 height 13
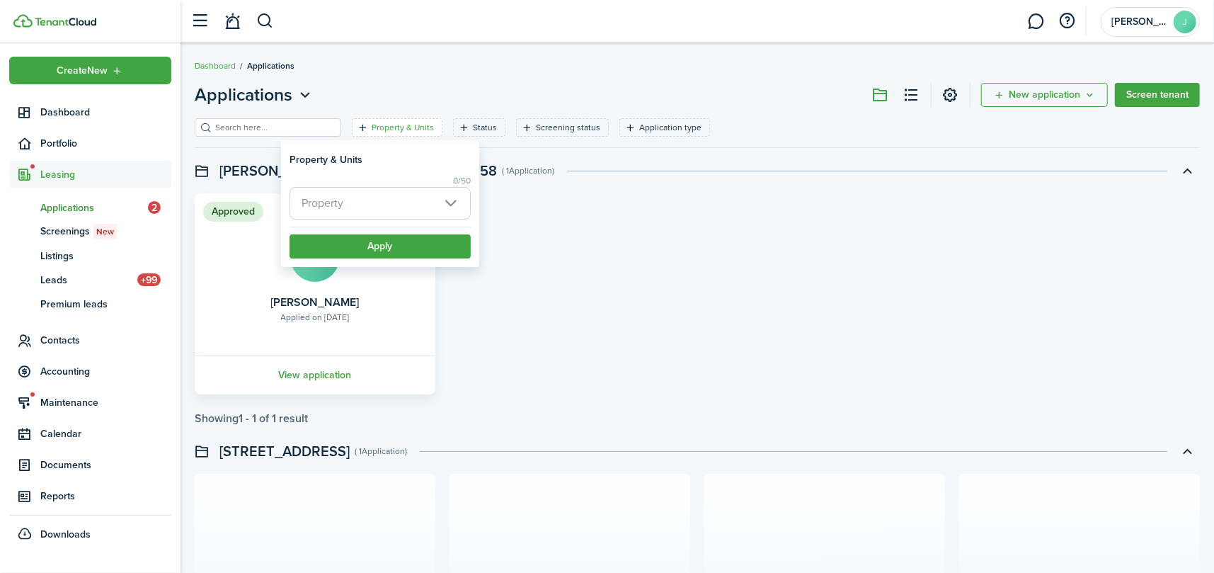
click at [376, 202] on span "Property" at bounding box center [380, 203] width 180 height 31
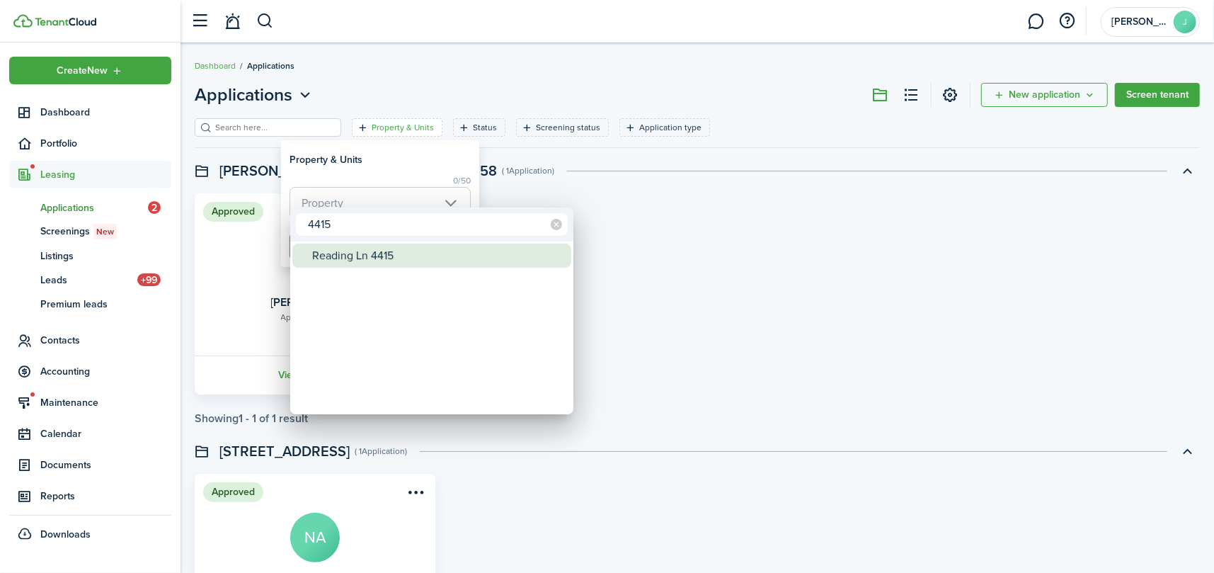
type input "4415"
click at [370, 257] on div "Reading Ln 4415" at bounding box center [437, 256] width 251 height 24
type input "Reading Ln 4415"
click at [401, 163] on div at bounding box center [607, 286] width 1441 height 799
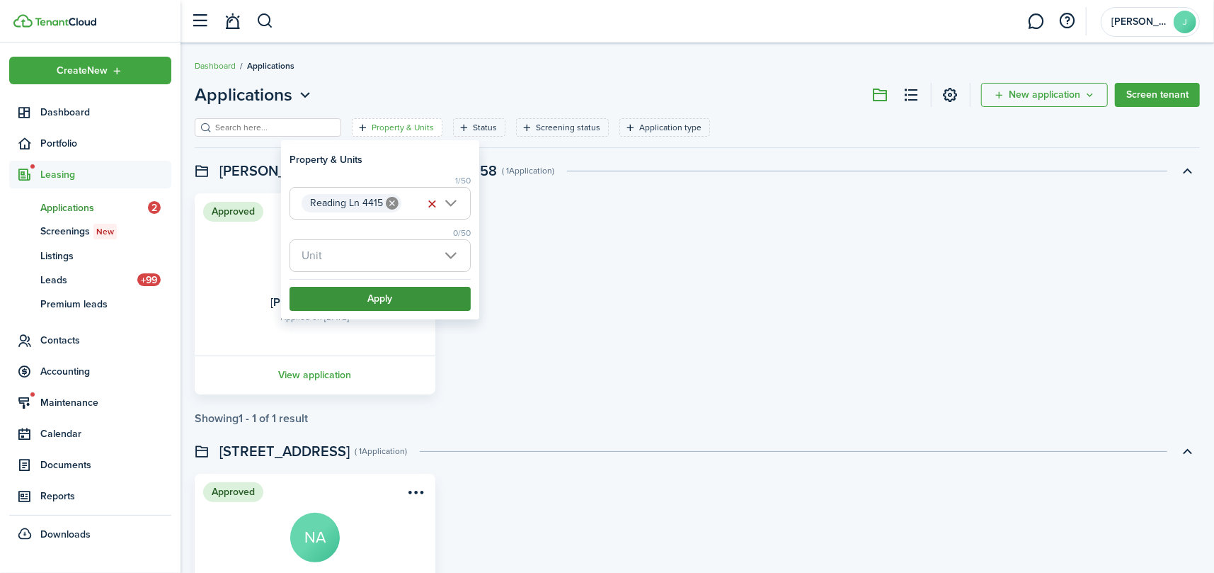
click at [396, 296] on button "Apply" at bounding box center [380, 299] width 181 height 24
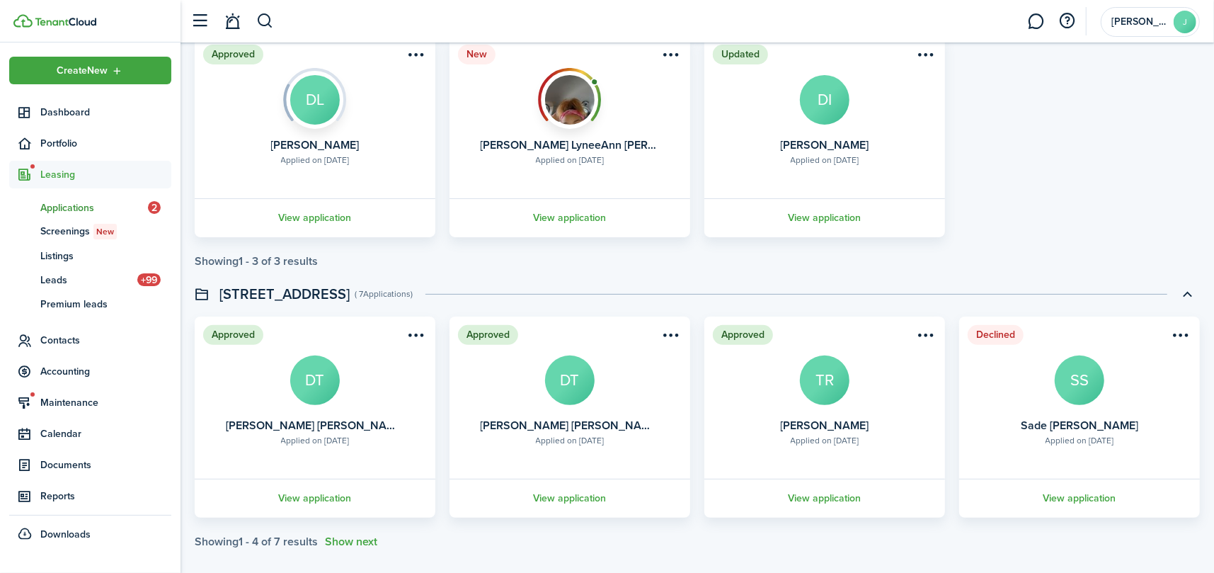
scroll to position [171, 0]
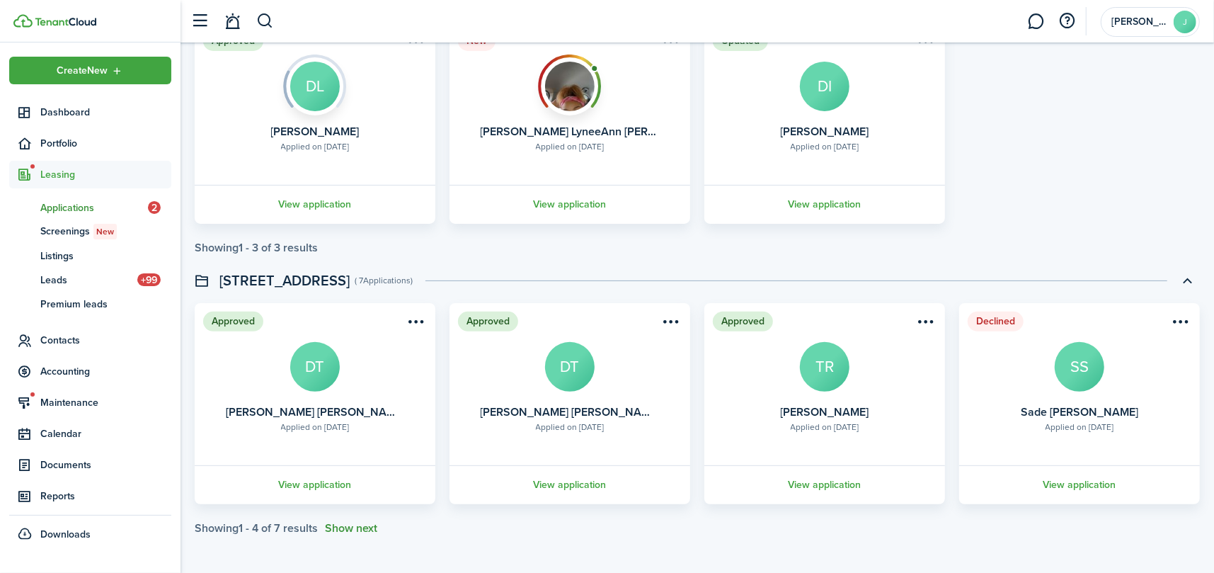
click at [362, 527] on button "Show next" at bounding box center [351, 528] width 52 height 13
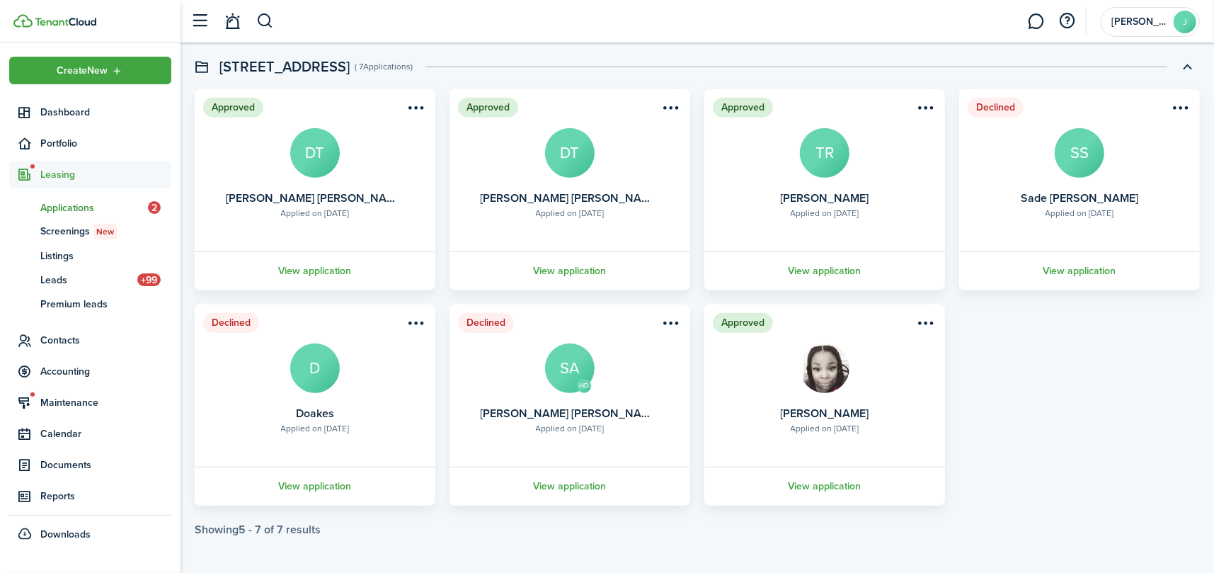
scroll to position [386, 0]
click at [833, 478] on link "View application" at bounding box center [824, 484] width 245 height 39
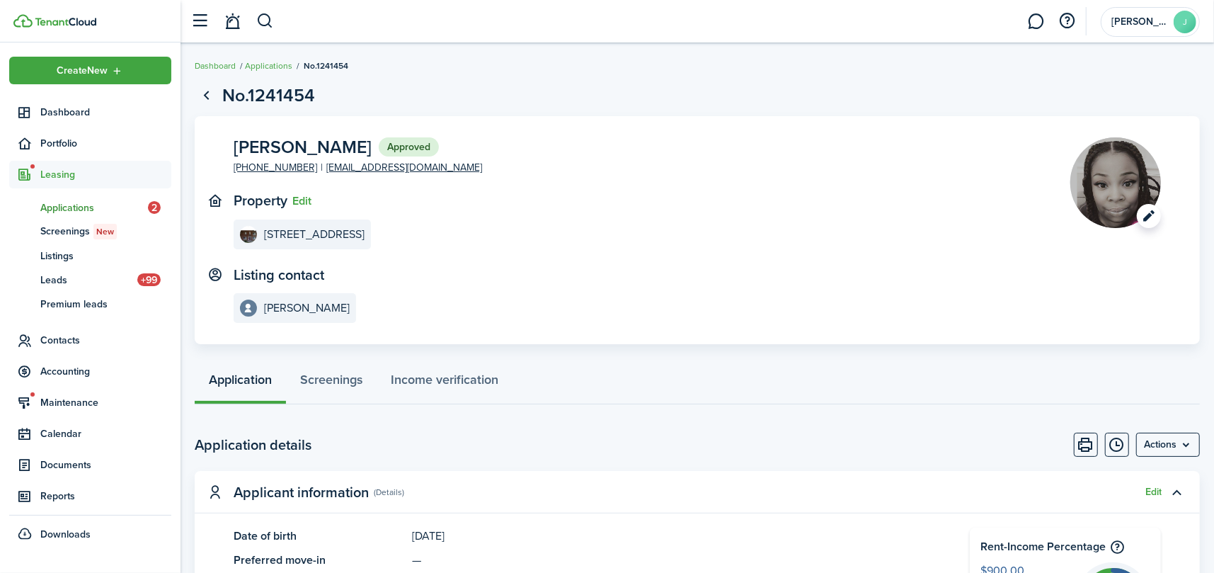
click at [1119, 187] on image-lazy "Open menu" at bounding box center [1115, 182] width 91 height 91
drag, startPoint x: 406, startPoint y: 146, endPoint x: 222, endPoint y: 144, distance: 183.4
click at [222, 144] on panel-main-body "[PERSON_NAME] Approved [PHONE_NUMBER] [EMAIL_ADDRESS][DOMAIN_NAME] Property Edi…" at bounding box center [697, 230] width 1005 height 229
copy span "[PERSON_NAME]"
click at [680, 251] on panel-main-inner "[PERSON_NAME] Approved [PHONE_NUMBER] [EMAIL_ADDRESS][DOMAIN_NAME] Property Edi…" at bounding box center [631, 230] width 794 height 186
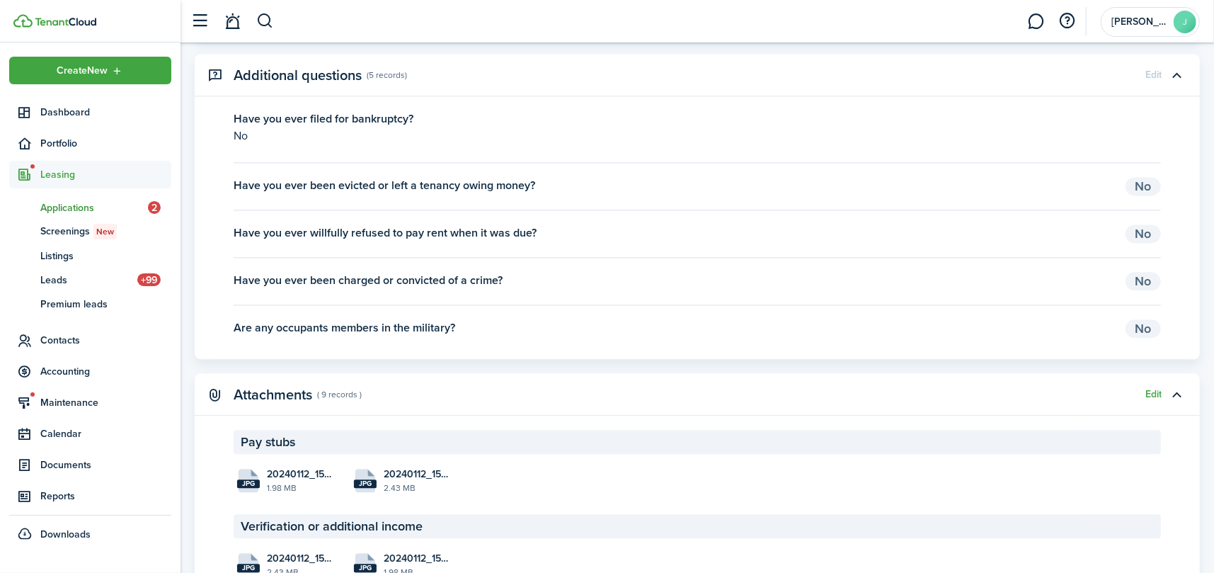
scroll to position [2407, 0]
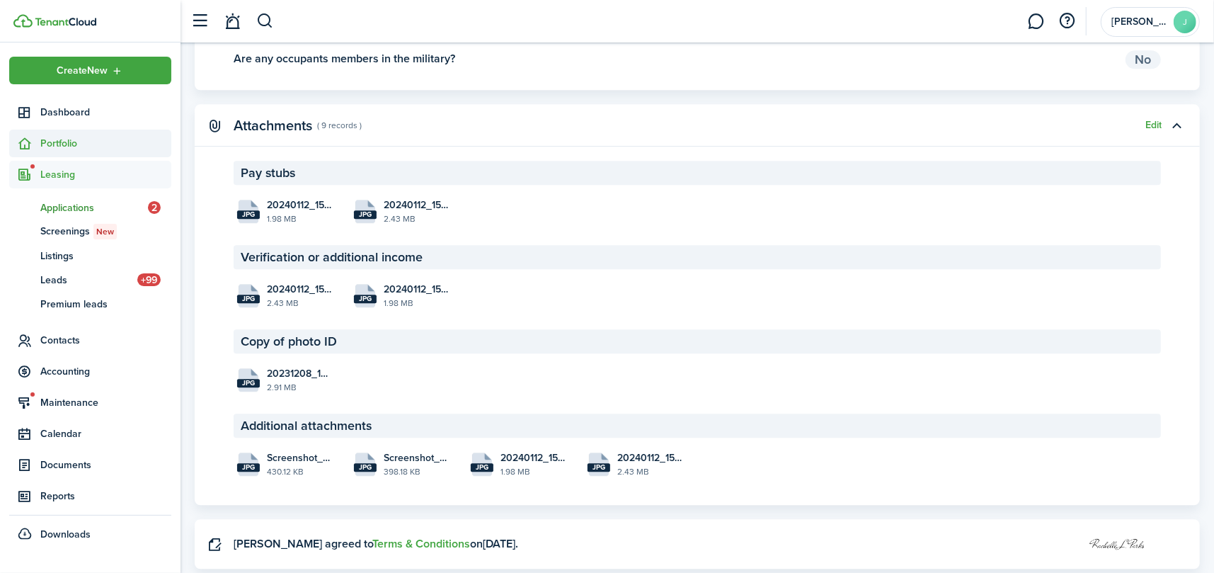
click at [43, 138] on span "Portfolio" at bounding box center [105, 143] width 131 height 15
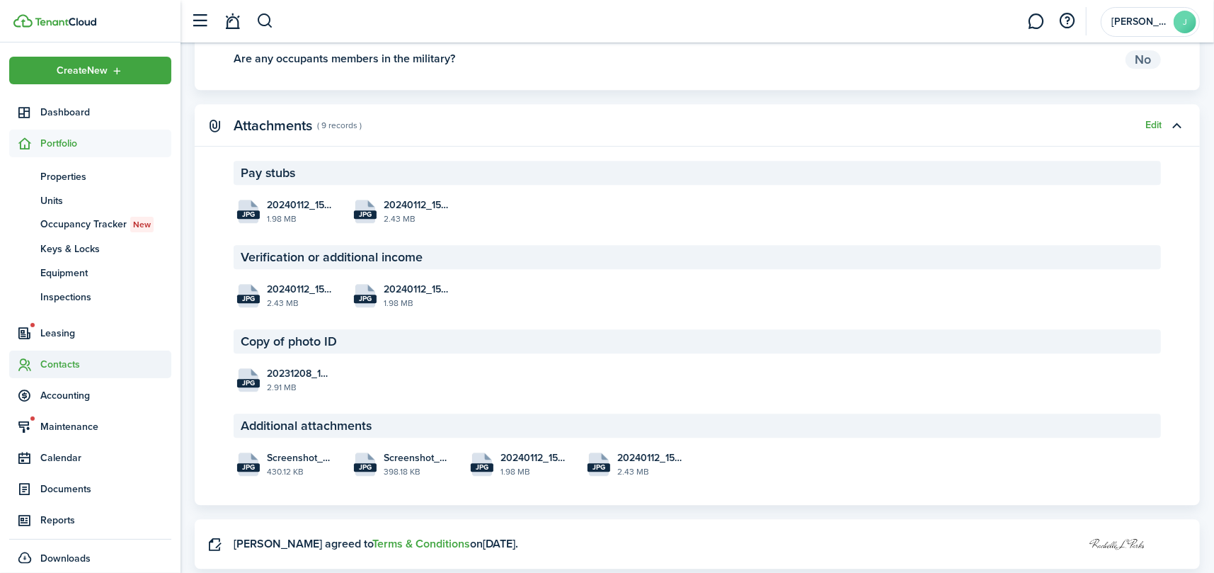
click at [64, 357] on span "Contacts" at bounding box center [105, 364] width 131 height 15
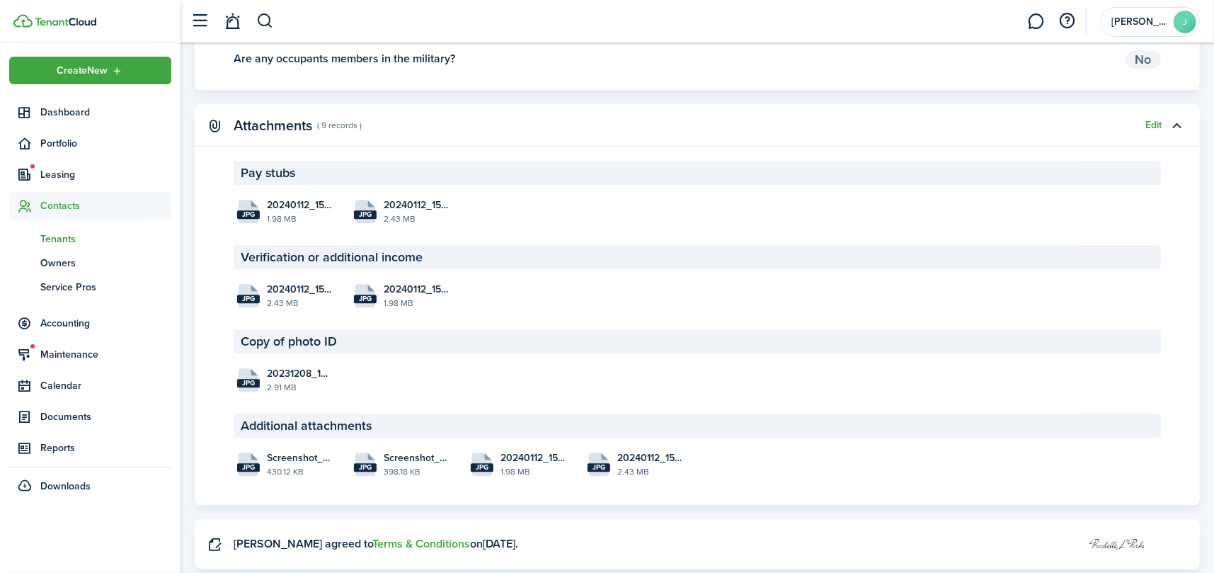
click at [45, 241] on span "Tenants" at bounding box center [105, 239] width 131 height 15
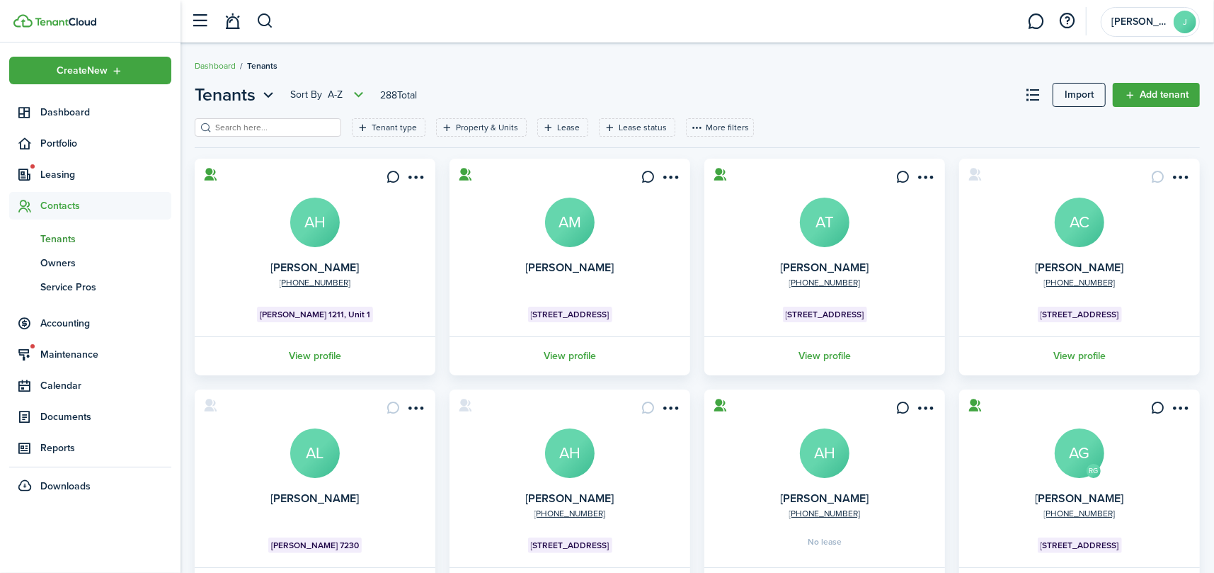
drag, startPoint x: 273, startPoint y: 118, endPoint x: 258, endPoint y: 120, distance: 14.9
click at [258, 120] on filter-search at bounding box center [268, 127] width 147 height 18
click at [258, 121] on input "search" at bounding box center [274, 127] width 125 height 13
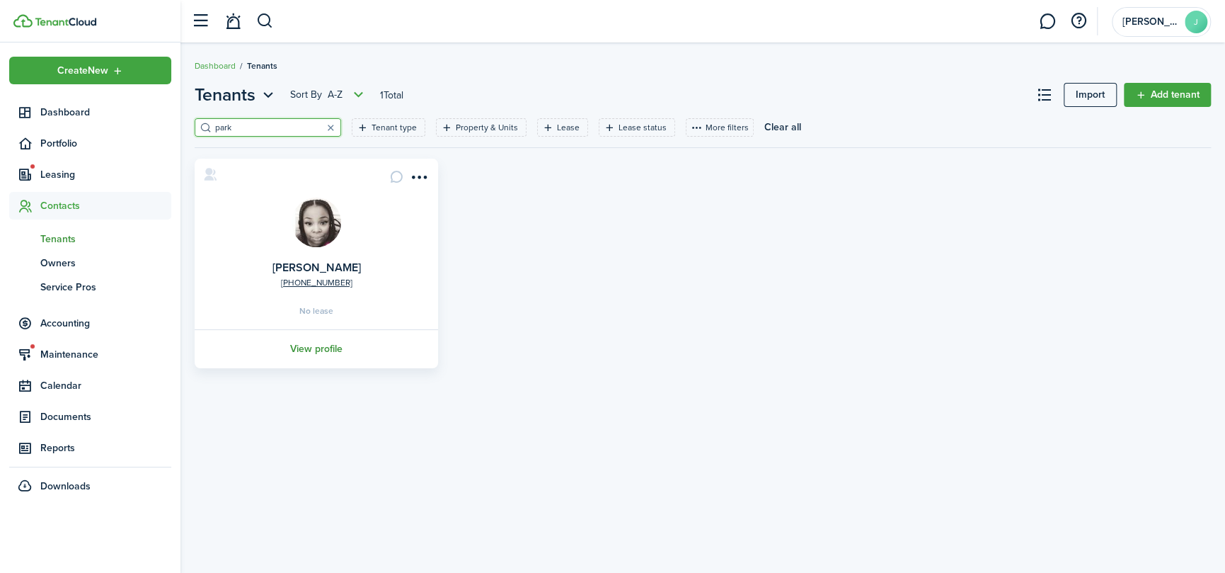
type input "park"
click at [317, 350] on link "View profile" at bounding box center [317, 348] width 248 height 39
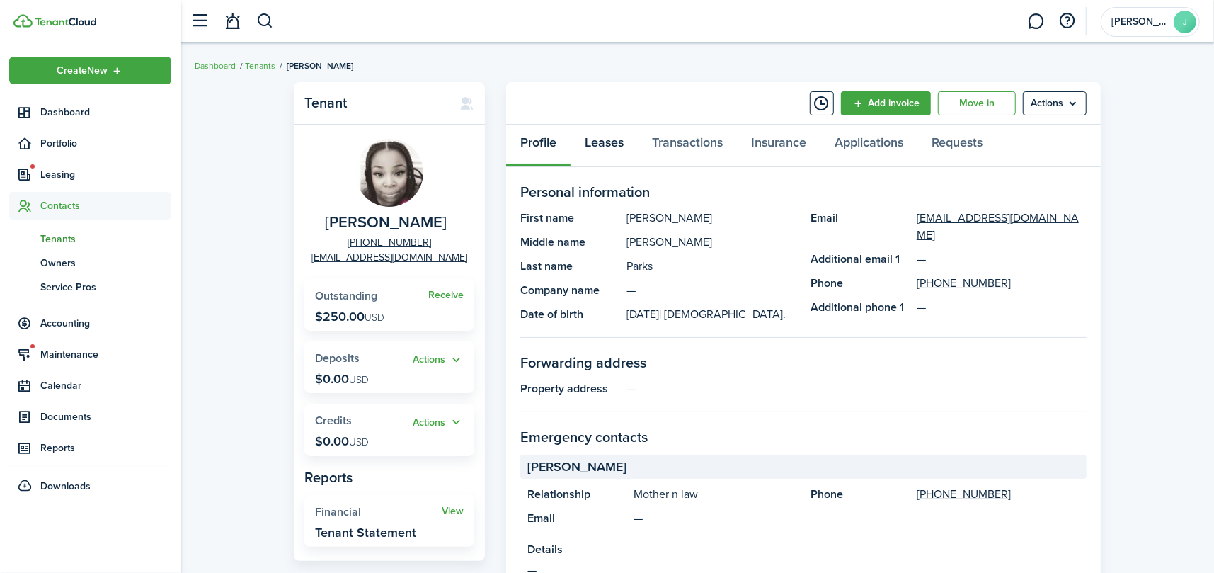
click at [608, 136] on link "Leases" at bounding box center [604, 146] width 67 height 42
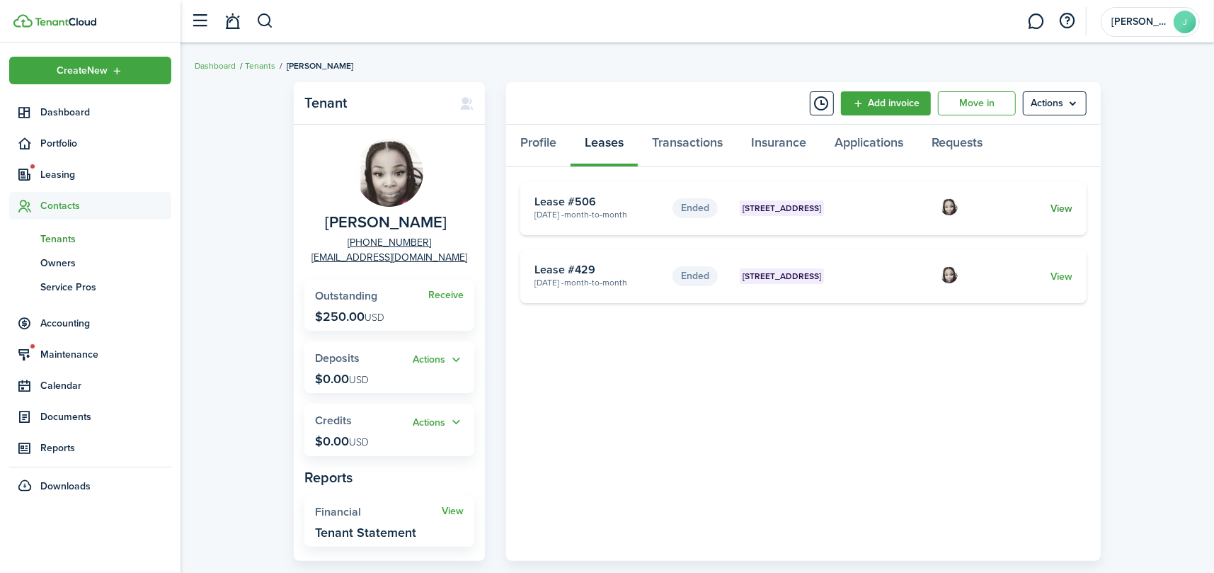
click at [1056, 205] on link "View" at bounding box center [1062, 208] width 22 height 15
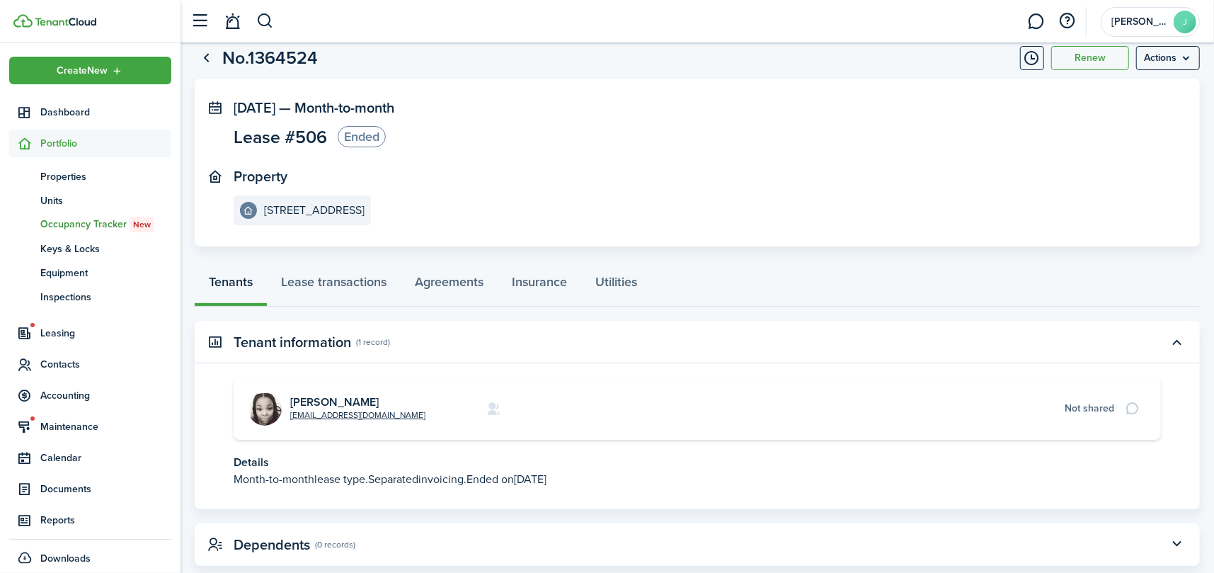
scroll to position [69, 0]
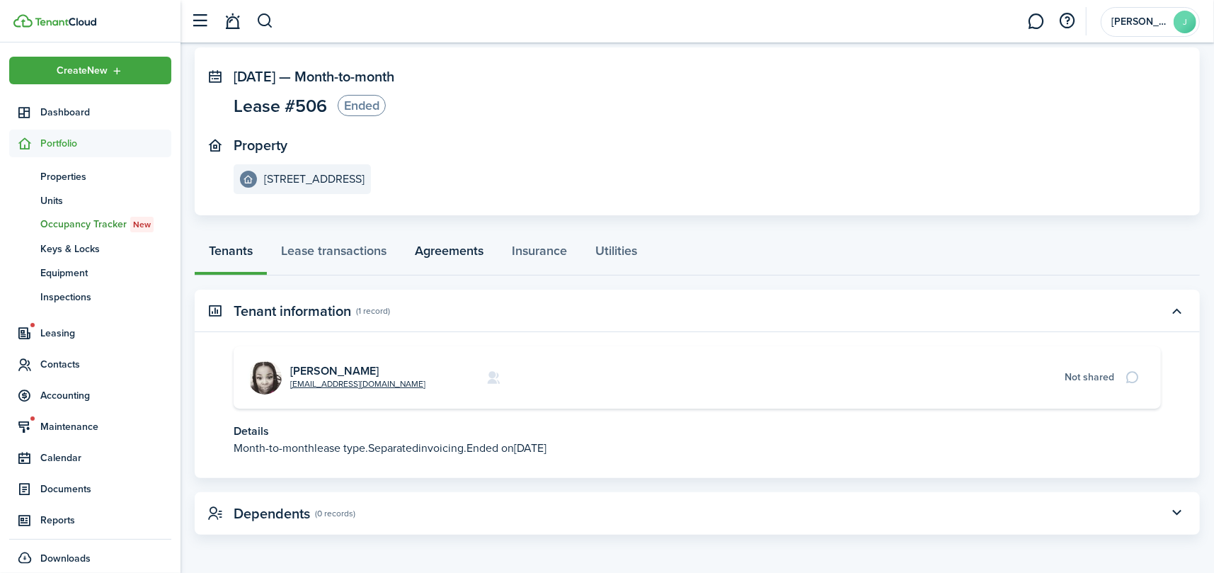
click at [457, 251] on link "Agreements" at bounding box center [449, 254] width 97 height 42
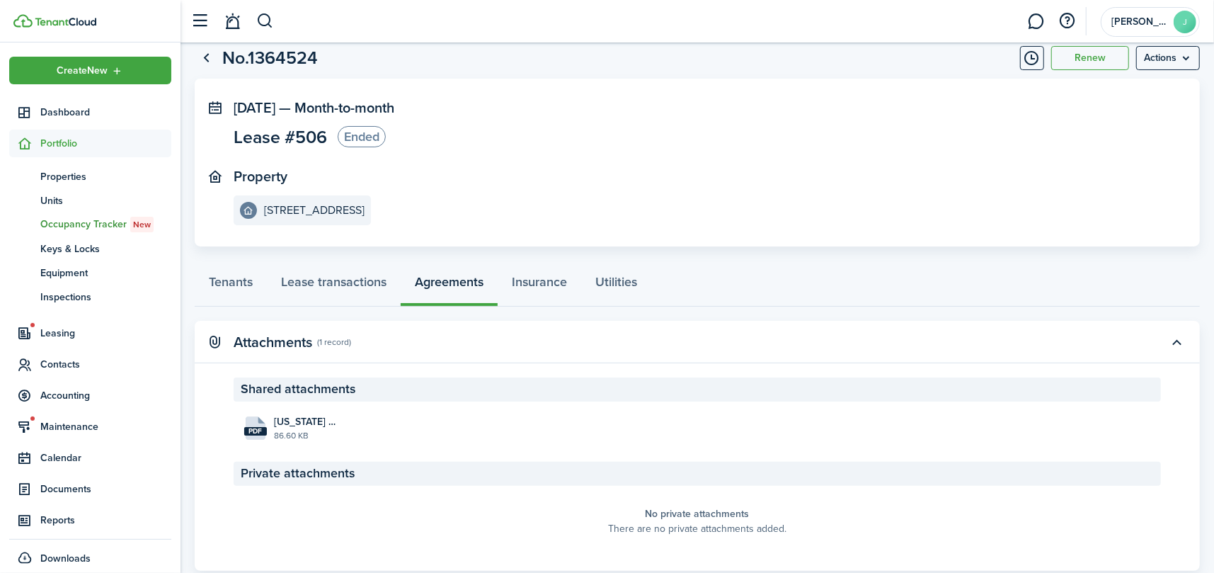
scroll to position [74, 0]
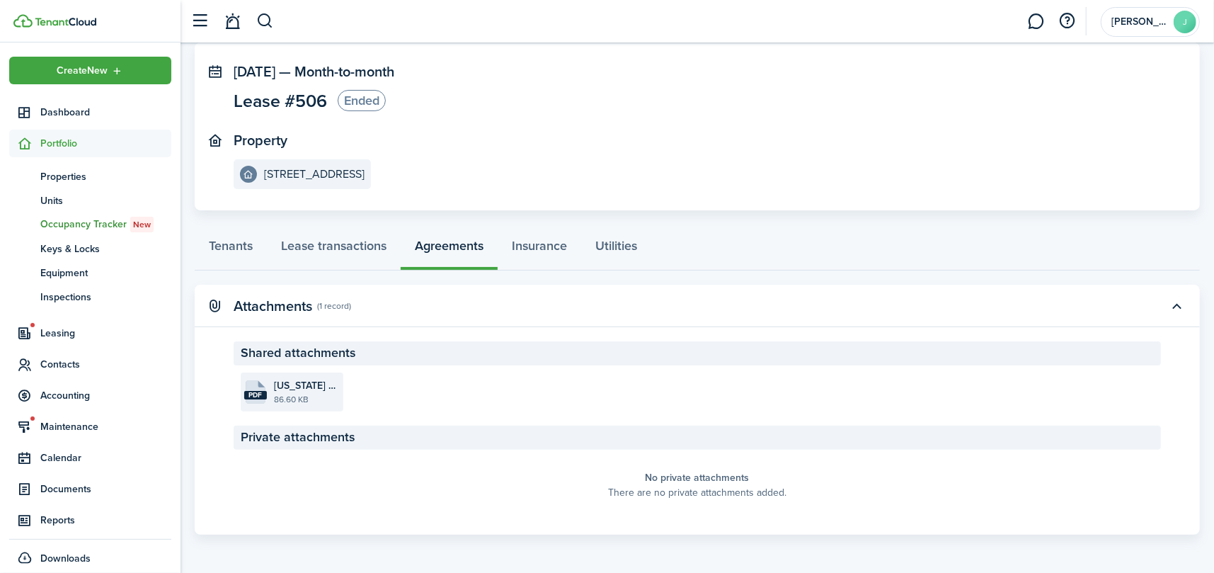
click at [312, 391] on span "[US_STATE] Lease Agreement_Parks_2_2025-03-26 07:03:44.pdf" at bounding box center [307, 385] width 66 height 15
click at [279, 240] on link "Lease transactions" at bounding box center [334, 249] width 134 height 42
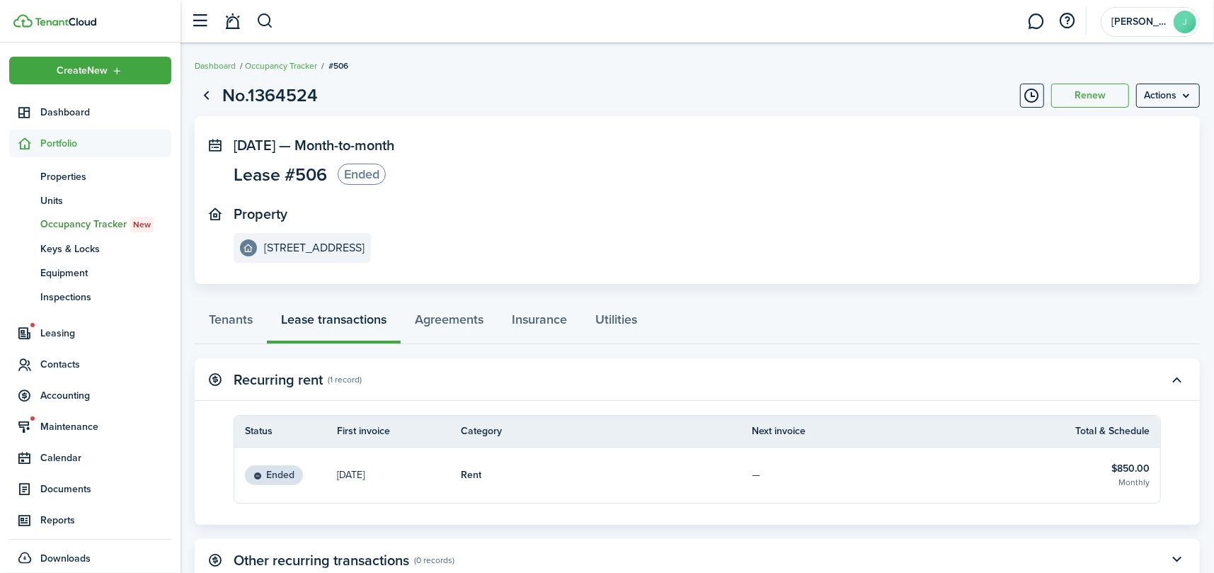
click at [591, 176] on panel-main-section "[DATE] — Month-to-month Lease #506 Ended" at bounding box center [676, 163] width 885 height 52
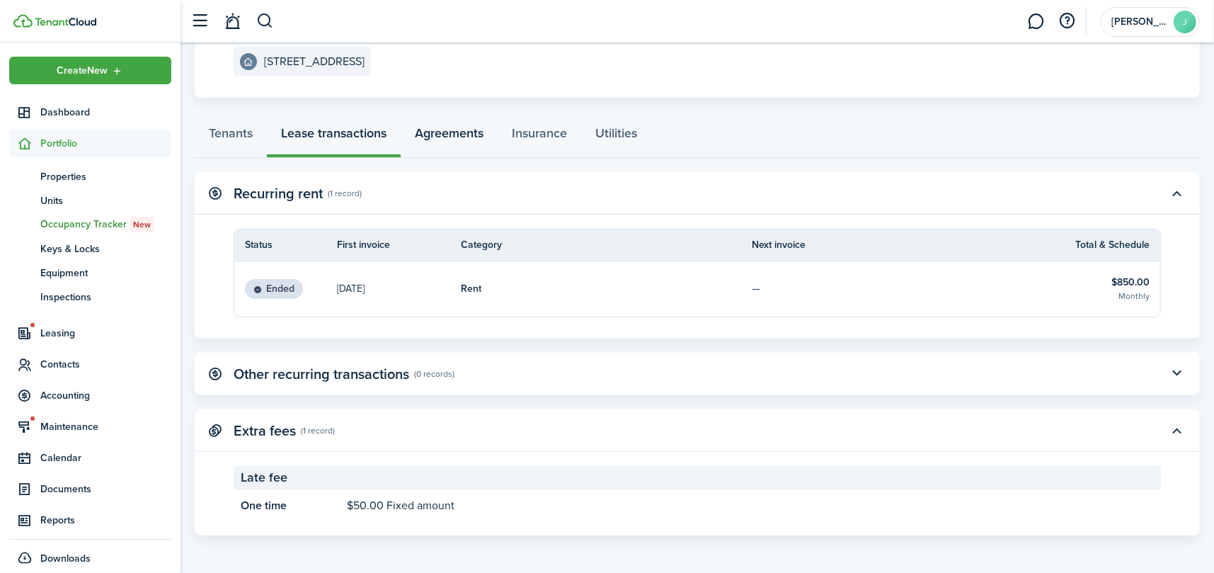
click at [432, 130] on link "Agreements" at bounding box center [449, 136] width 97 height 42
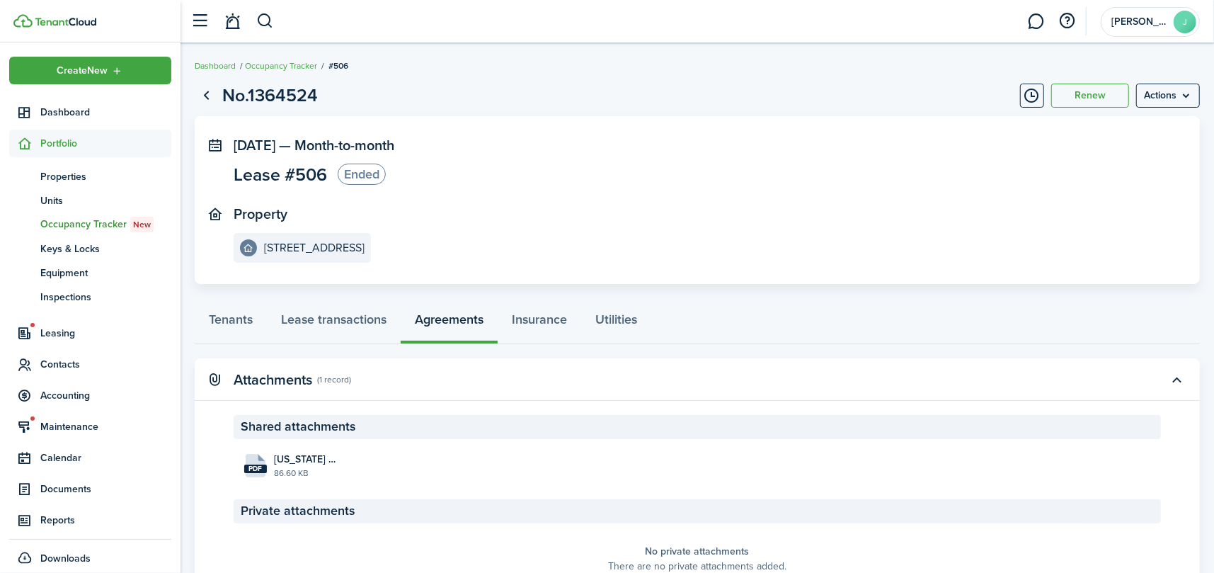
click at [437, 324] on div "Tenants Lease transactions Agreements Insurance Utilities" at bounding box center [697, 323] width 1005 height 42
click at [291, 461] on span "[US_STATE] Lease Agreement_Parks_2_2025-03-26 07:03:44.pdf" at bounding box center [307, 459] width 66 height 15
click at [53, 330] on span "Leasing" at bounding box center [105, 333] width 131 height 15
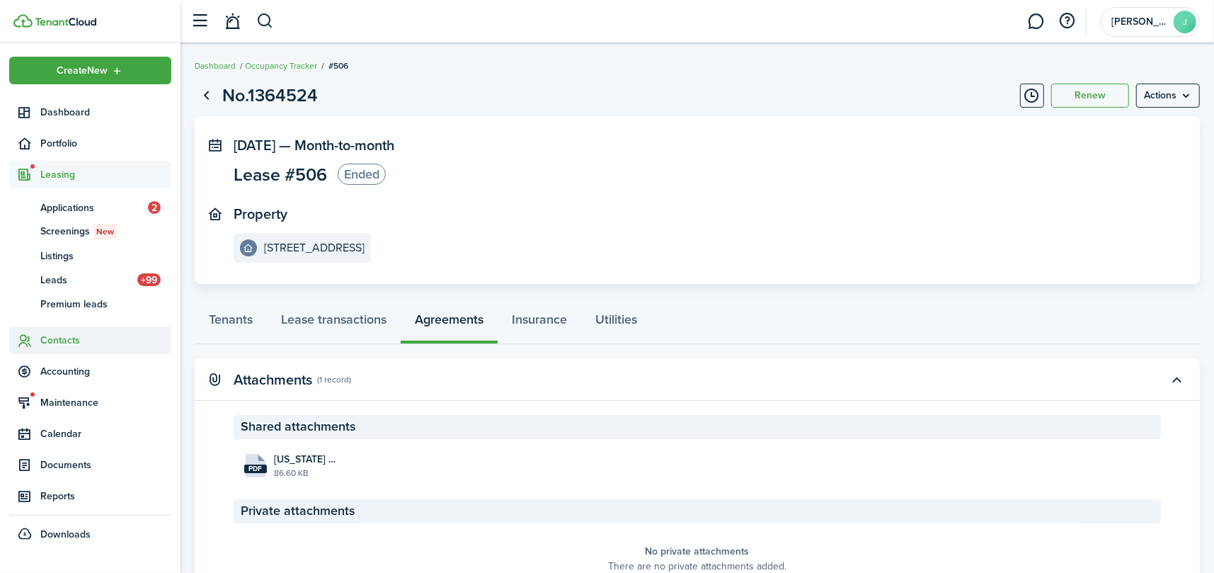
click at [71, 342] on span "Contacts" at bounding box center [105, 340] width 131 height 15
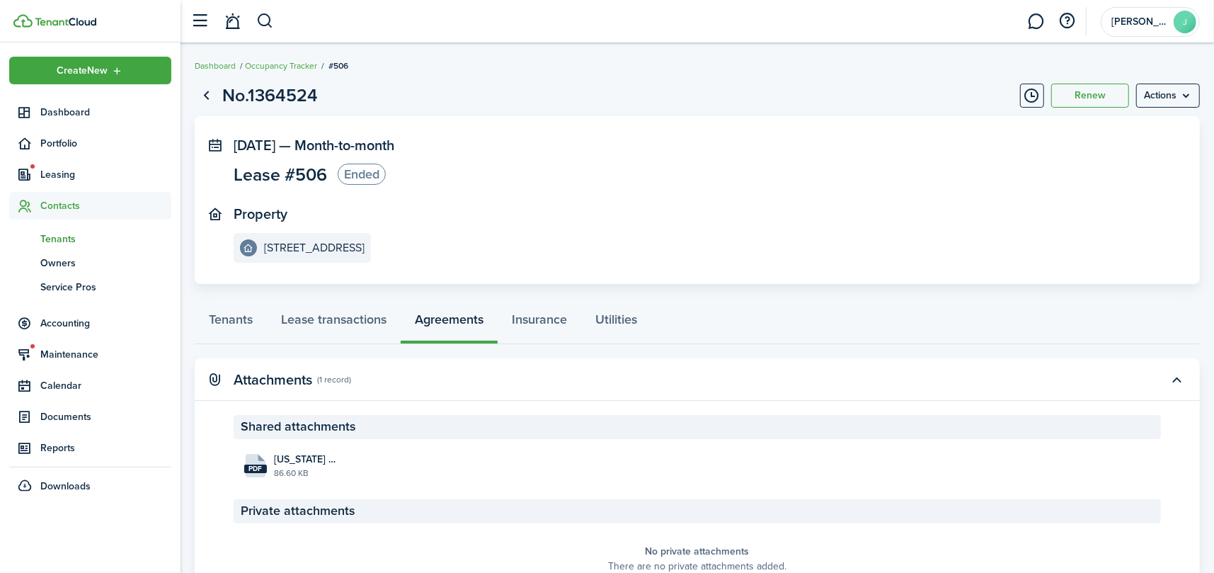
click at [55, 232] on span "Tenants" at bounding box center [105, 239] width 131 height 15
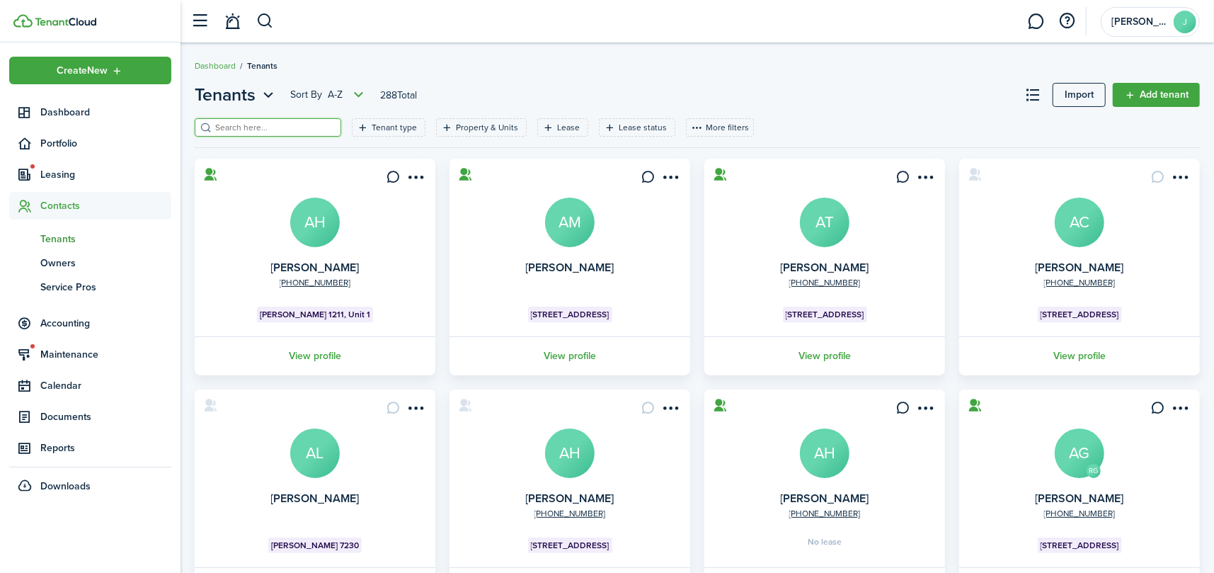
click at [253, 122] on input "search" at bounding box center [274, 127] width 125 height 13
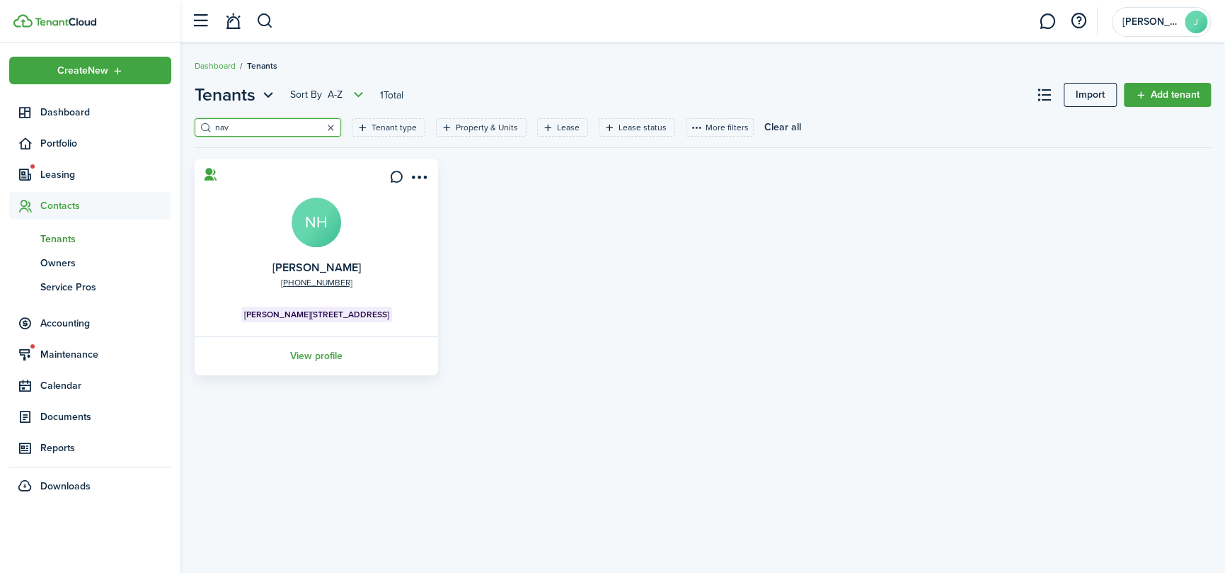
type input "nav"
click at [321, 125] on button "button" at bounding box center [331, 128] width 20 height 20
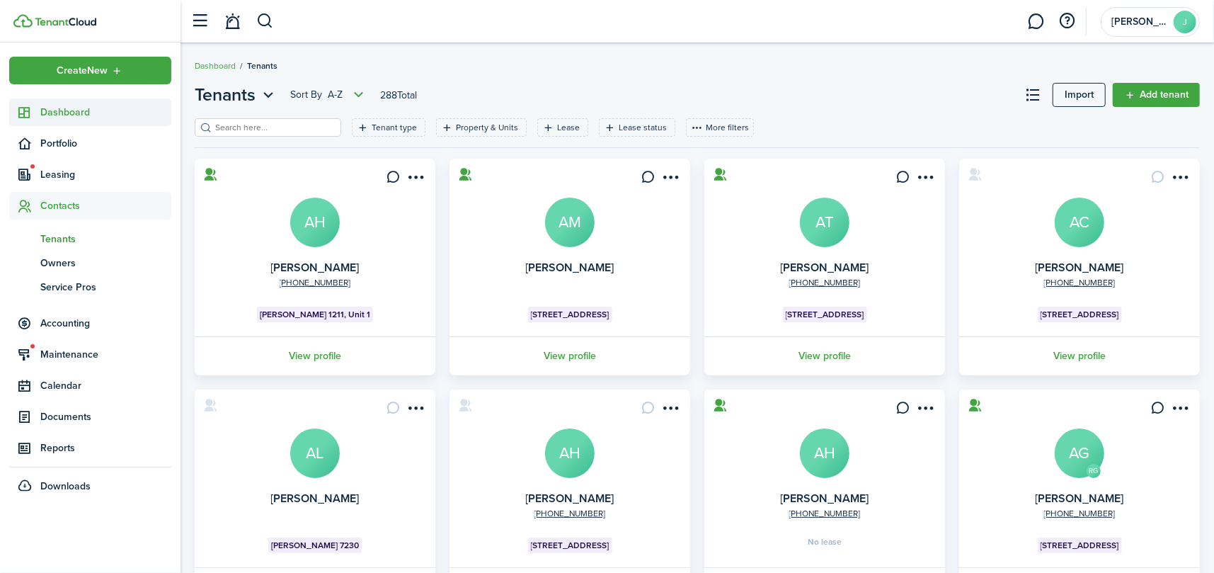
click at [45, 120] on link "Dashboard" at bounding box center [90, 112] width 162 height 28
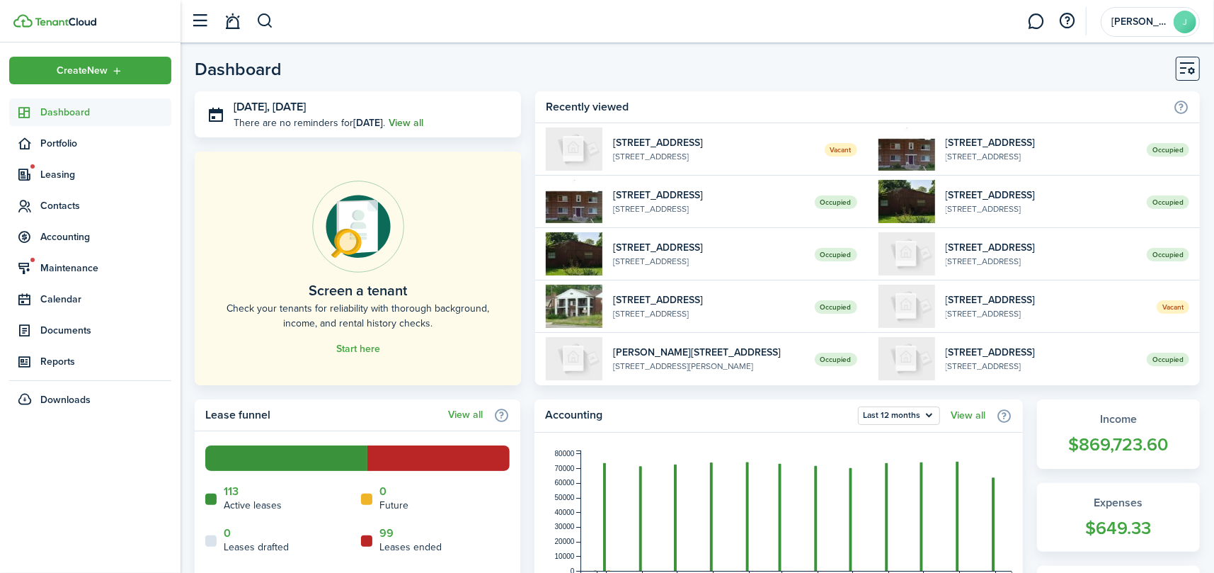
click at [404, 115] on link "View all" at bounding box center [406, 122] width 35 height 15
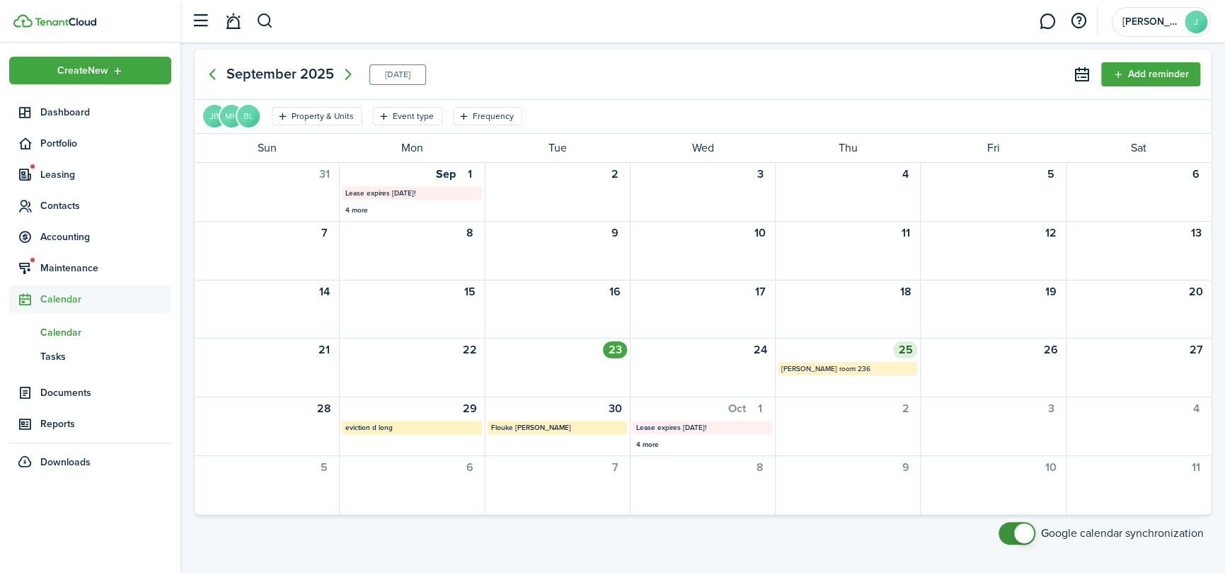
click at [823, 365] on mbsc-calendar-label "[PERSON_NAME] room 236" at bounding box center [847, 368] width 139 height 13
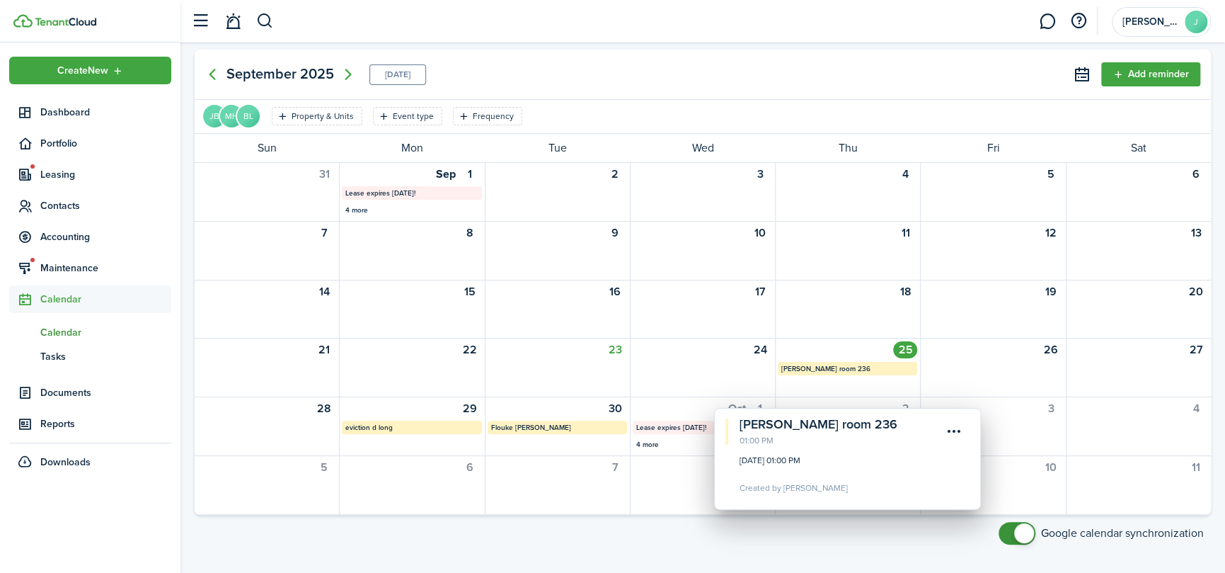
click at [765, 423] on calendar-event-title "[PERSON_NAME] room 236" at bounding box center [841, 424] width 202 height 19
click at [743, 421] on calendar-event-title "[PERSON_NAME] room 236" at bounding box center [841, 424] width 202 height 19
click at [759, 418] on calendar-event-title "[PERSON_NAME] room 236" at bounding box center [841, 424] width 202 height 19
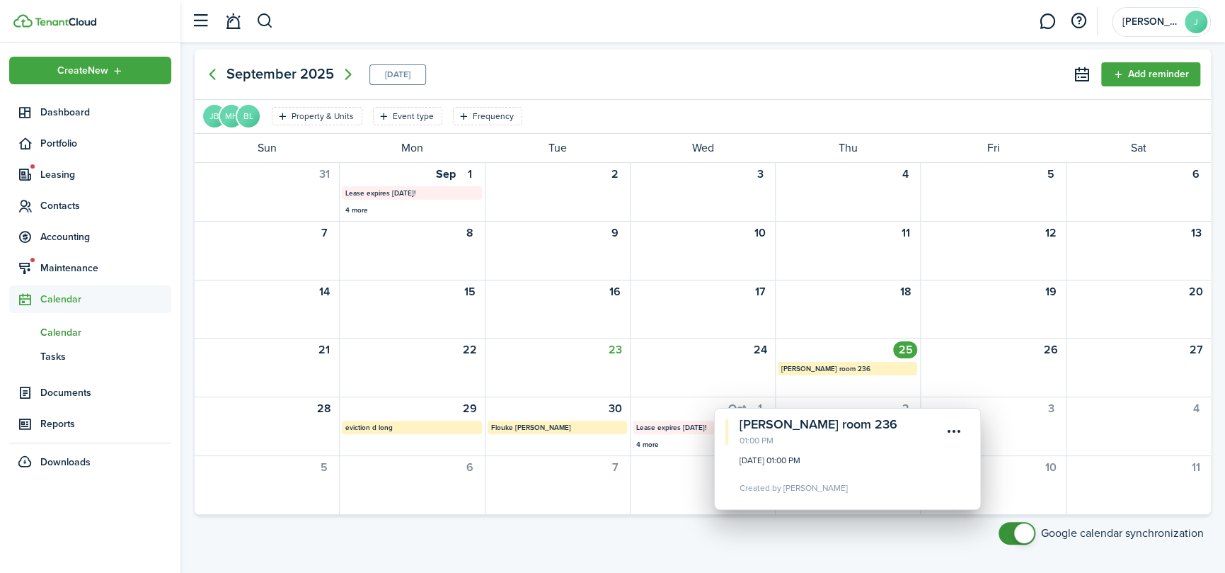
click at [759, 418] on calendar-event-title "[PERSON_NAME] room 236" at bounding box center [841, 424] width 202 height 19
click at [69, 110] on span "Dashboard" at bounding box center [105, 112] width 131 height 15
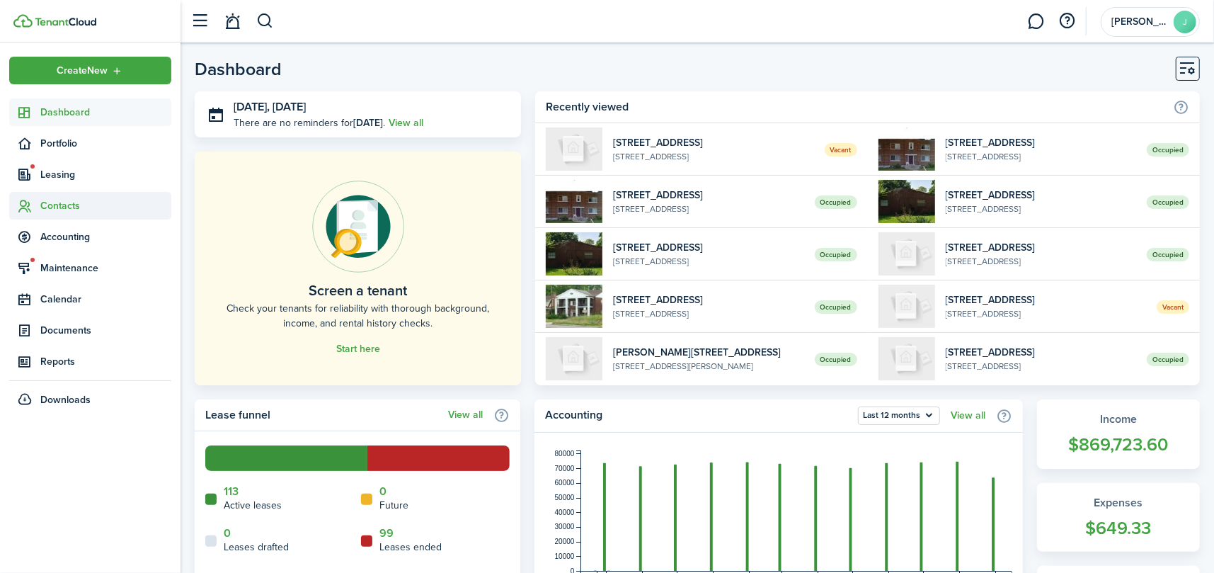
click at [57, 207] on span "Contacts" at bounding box center [105, 205] width 131 height 15
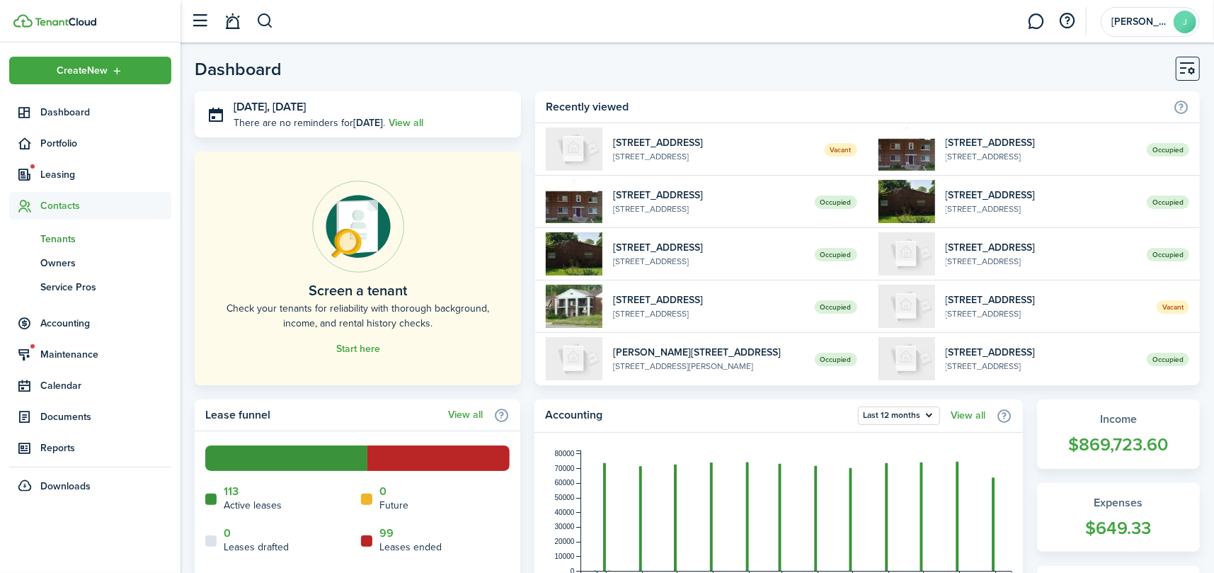
click at [53, 246] on link "tn Tenants" at bounding box center [90, 239] width 162 height 24
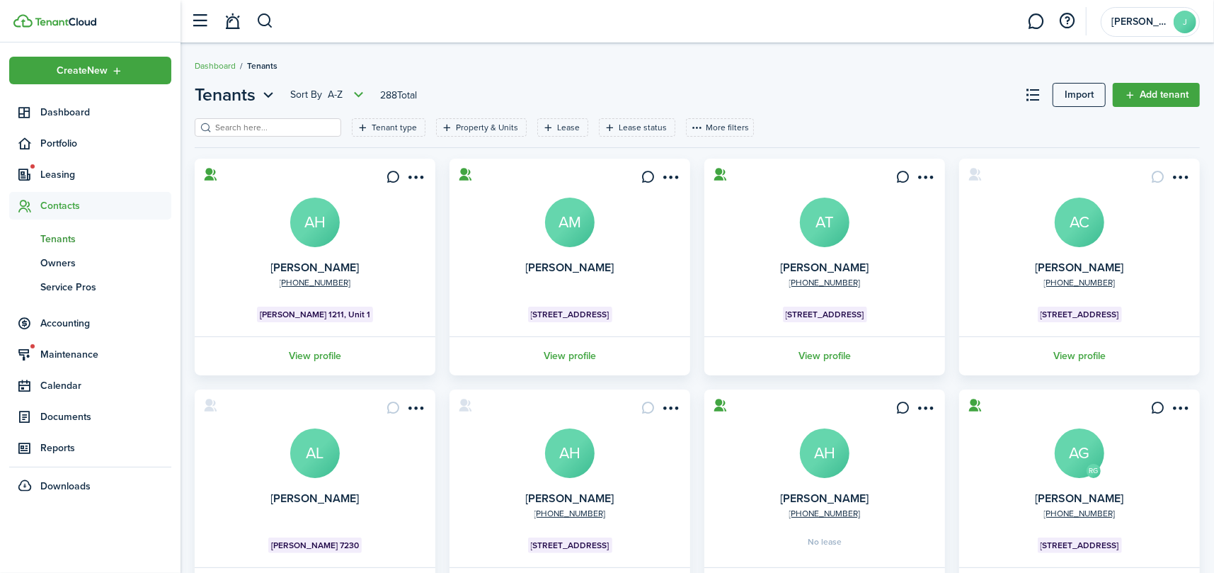
click at [241, 128] on input "search" at bounding box center [274, 127] width 125 height 13
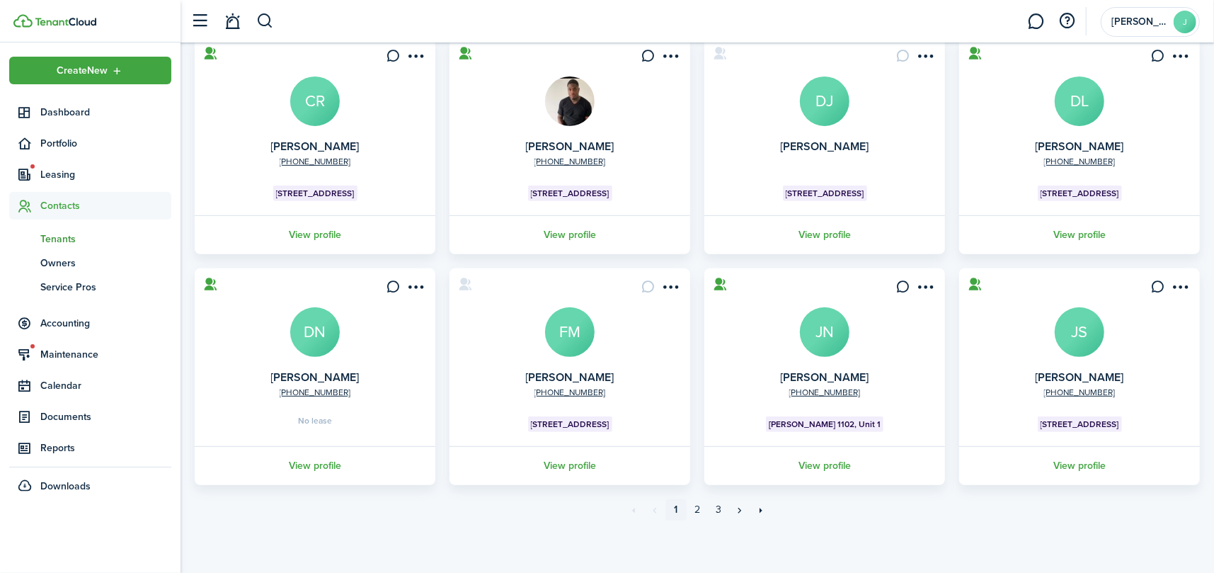
scroll to position [353, 0]
type input "ne"
click at [307, 452] on link "View profile" at bounding box center [315, 464] width 245 height 39
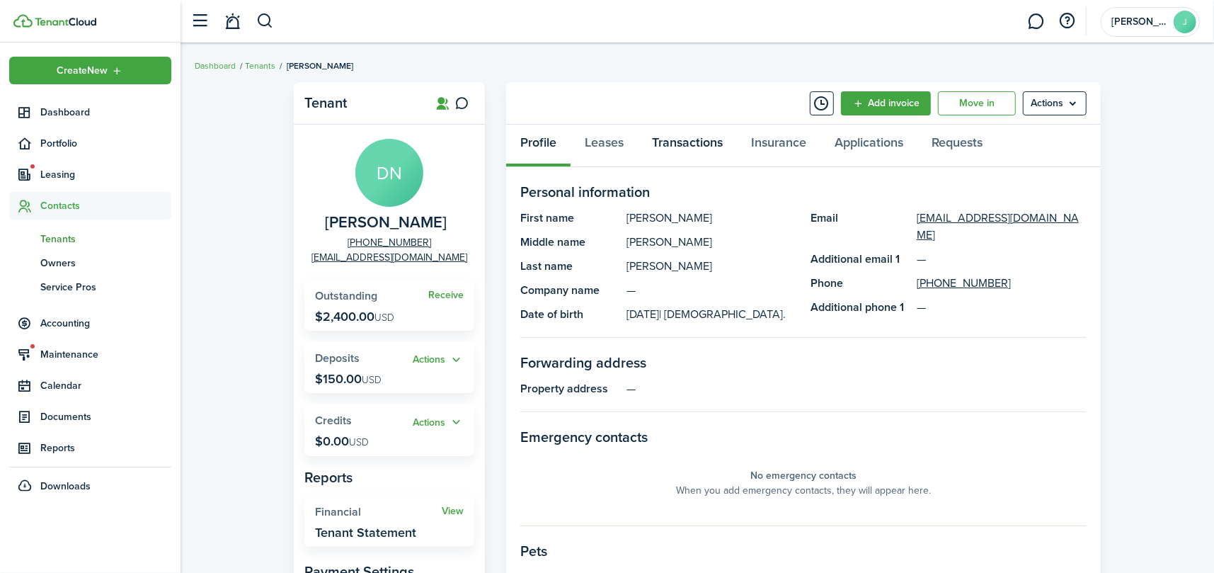
click at [667, 146] on link "Transactions" at bounding box center [687, 146] width 99 height 42
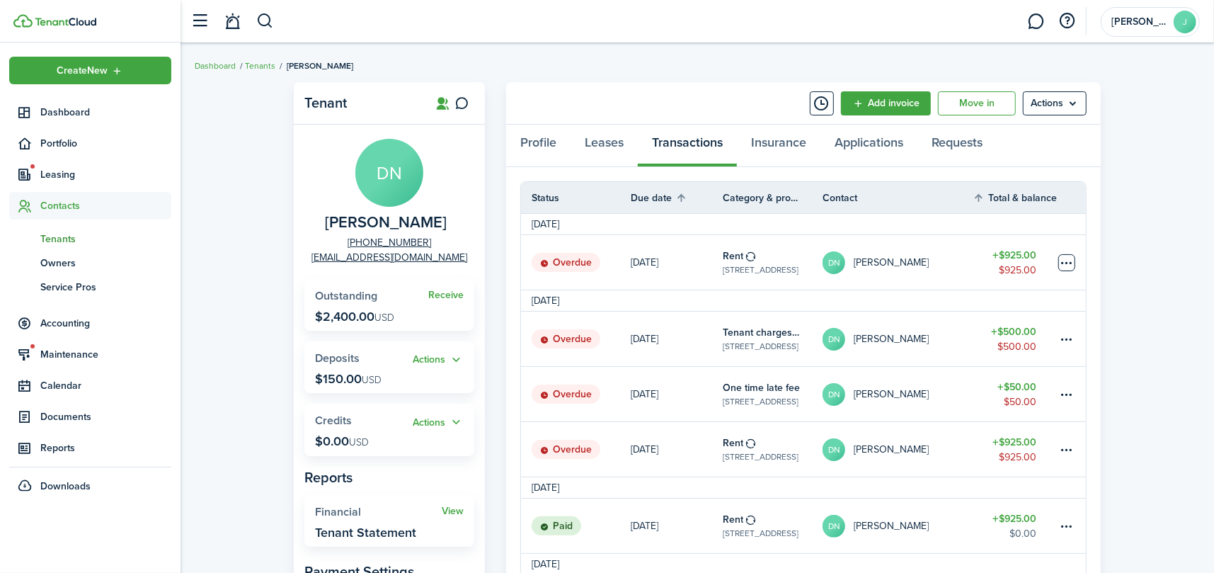
click at [1068, 261] on table-menu-btn-icon at bounding box center [1066, 262] width 17 height 17
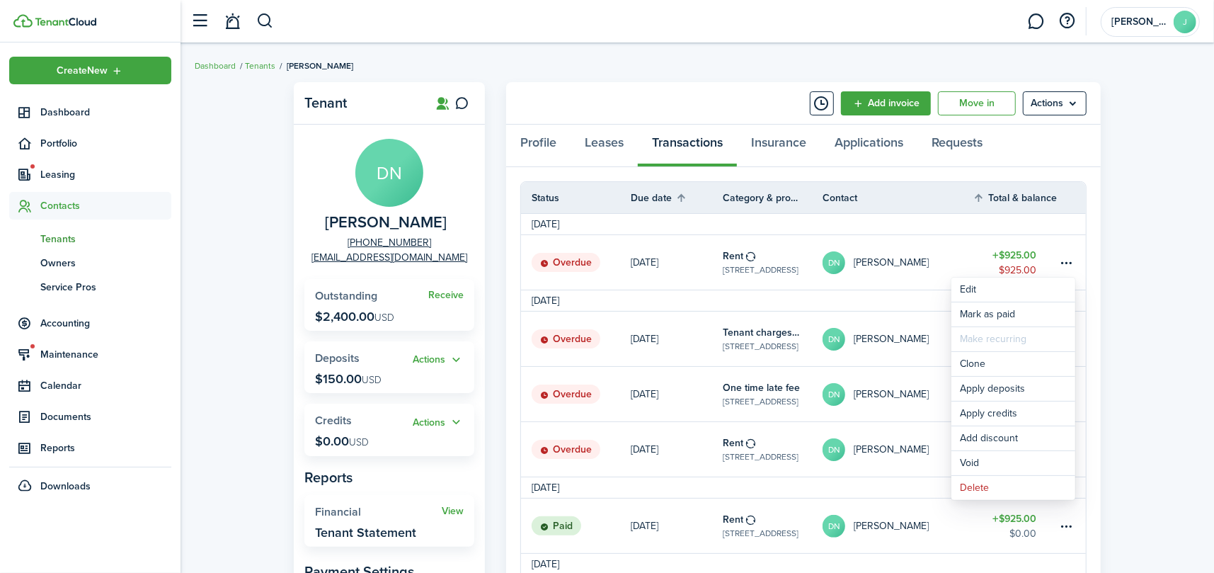
click at [603, 253] on link "Overdue" at bounding box center [576, 262] width 110 height 55
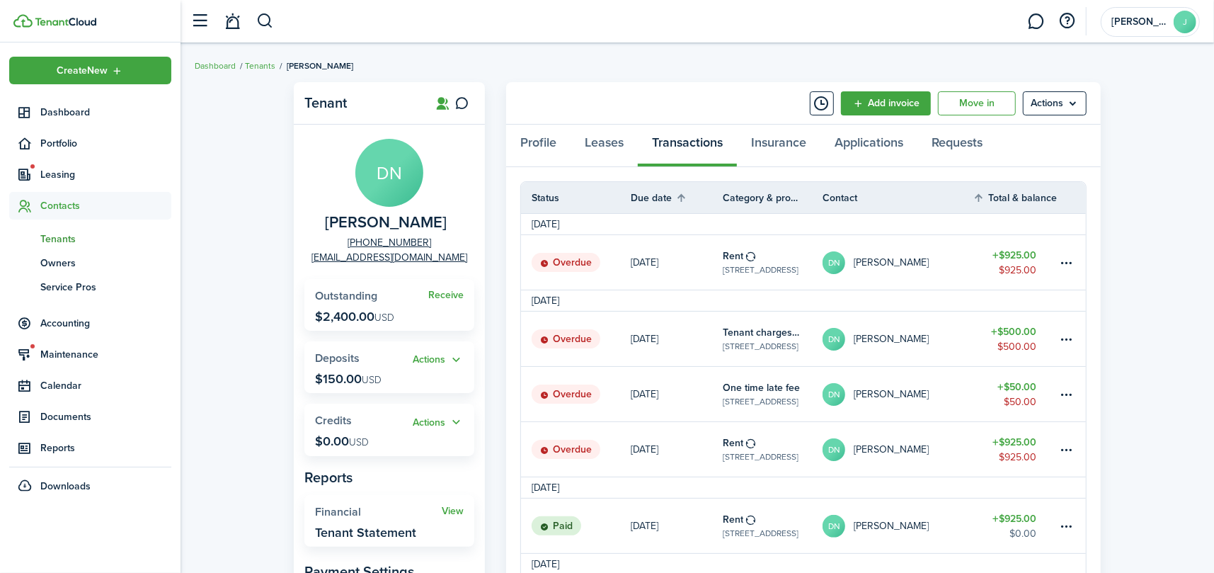
click at [49, 238] on span "Tenants" at bounding box center [105, 239] width 131 height 15
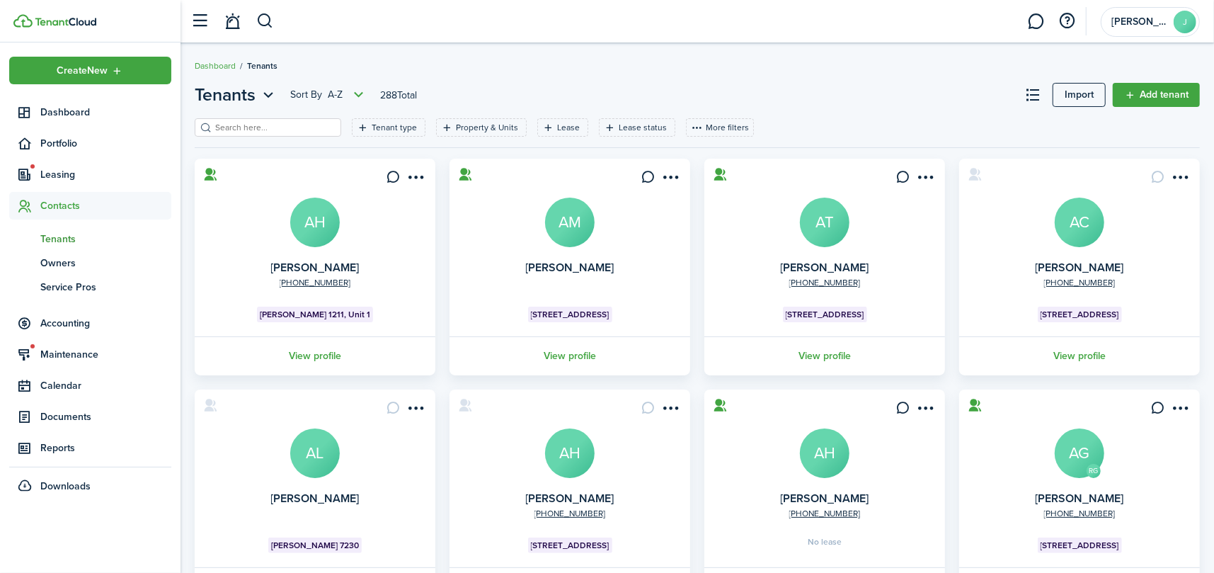
click at [272, 128] on input "search" at bounding box center [274, 127] width 125 height 13
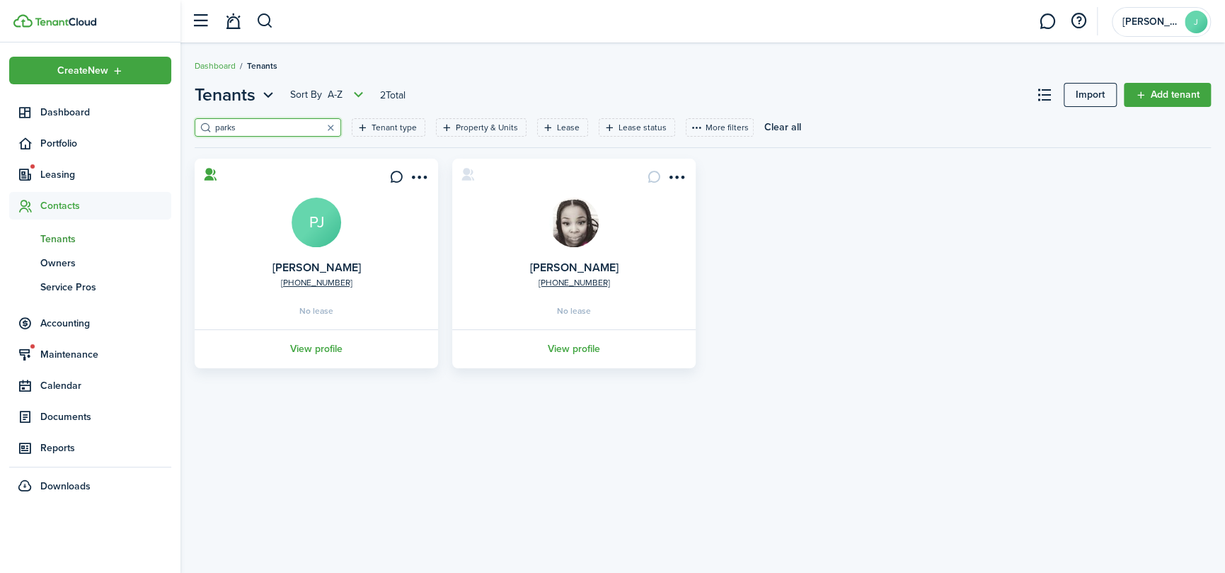
type input "park"
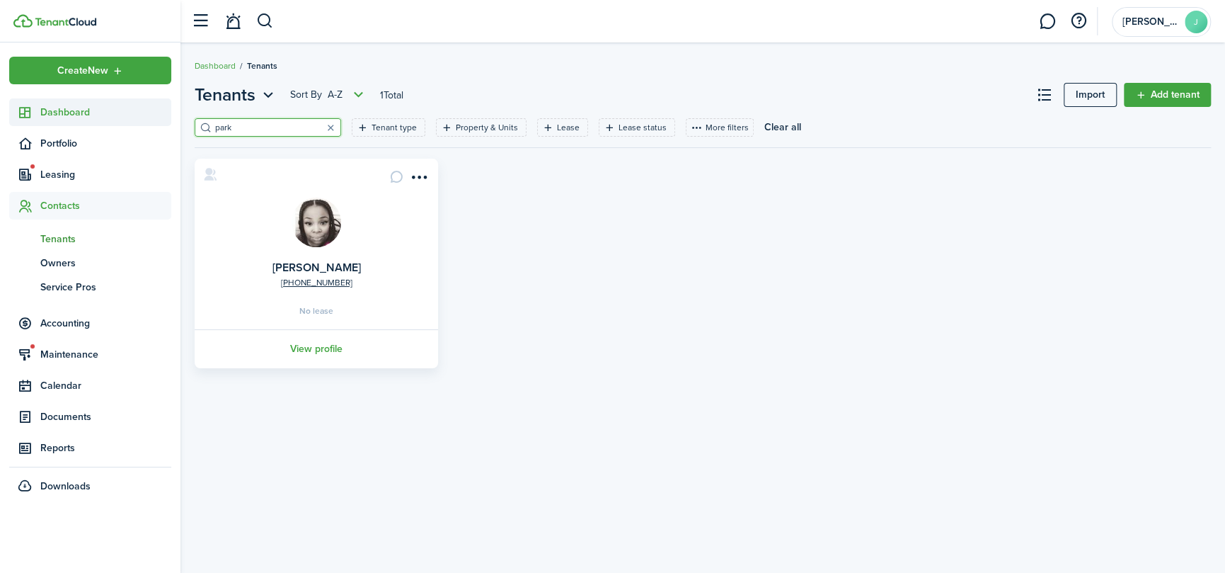
click at [39, 100] on link "Dashboard" at bounding box center [90, 112] width 162 height 28
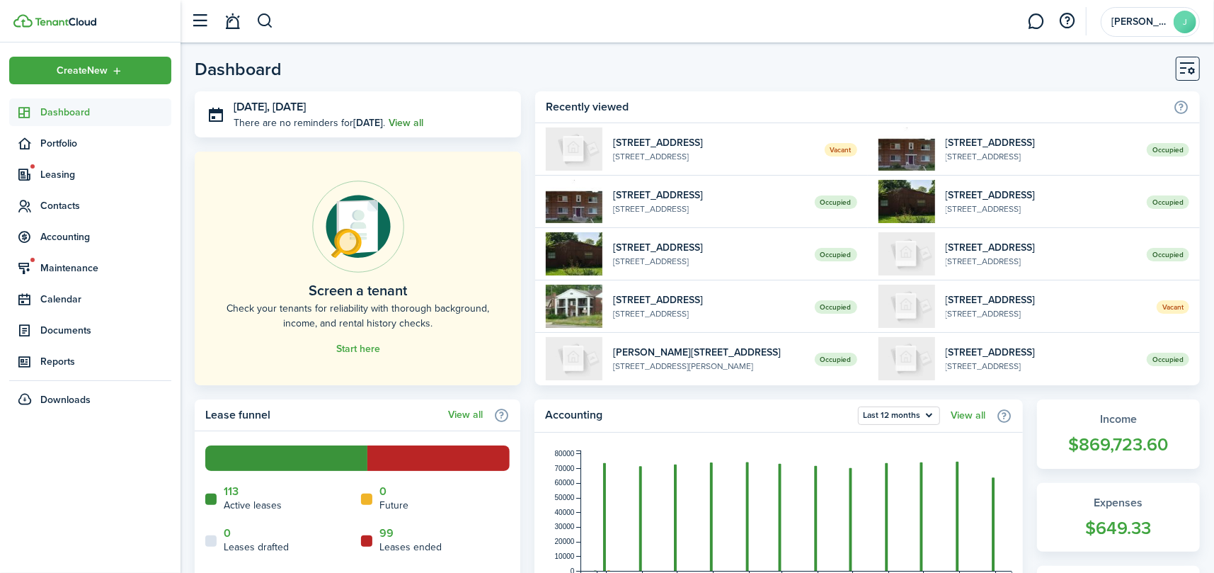
click at [418, 121] on link "View all" at bounding box center [406, 122] width 35 height 15
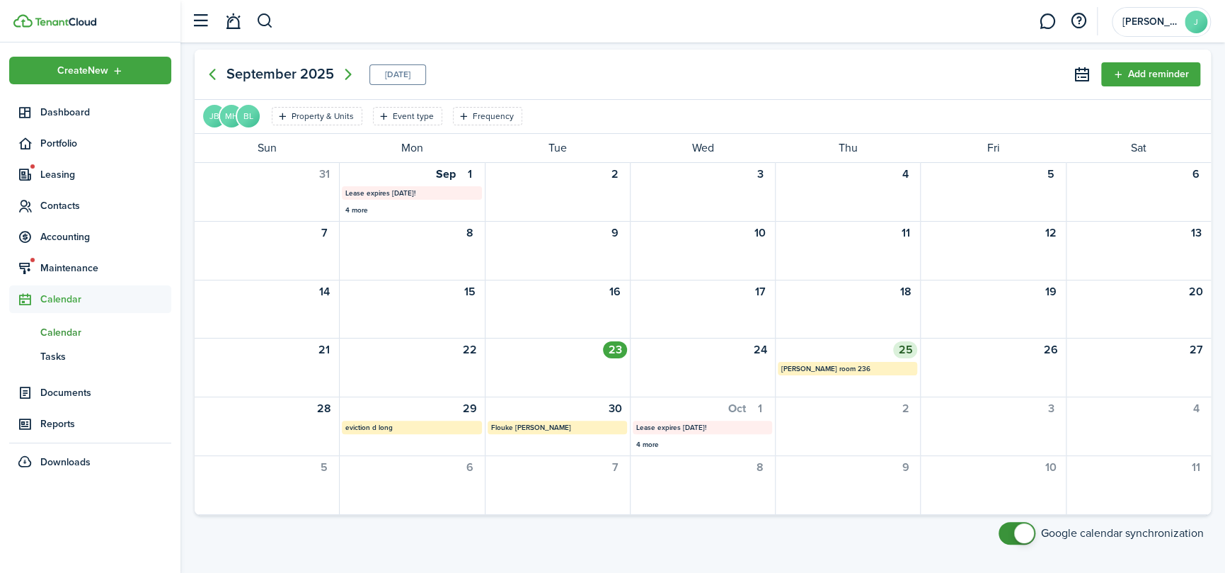
click at [830, 357] on div "25 [PERSON_NAME] room 236" at bounding box center [847, 367] width 145 height 58
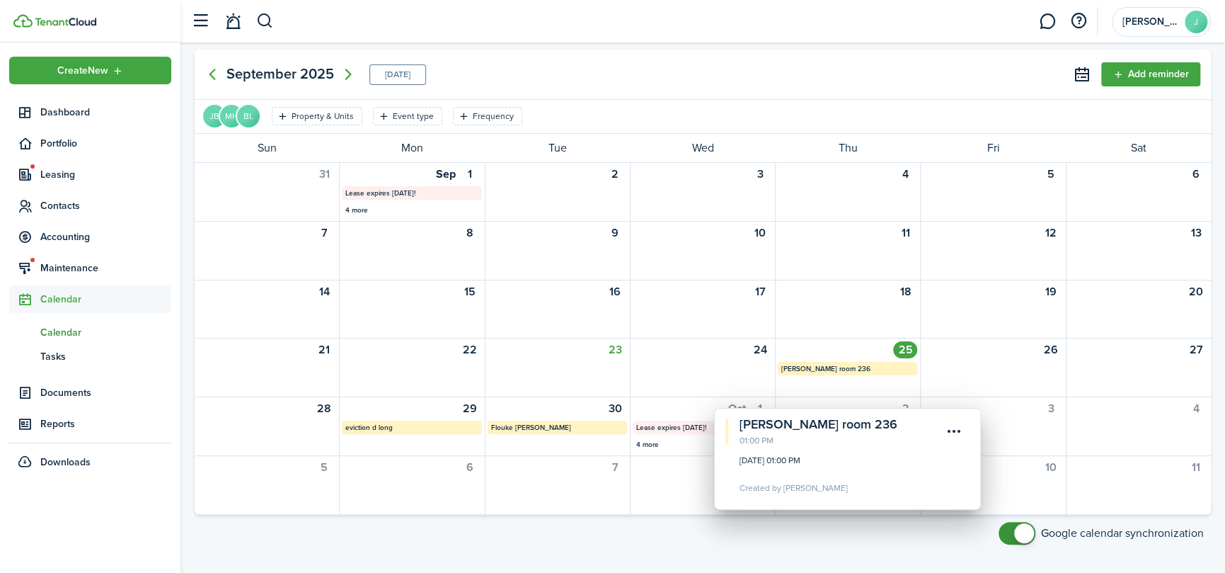
drag, startPoint x: 777, startPoint y: 424, endPoint x: 739, endPoint y: 420, distance: 37.8
click at [740, 420] on calendar-event-title "[PERSON_NAME] room 236" at bounding box center [841, 424] width 202 height 19
click at [755, 425] on calendar-event-title "[PERSON_NAME] room 236" at bounding box center [841, 424] width 202 height 19
